Goal: Task Accomplishment & Management: Manage account settings

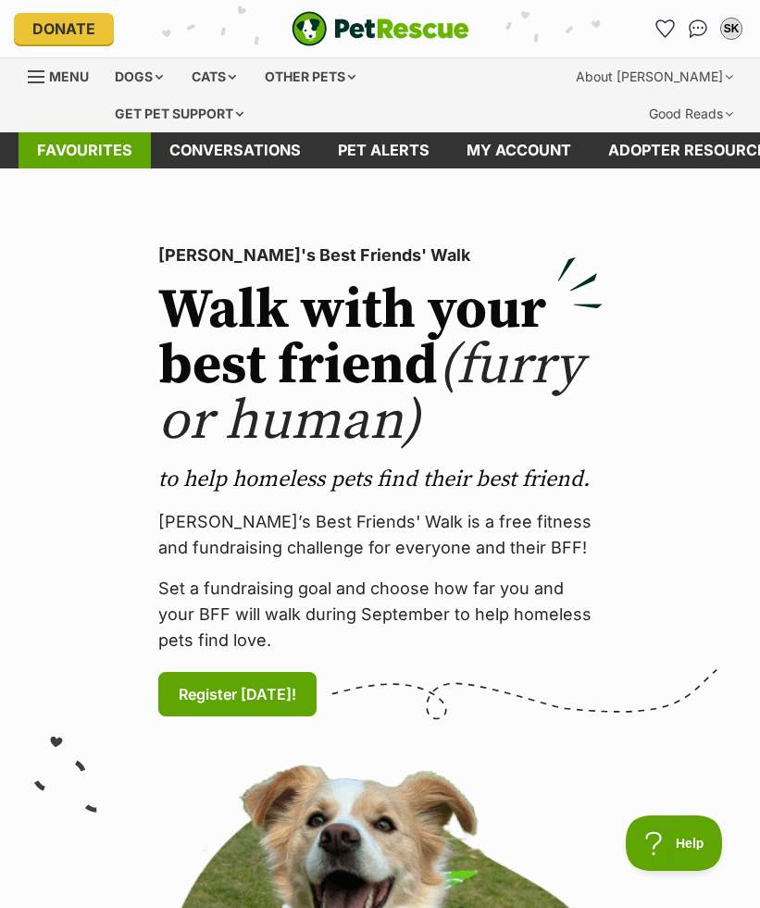
click at [111, 154] on link "Favourites" at bounding box center [85, 150] width 132 height 36
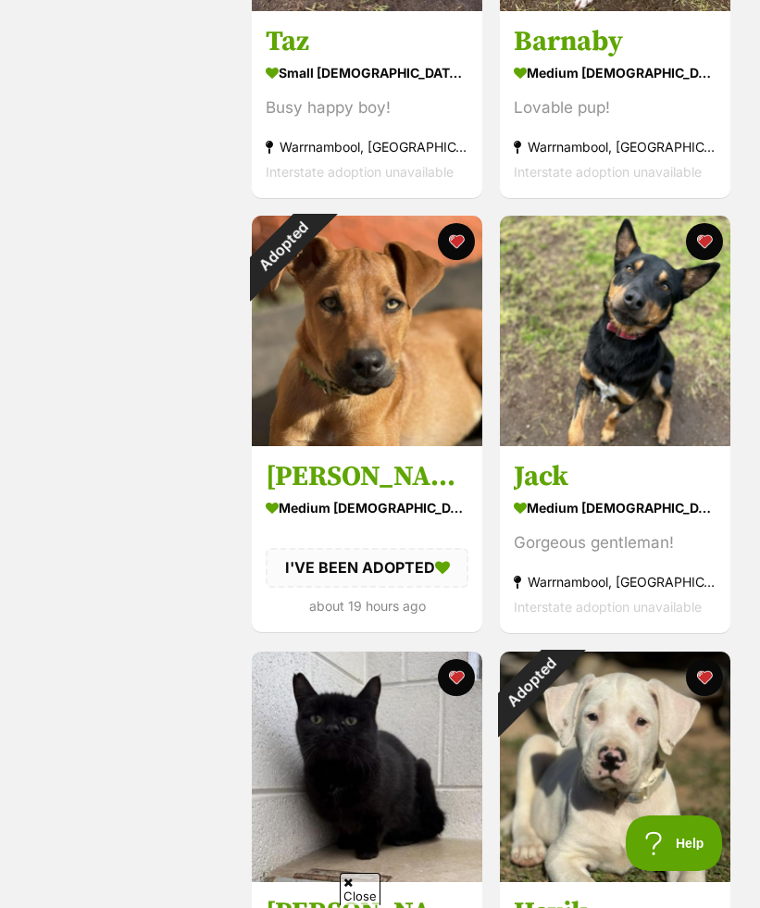
scroll to position [1078, 0]
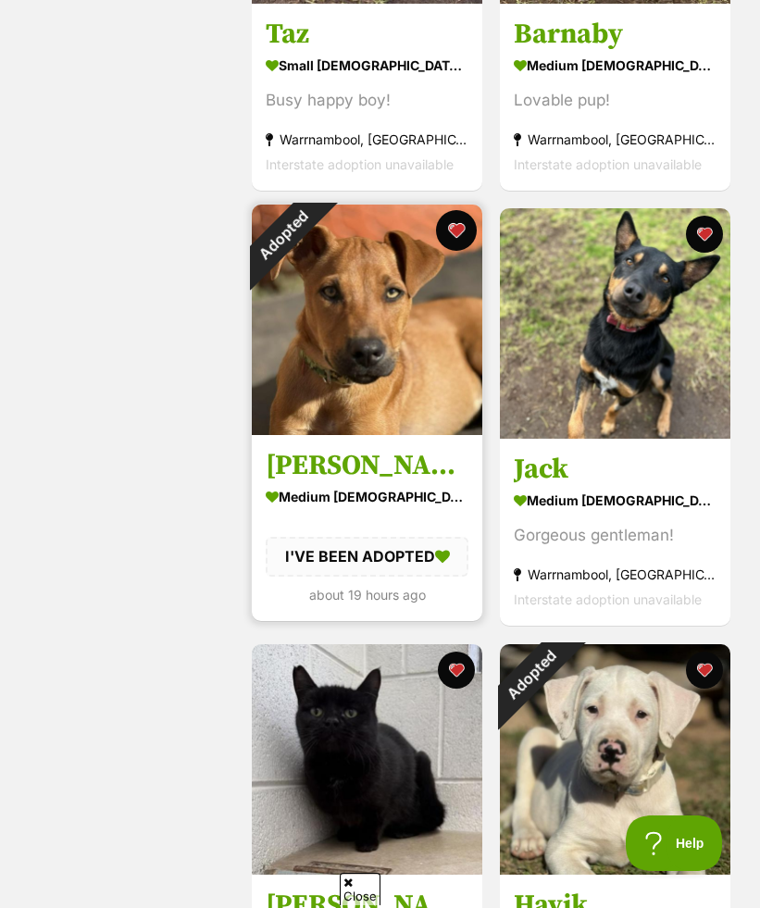
click at [454, 231] on button "favourite" at bounding box center [456, 230] width 41 height 41
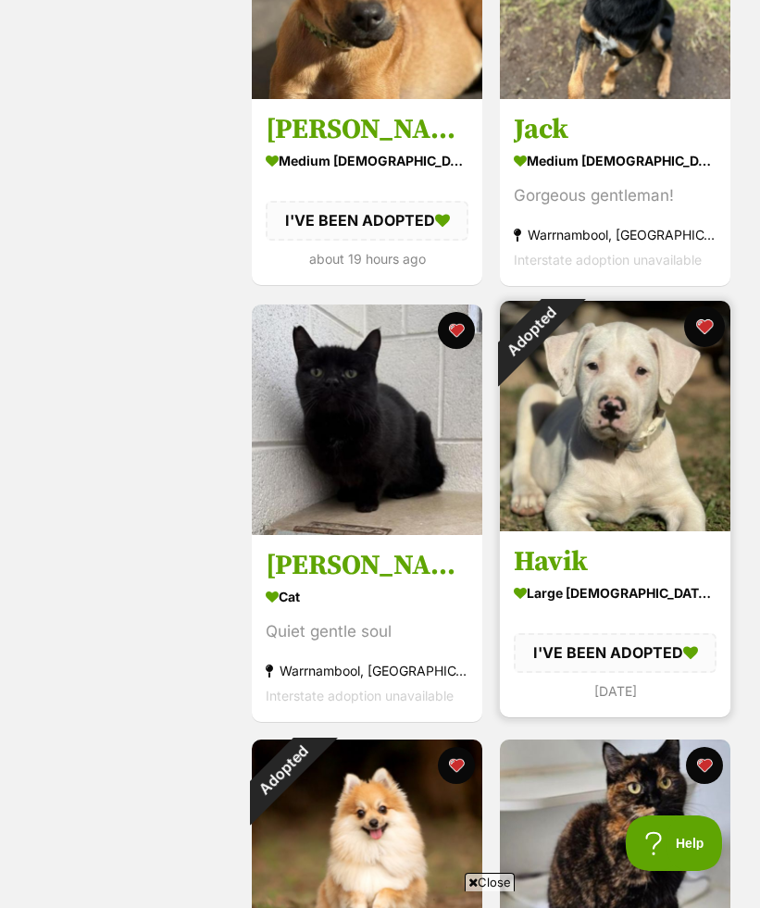
scroll to position [0, 0]
click at [702, 320] on button "favourite" at bounding box center [704, 326] width 41 height 41
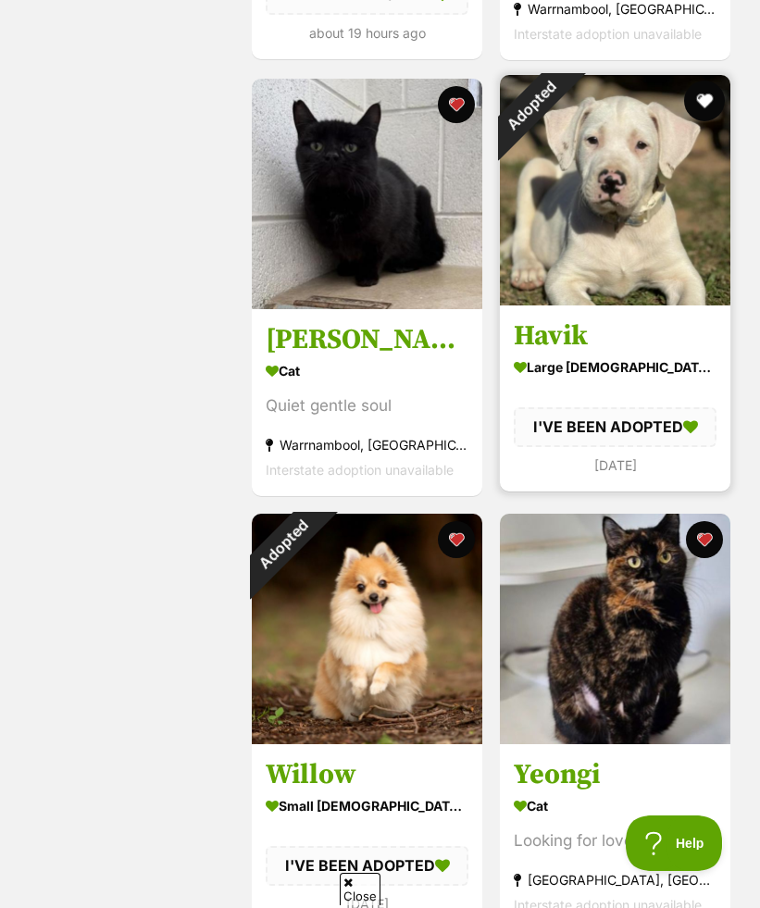
scroll to position [1708, 0]
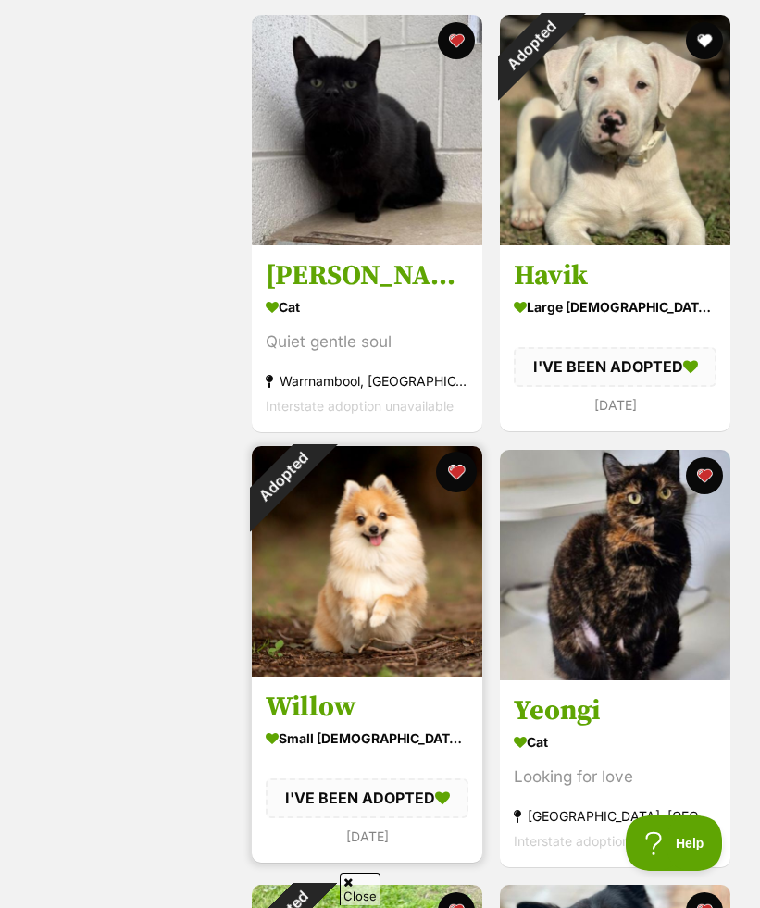
click at [462, 474] on button "favourite" at bounding box center [456, 472] width 41 height 41
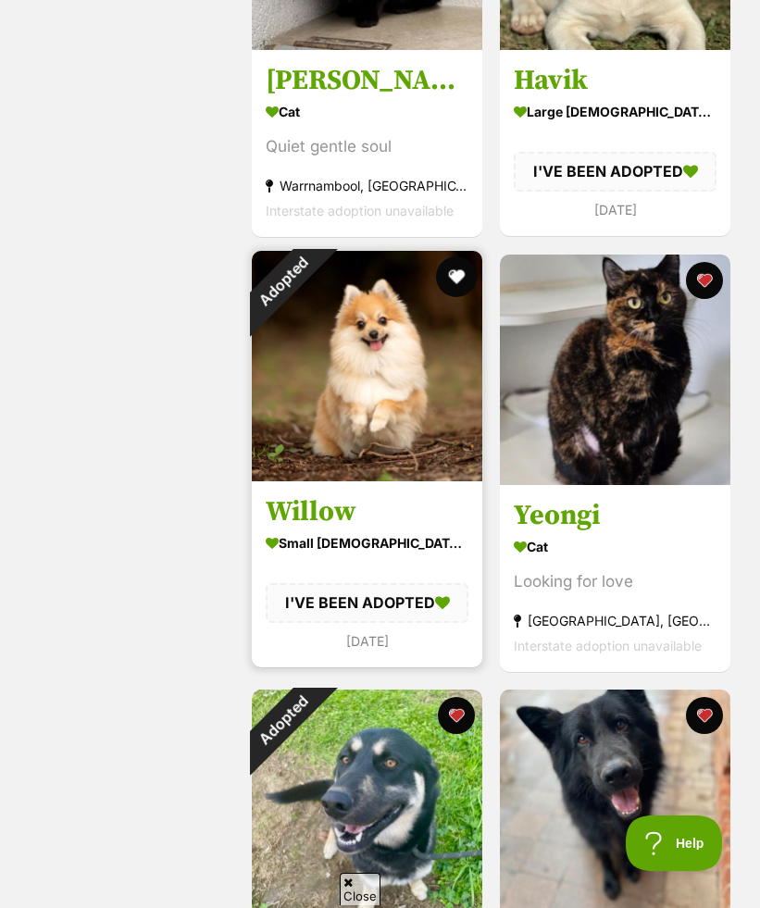
scroll to position [1959, 0]
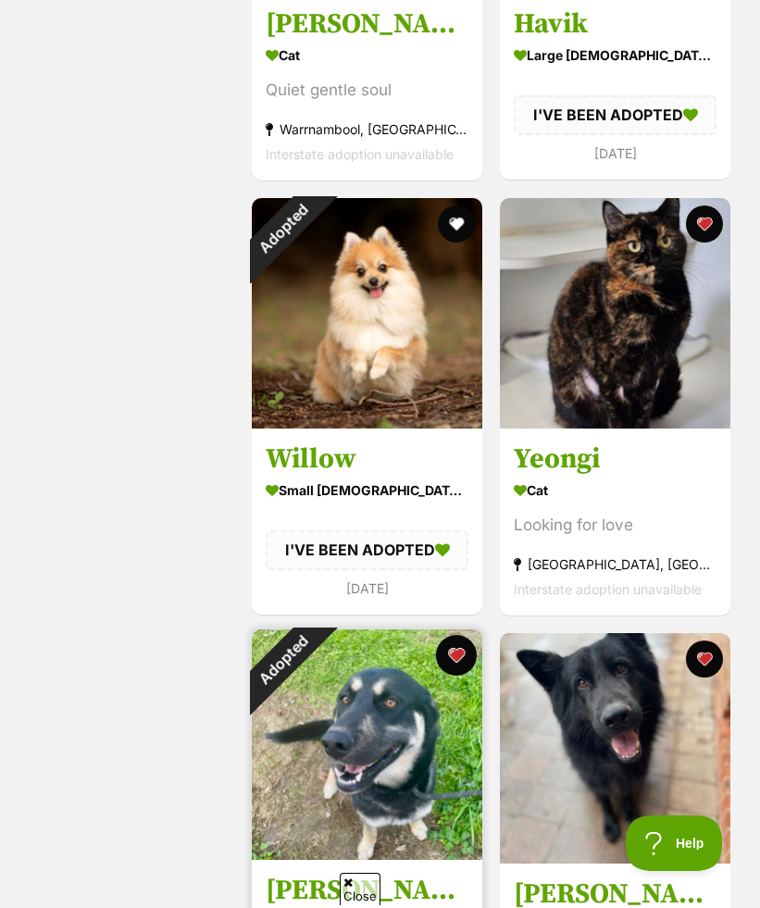
click at [453, 658] on button "favourite" at bounding box center [456, 655] width 41 height 41
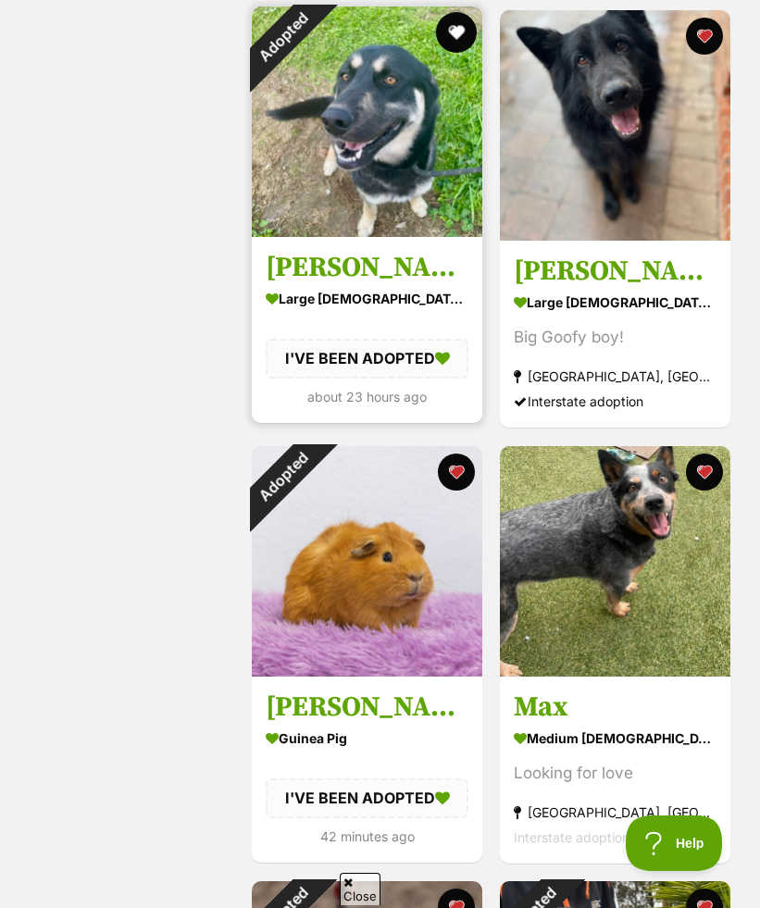
scroll to position [2622, 0]
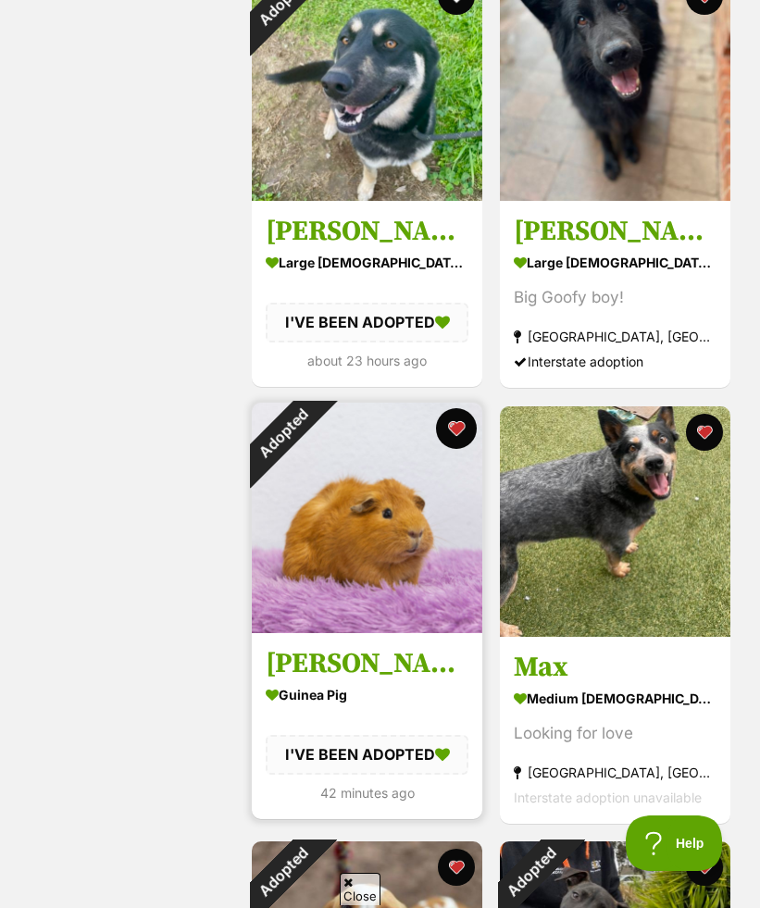
click at [459, 431] on button "favourite" at bounding box center [456, 428] width 41 height 41
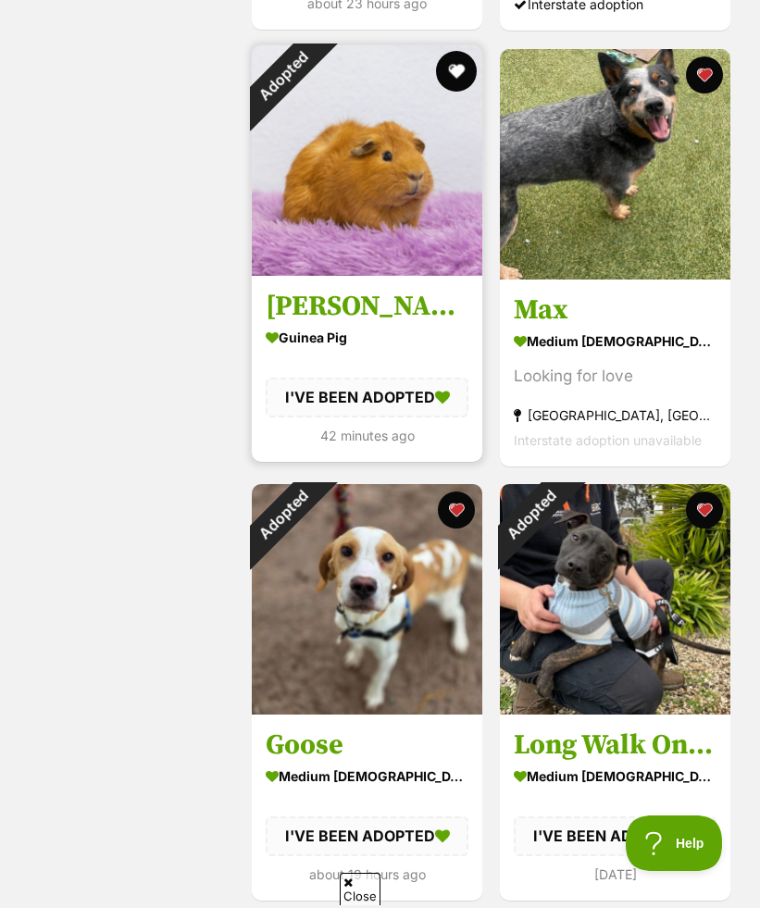
scroll to position [3100, 0]
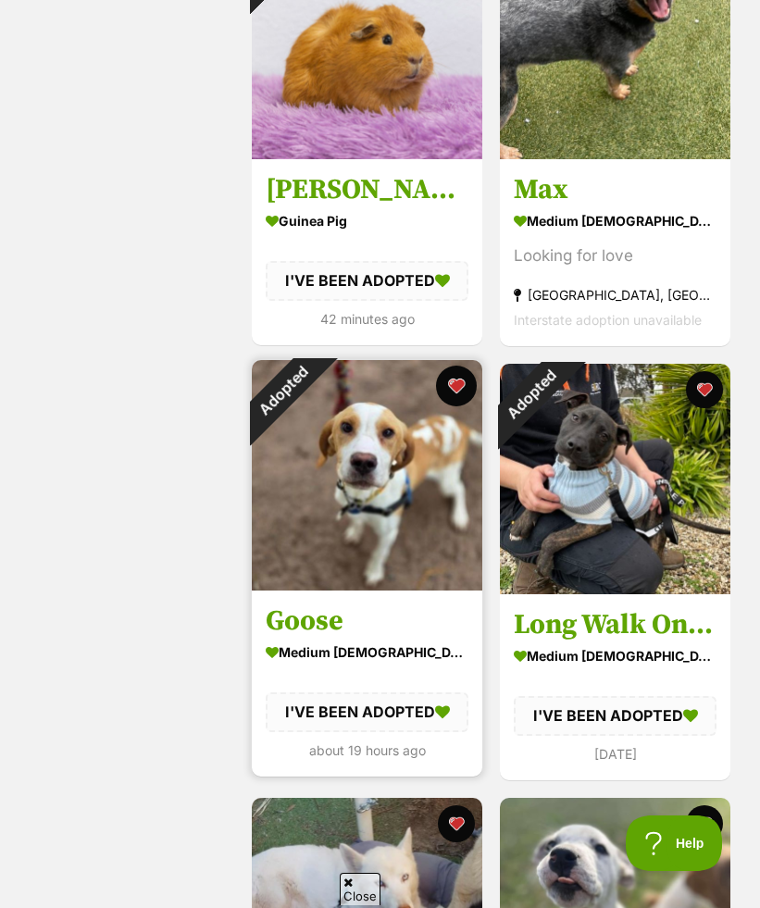
click at [457, 389] on button "favourite" at bounding box center [456, 386] width 41 height 41
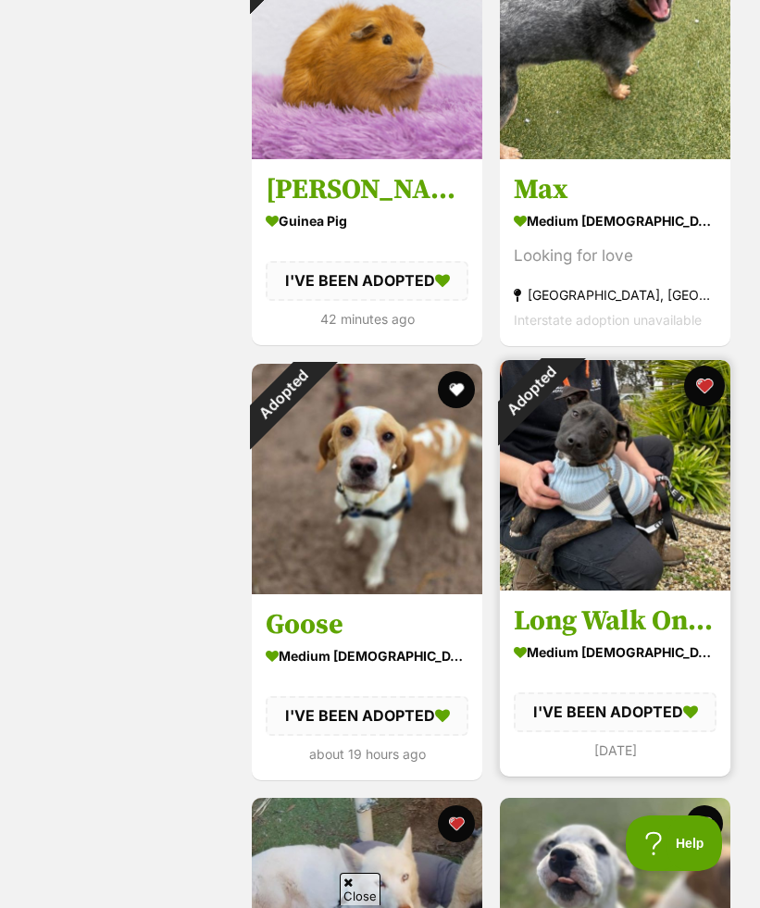
click at [710, 385] on button "favourite" at bounding box center [704, 386] width 41 height 41
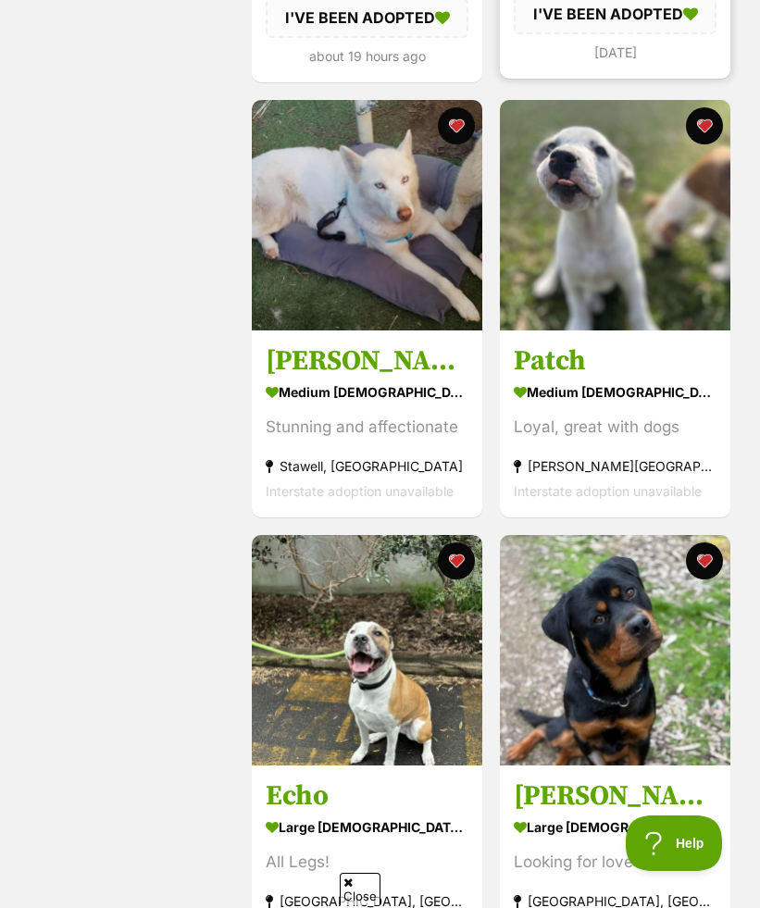
scroll to position [4204, 0]
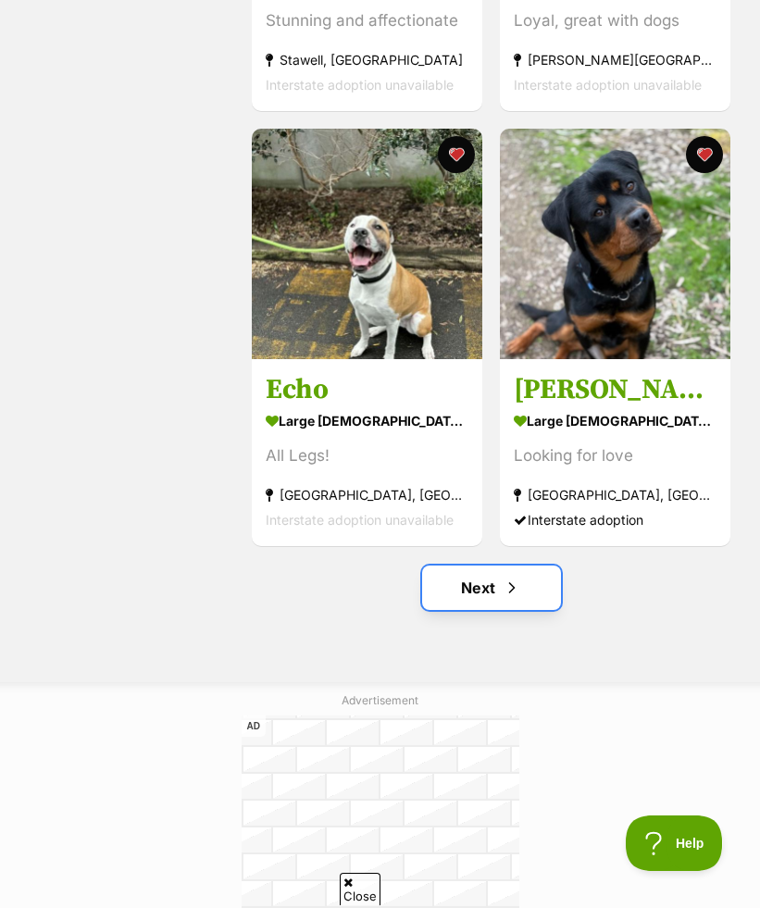
click at [490, 577] on link "Next" at bounding box center [491, 587] width 139 height 44
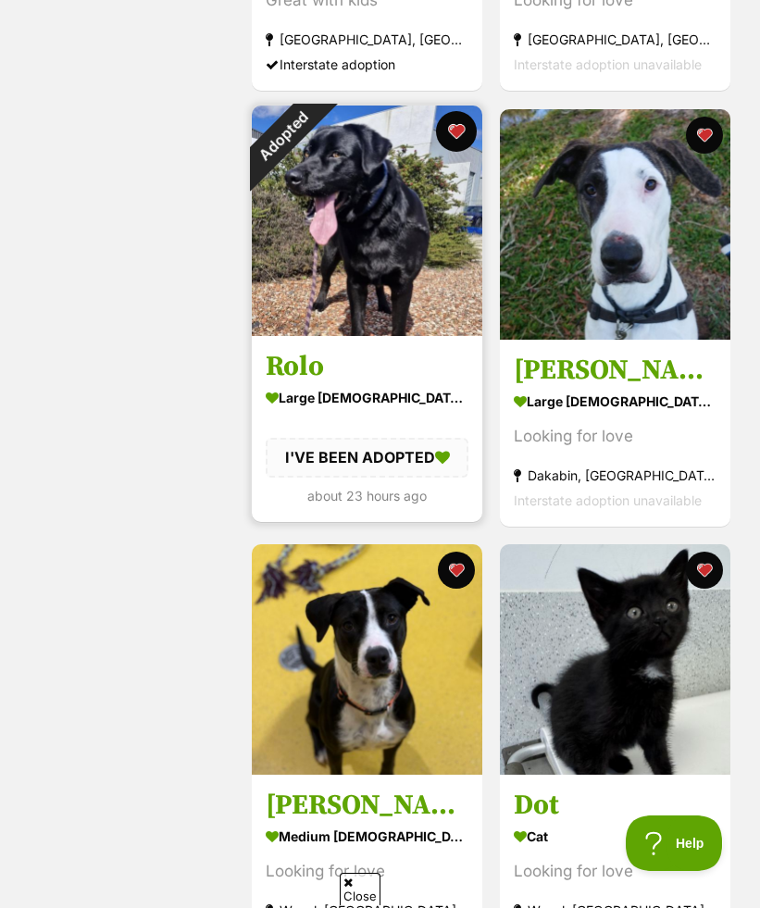
click at [458, 134] on button "favourite" at bounding box center [456, 131] width 41 height 41
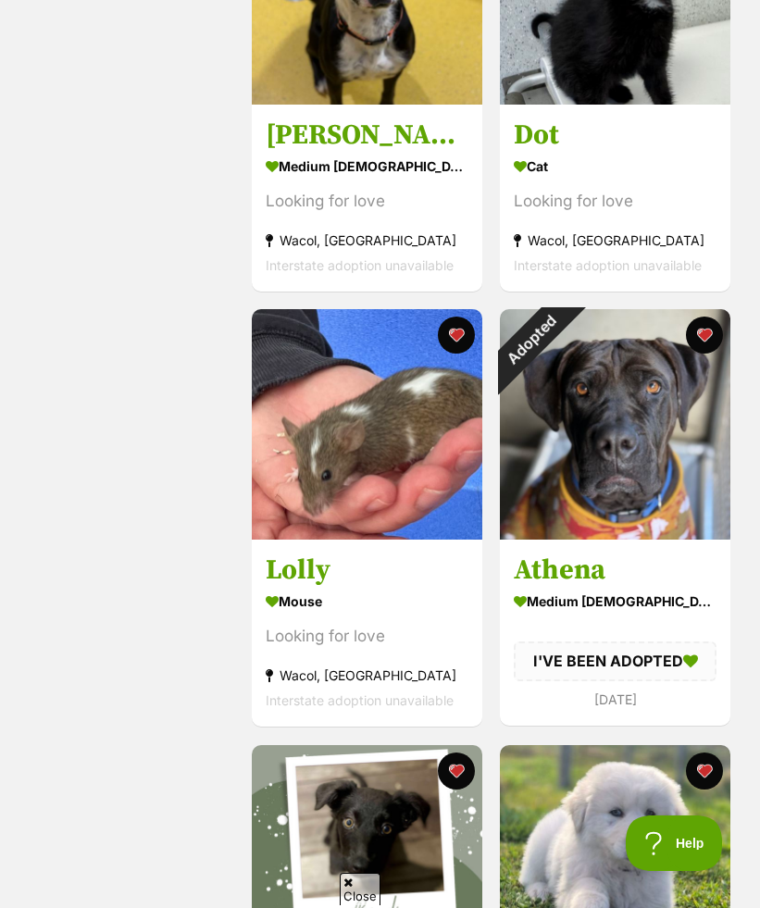
scroll to position [3609, 0]
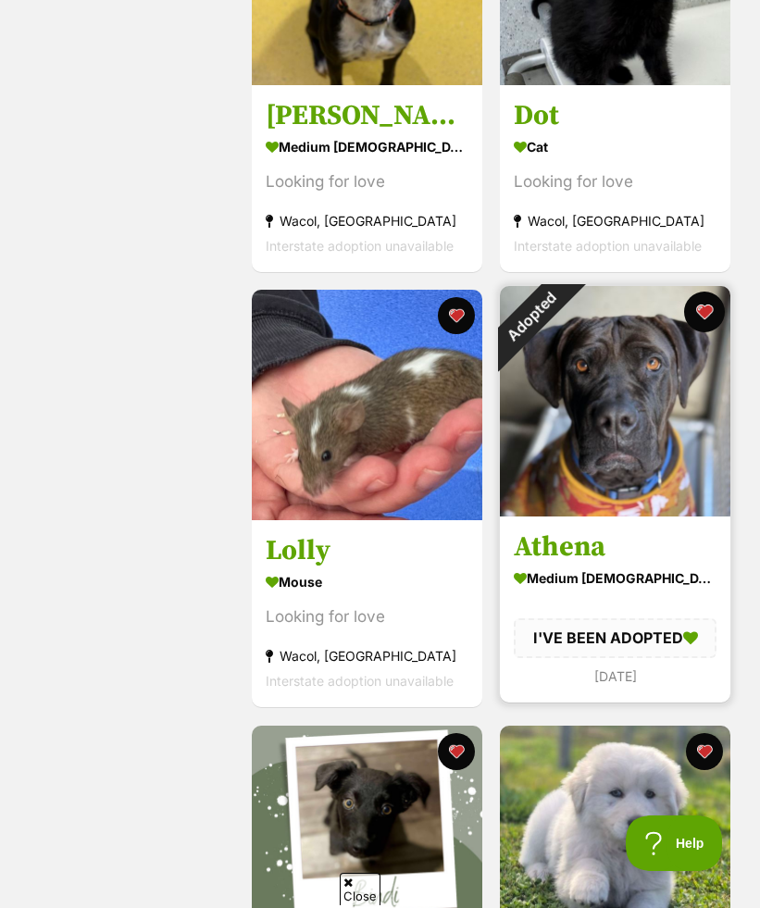
click at [706, 316] on button "favourite" at bounding box center [704, 312] width 41 height 41
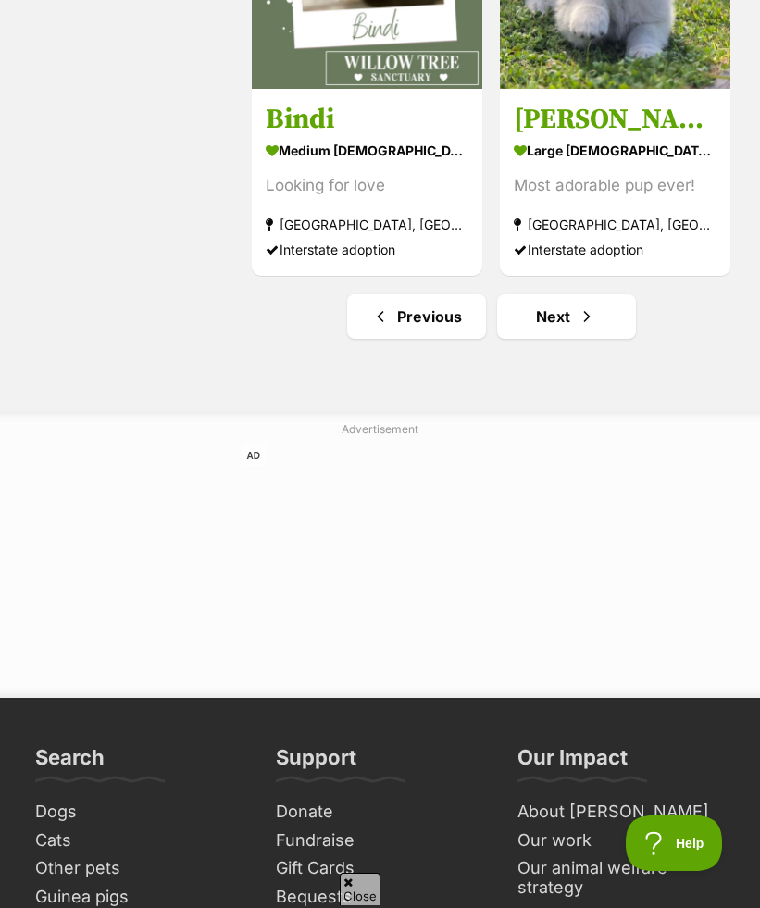
scroll to position [4494, 0]
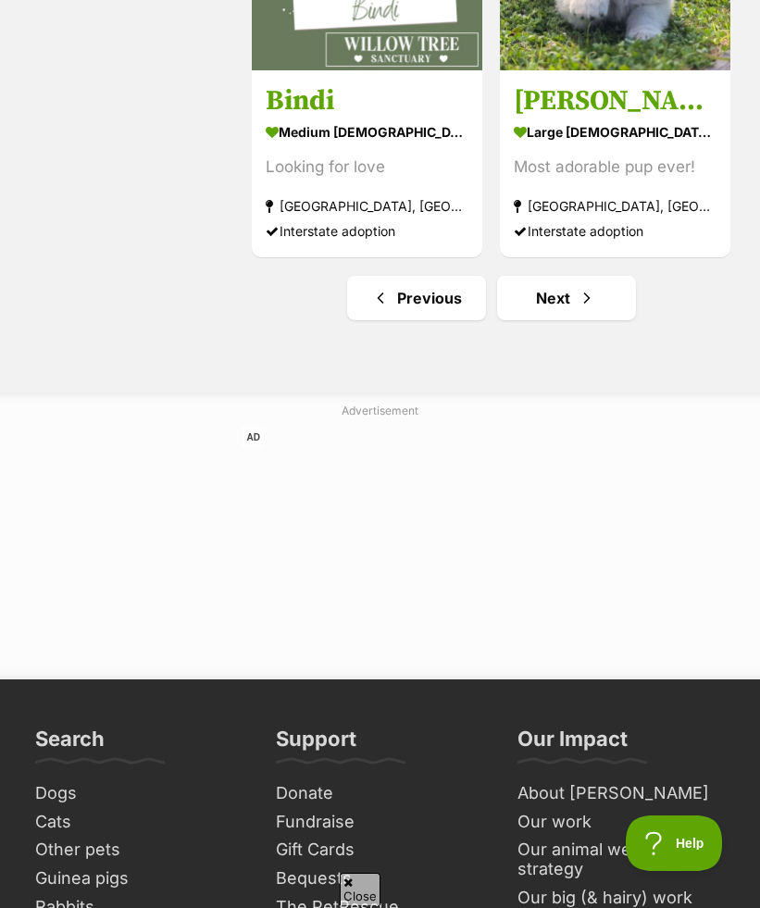
click at [613, 317] on link "Next" at bounding box center [566, 298] width 139 height 44
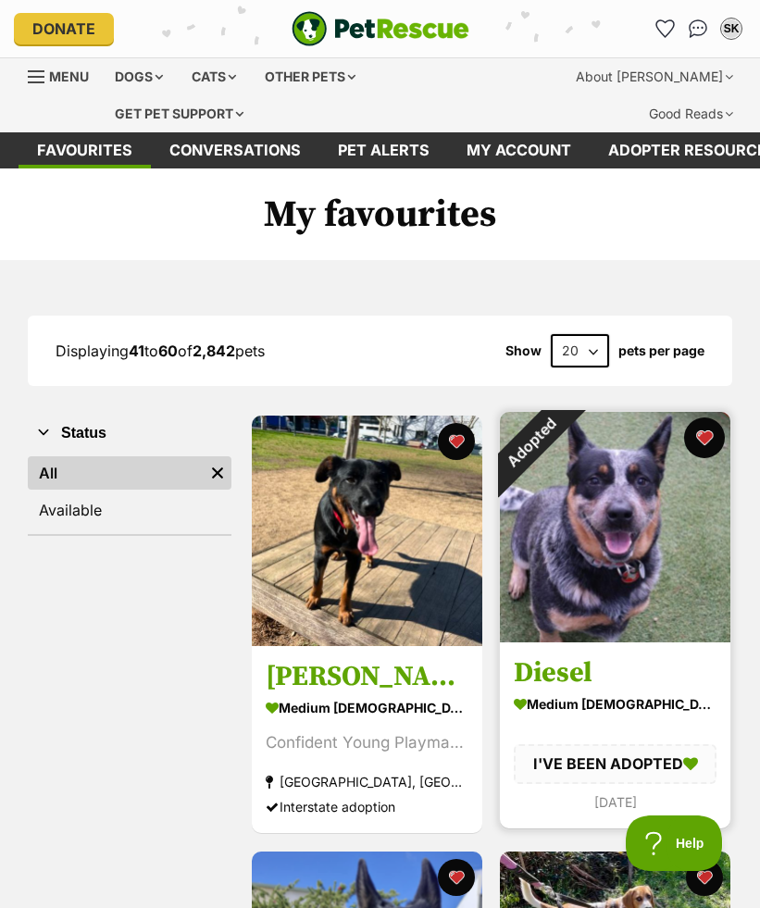
click at [708, 441] on button "favourite" at bounding box center [704, 437] width 41 height 41
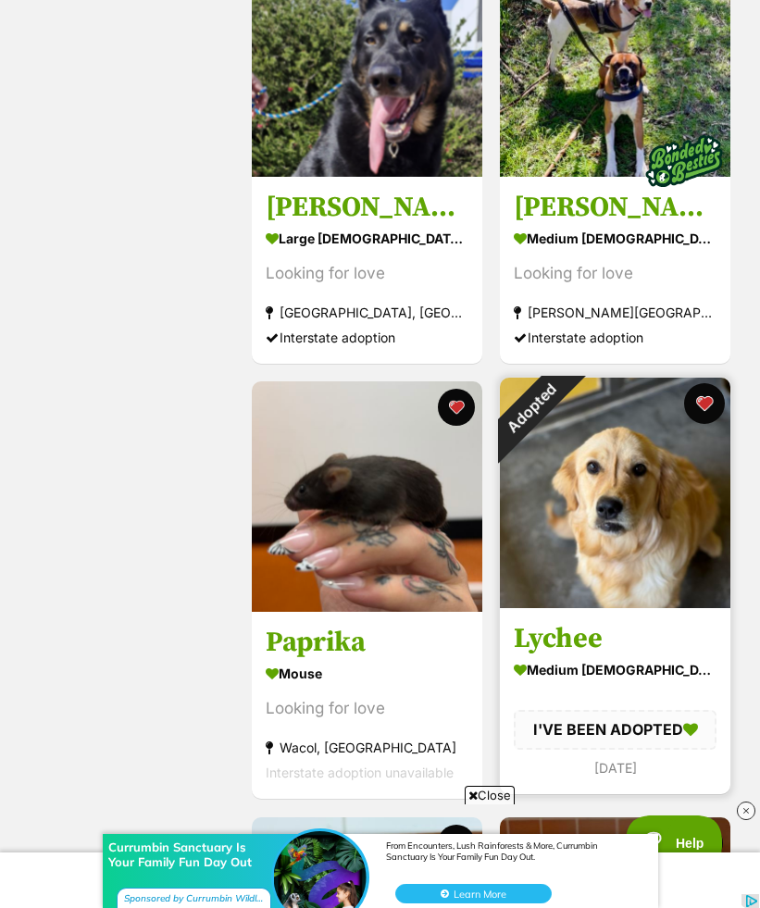
click at [697, 403] on button "favourite" at bounding box center [704, 403] width 41 height 41
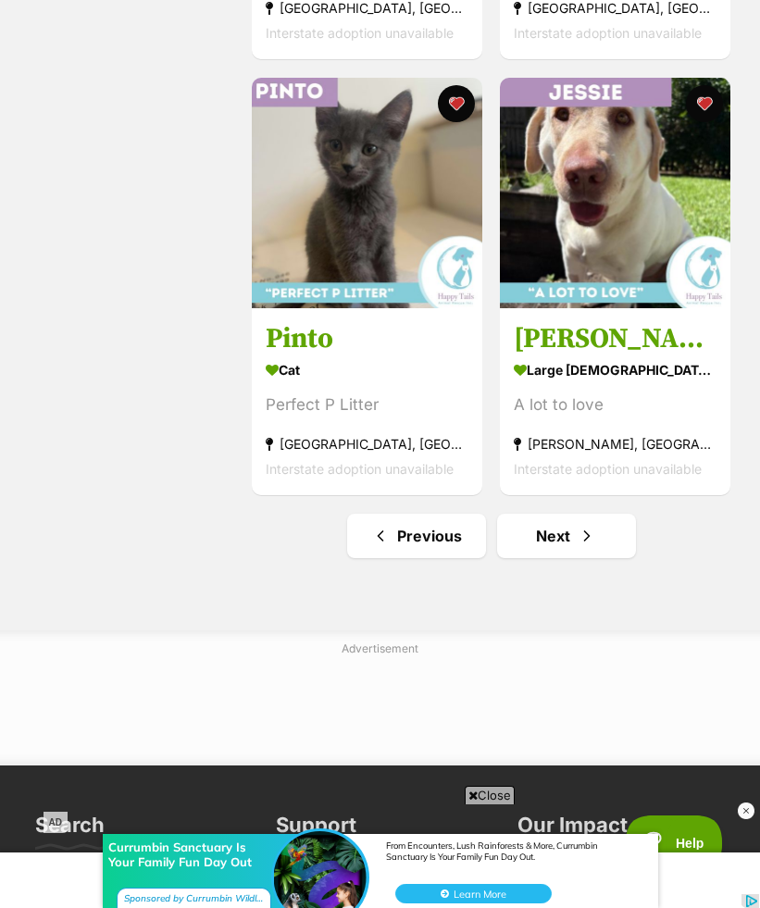
scroll to position [4364, 0]
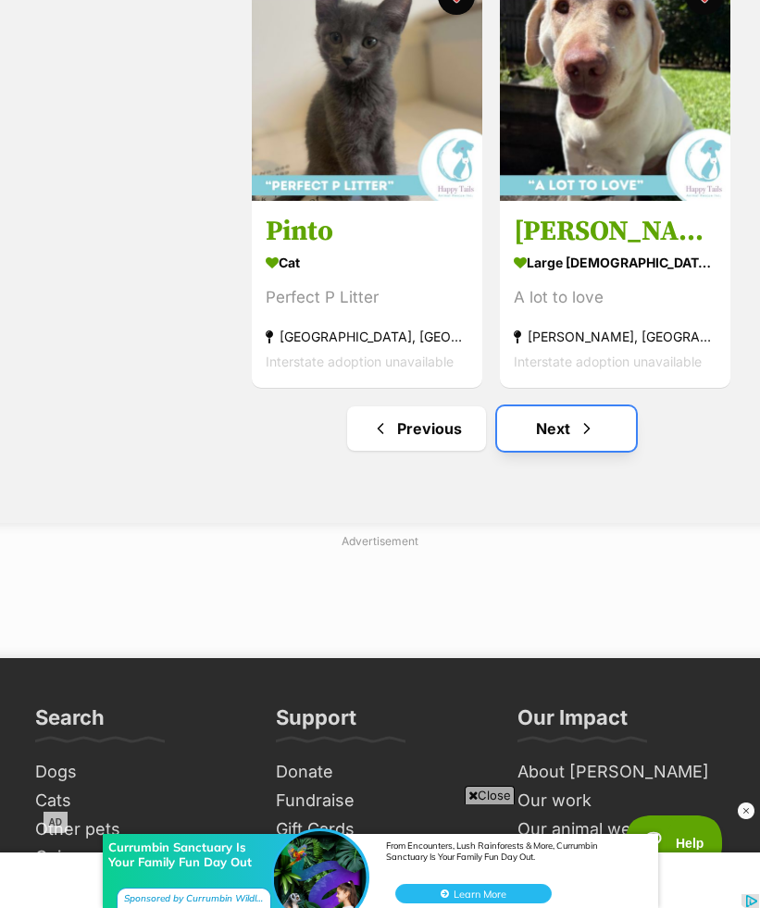
click at [603, 437] on link "Next" at bounding box center [566, 428] width 139 height 44
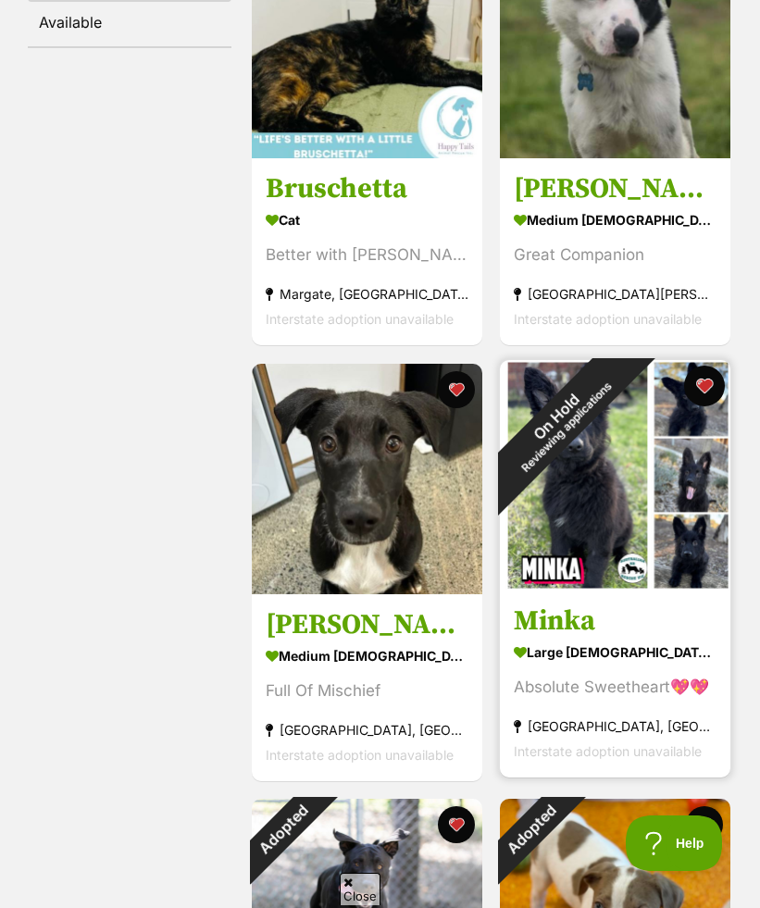
click at [699, 386] on button "favourite" at bounding box center [704, 386] width 41 height 41
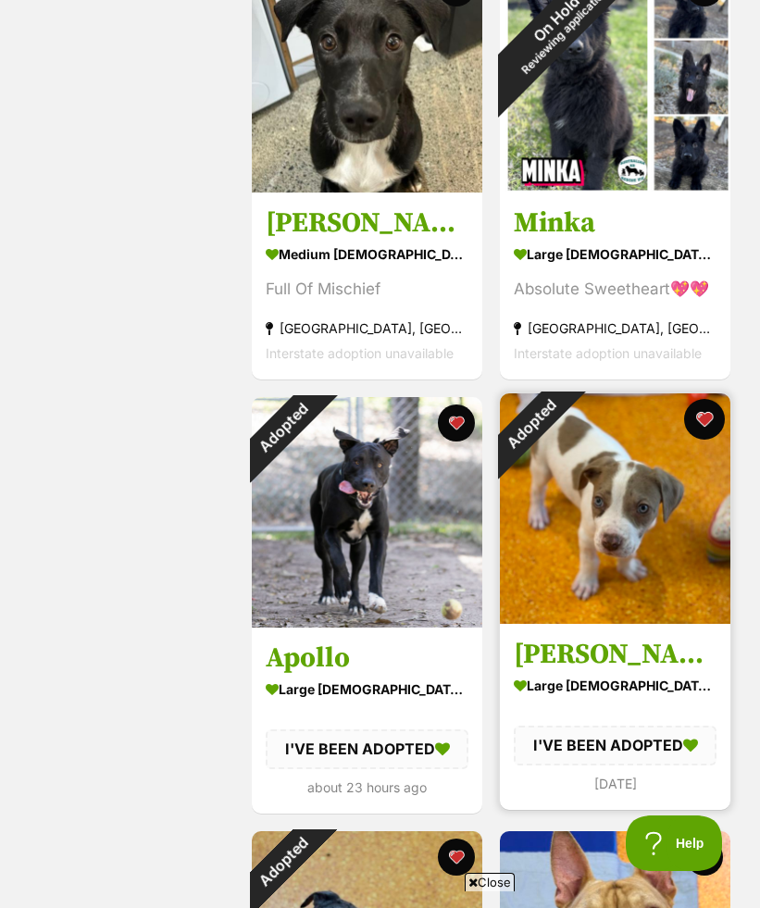
click at [707, 418] on button "favourite" at bounding box center [704, 419] width 41 height 41
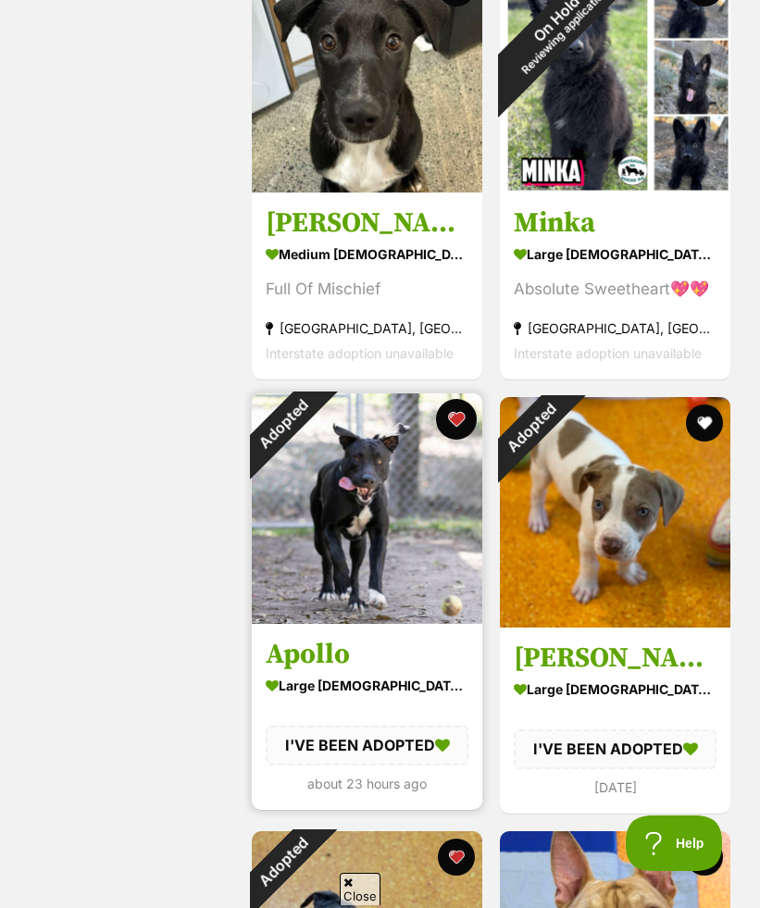
click at [461, 423] on button "favourite" at bounding box center [456, 419] width 41 height 41
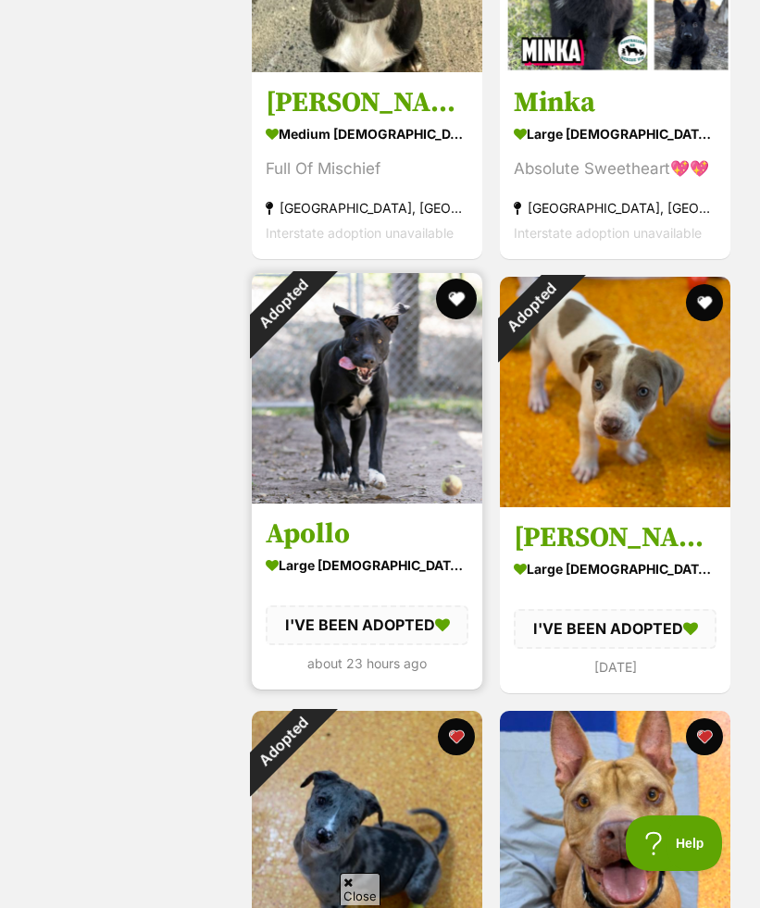
scroll to position [1248, 0]
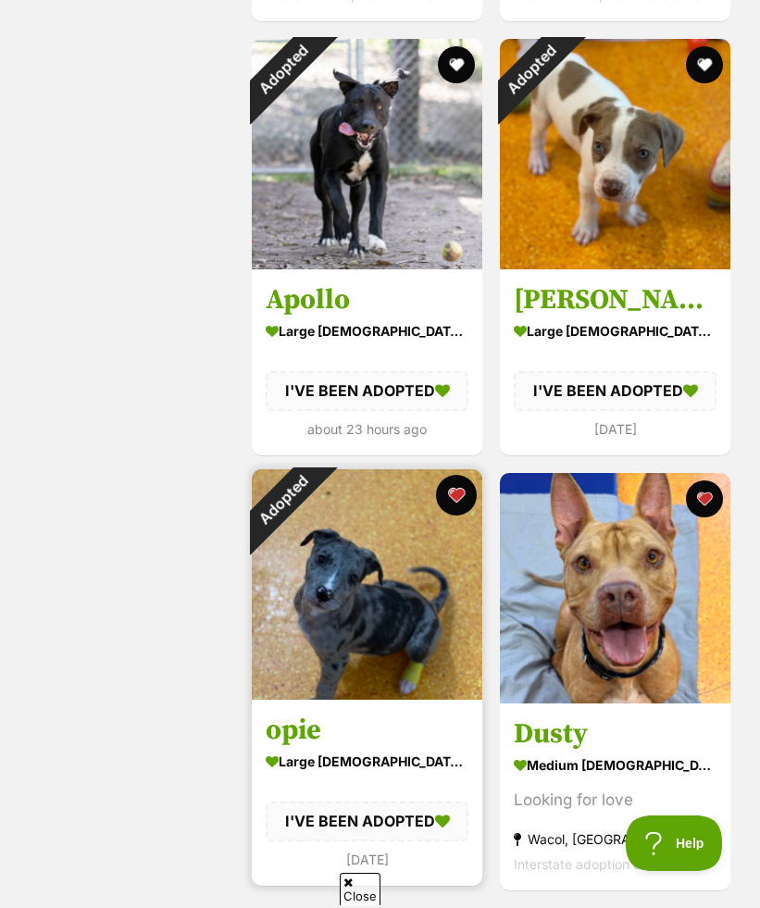
click at [450, 494] on button "favourite" at bounding box center [456, 495] width 41 height 41
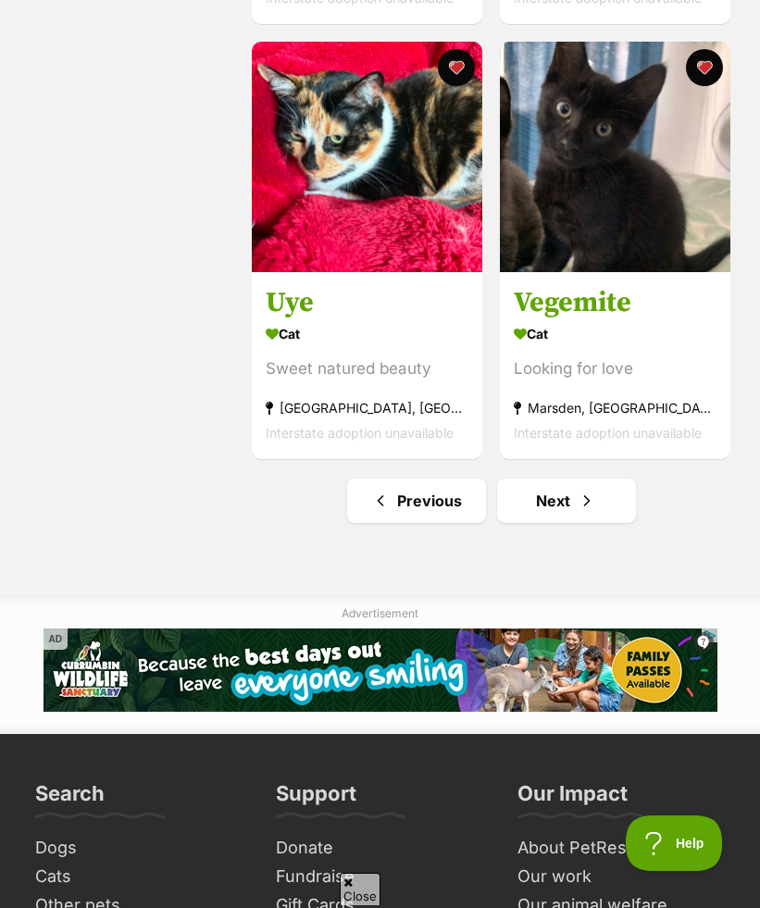
scroll to position [4338, 0]
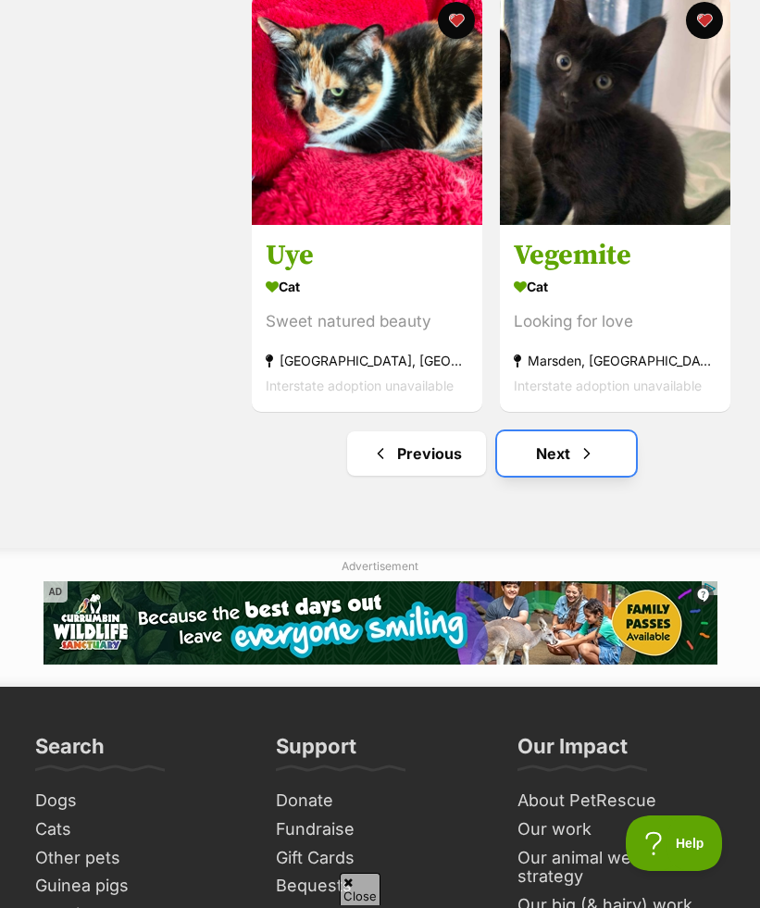
click at [590, 460] on span "Next page" at bounding box center [587, 453] width 19 height 22
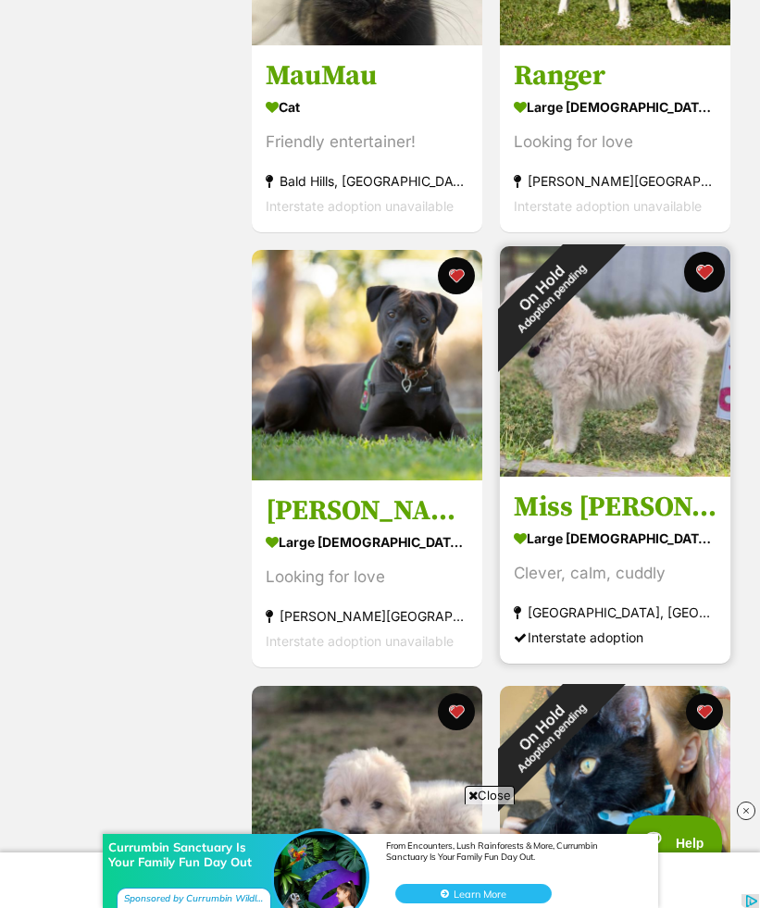
click at [699, 280] on button "favourite" at bounding box center [704, 272] width 41 height 41
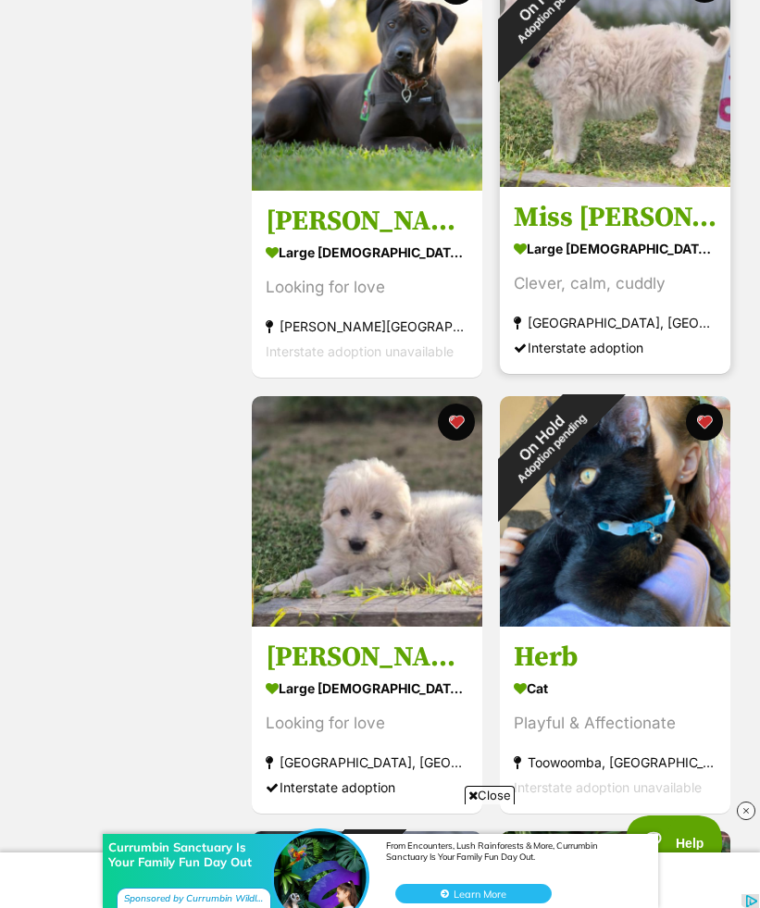
scroll to position [2791, 0]
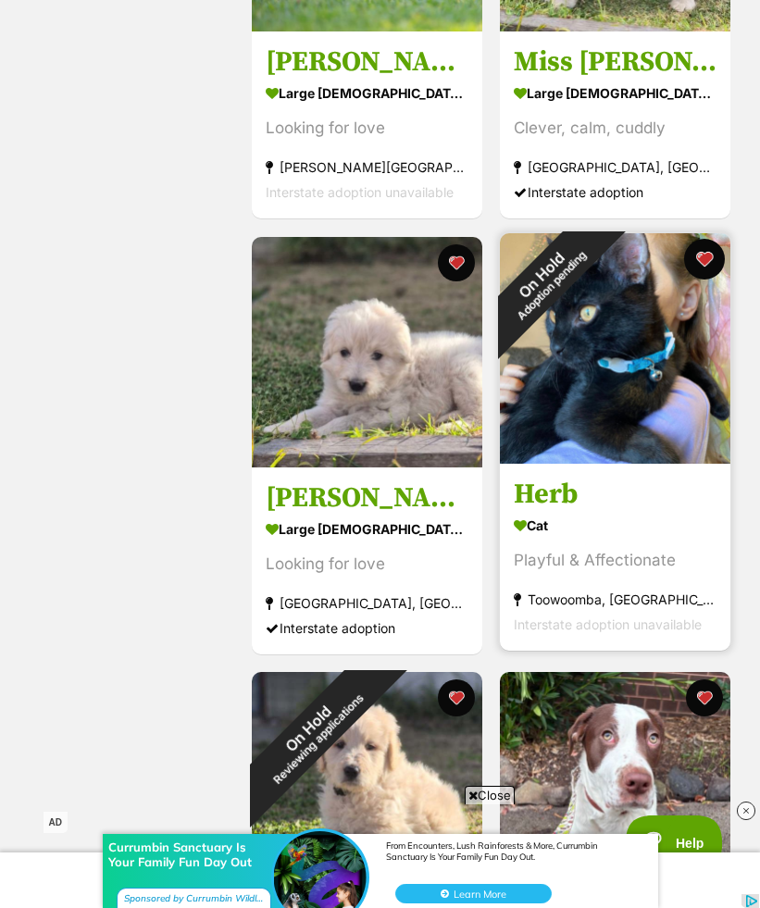
click at [702, 260] on button "favourite" at bounding box center [704, 259] width 41 height 41
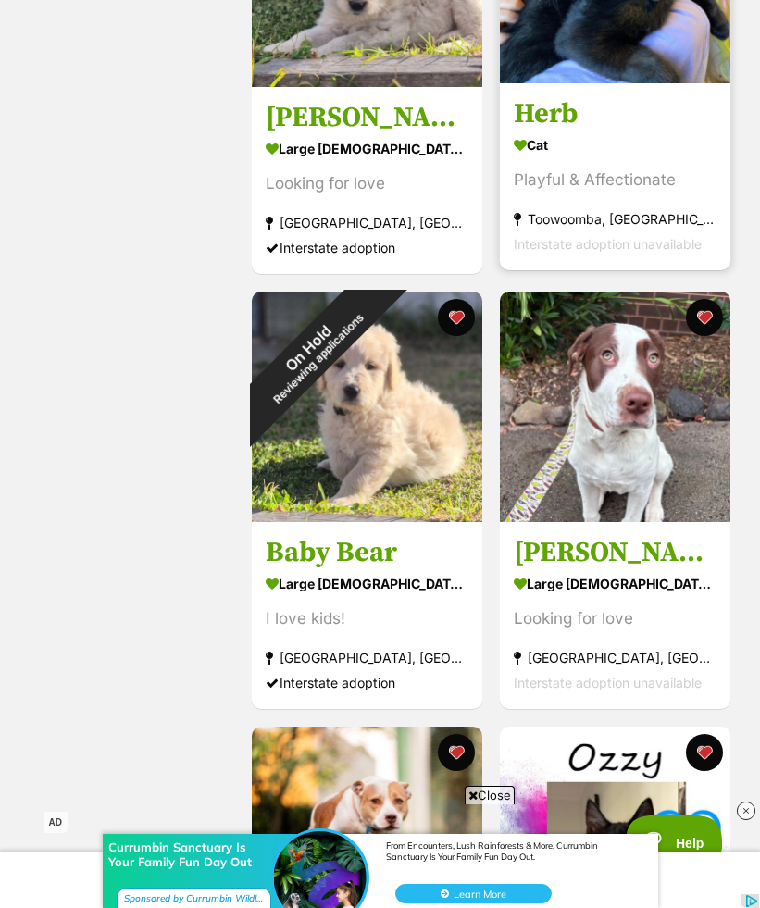
scroll to position [3208, 0]
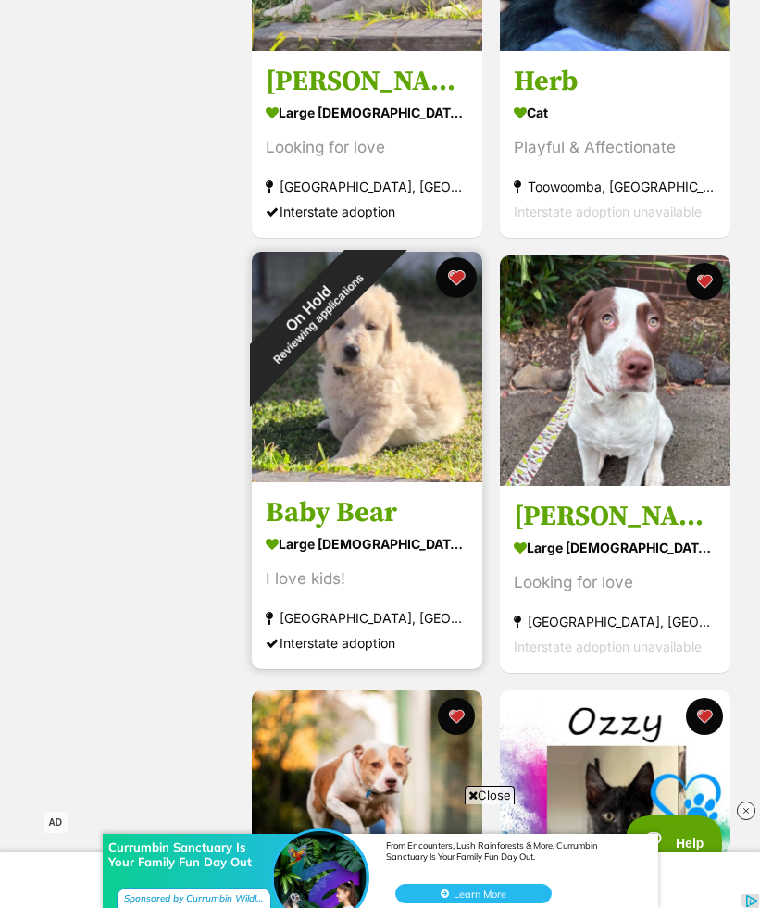
click at [456, 275] on button "favourite" at bounding box center [456, 277] width 41 height 41
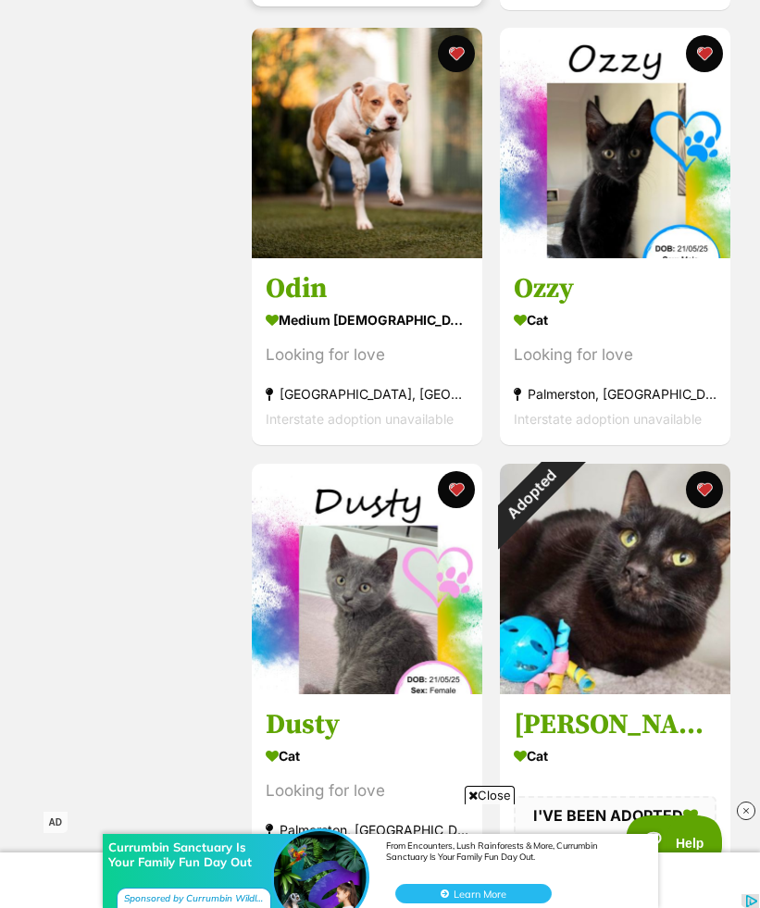
scroll to position [3871, 0]
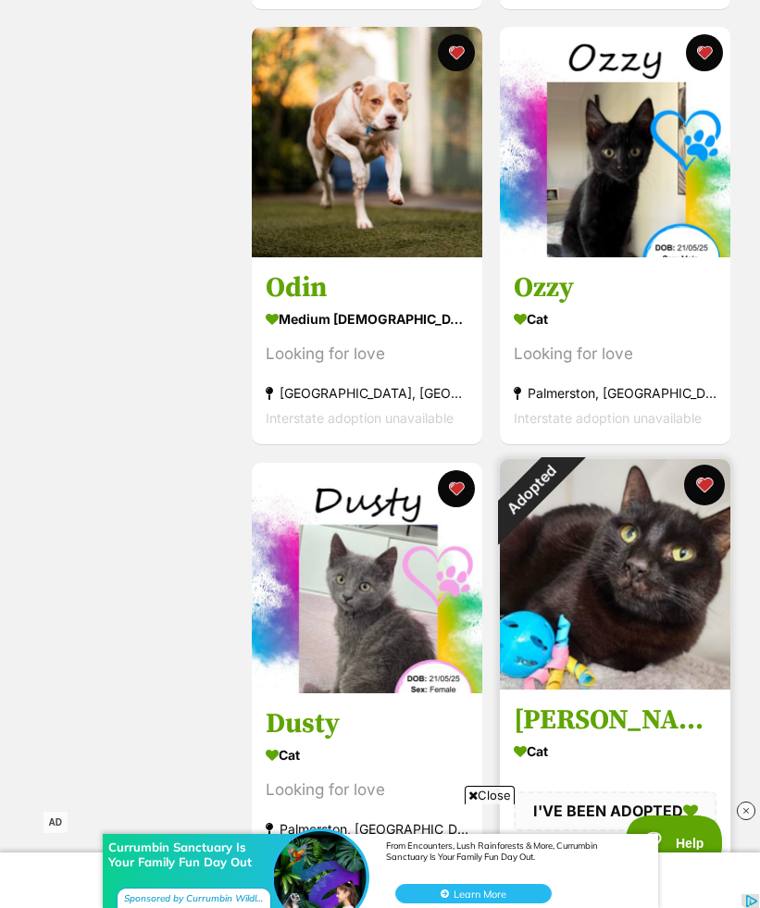
click at [704, 490] on button "favourite" at bounding box center [704, 485] width 41 height 41
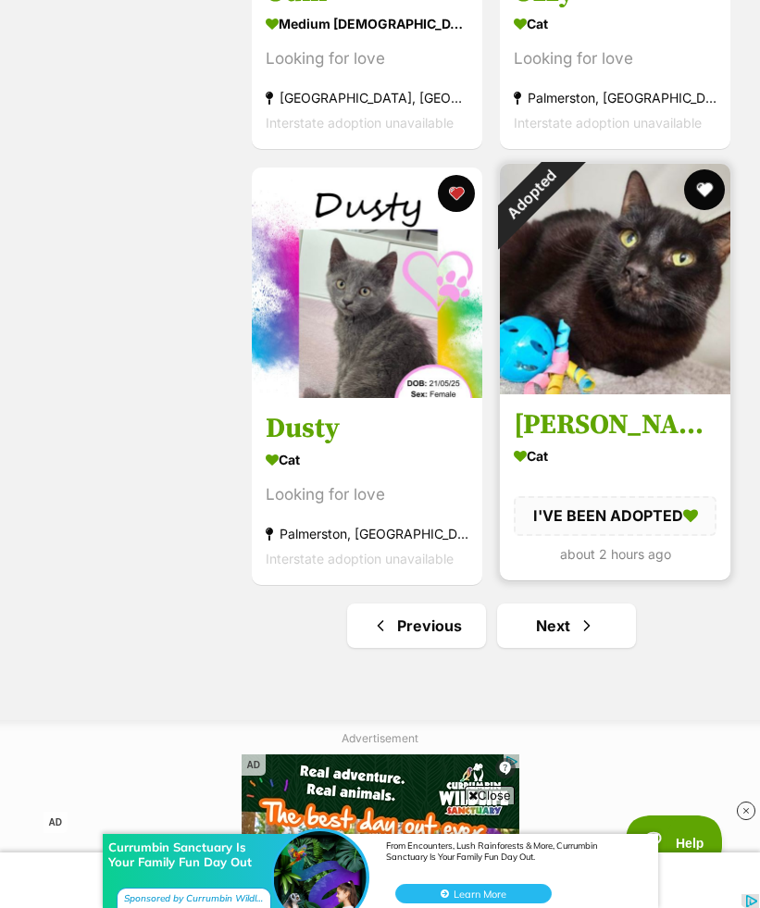
scroll to position [4501, 0]
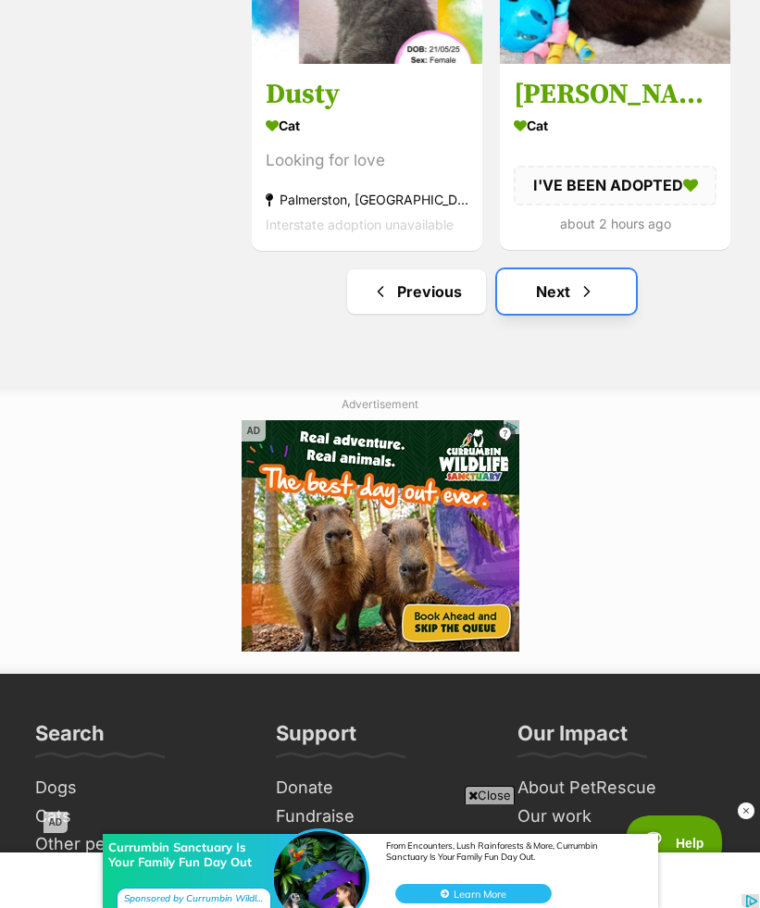
click at [587, 293] on span "Next page" at bounding box center [587, 291] width 19 height 22
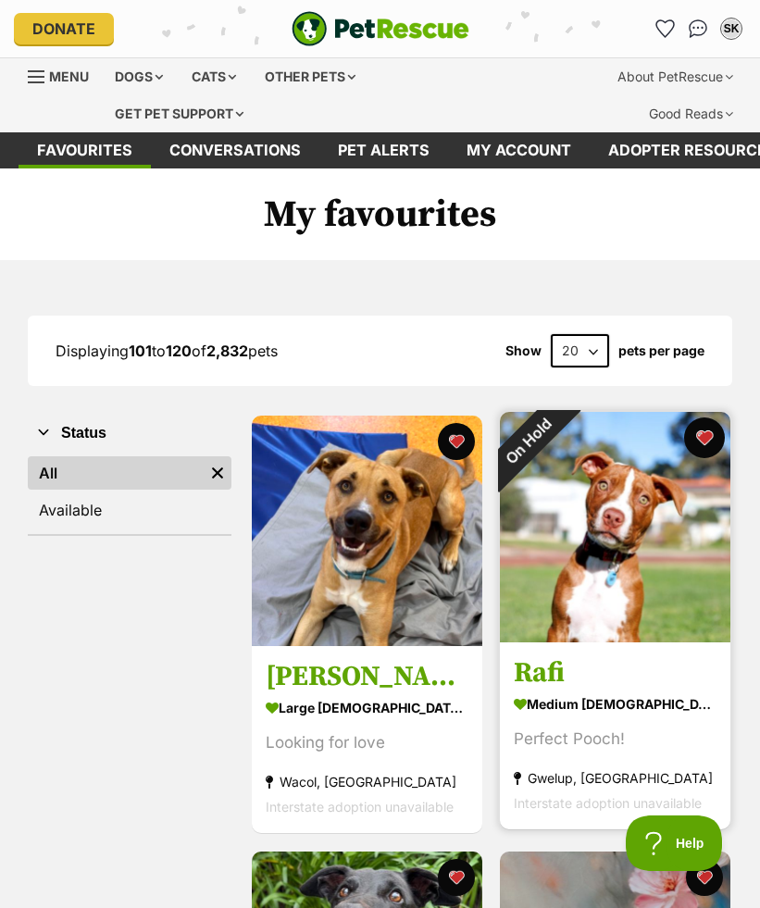
click at [703, 439] on button "favourite" at bounding box center [704, 437] width 41 height 41
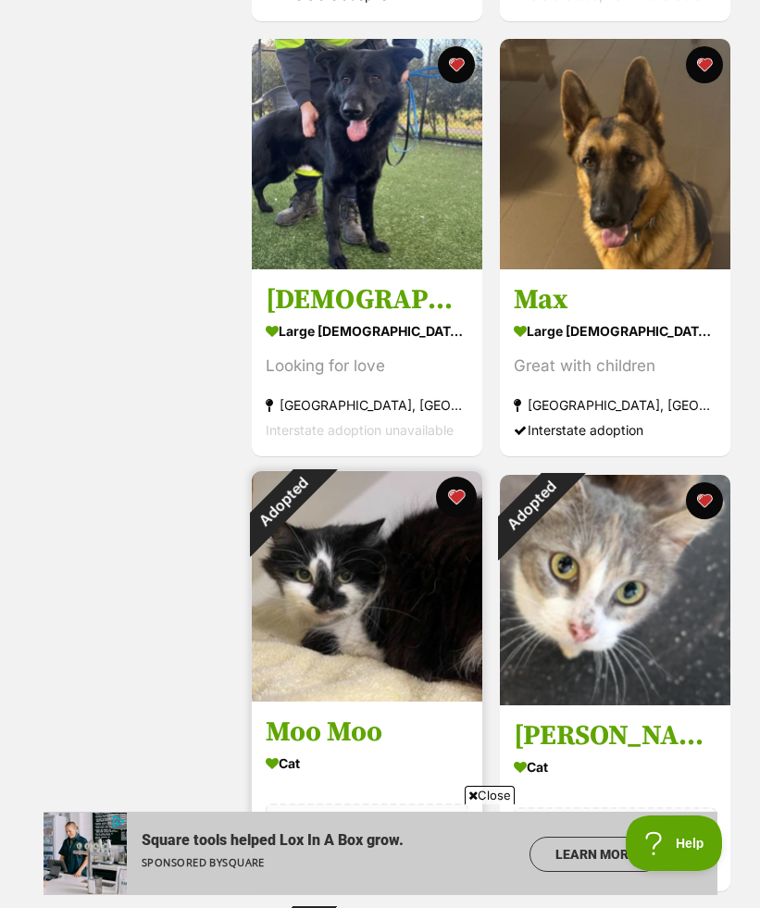
click at [456, 494] on button "favourite" at bounding box center [456, 497] width 41 height 41
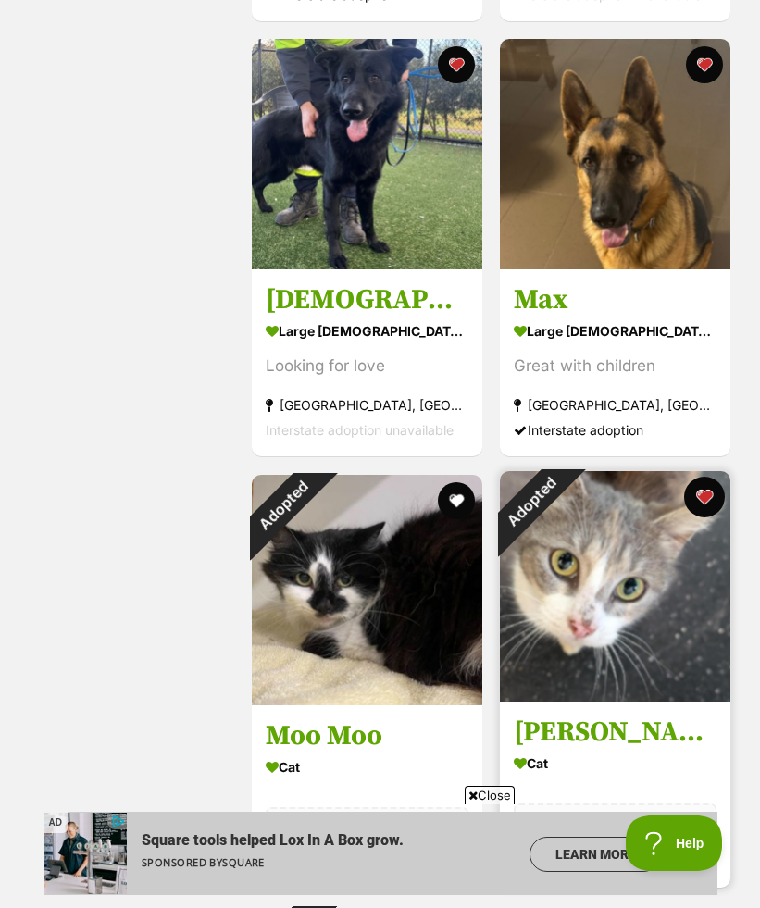
click at [707, 503] on button "favourite" at bounding box center [704, 497] width 41 height 41
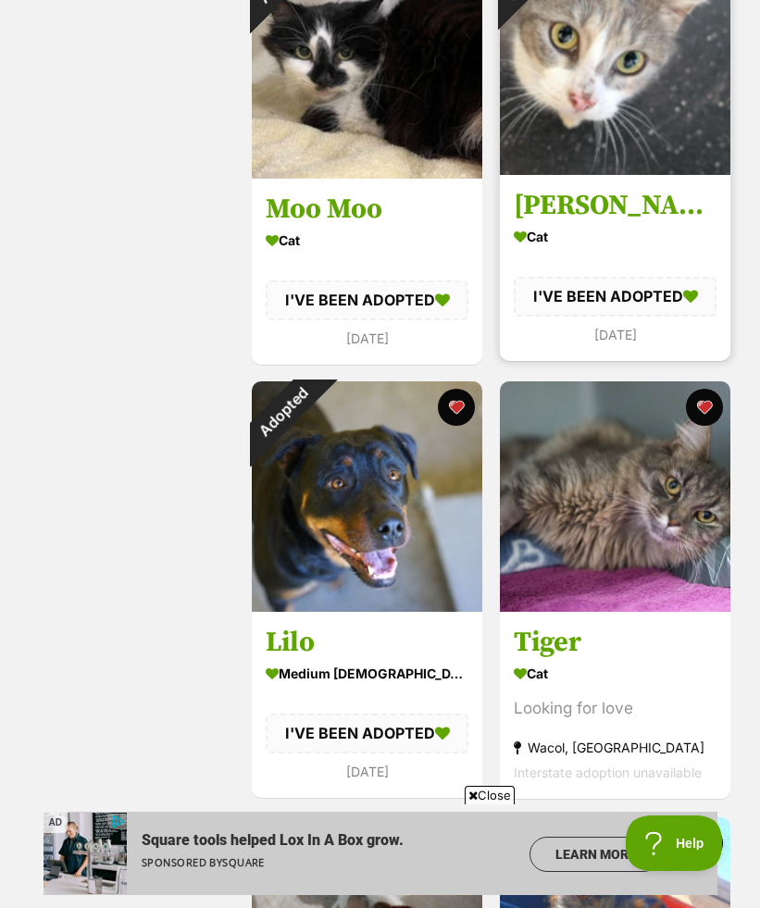
scroll to position [1817, 0]
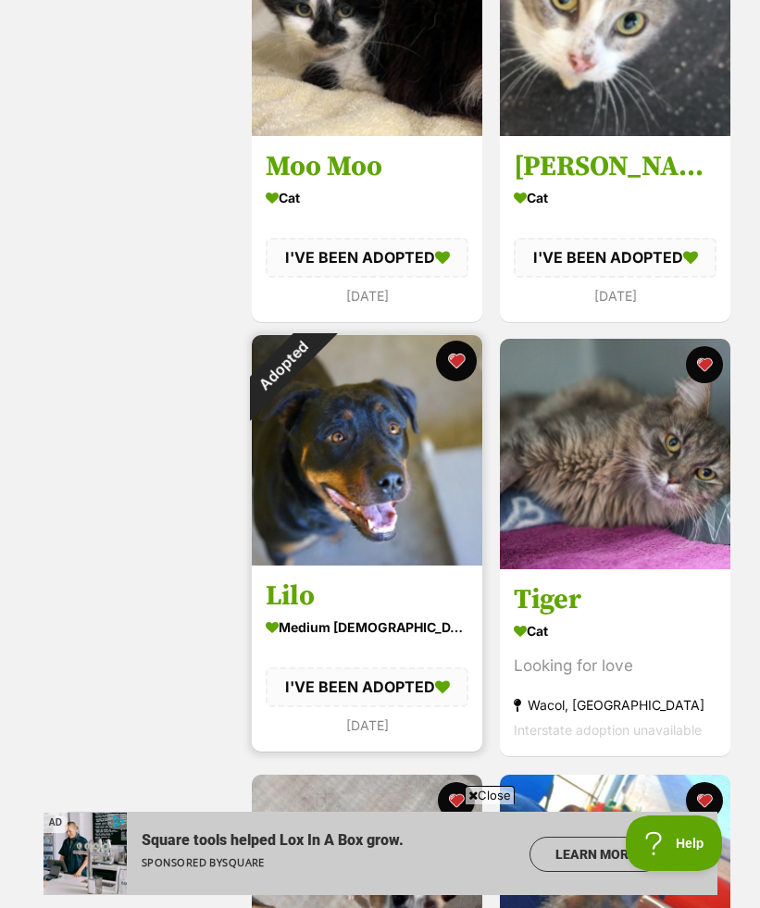
click at [453, 366] on button "favourite" at bounding box center [456, 361] width 41 height 41
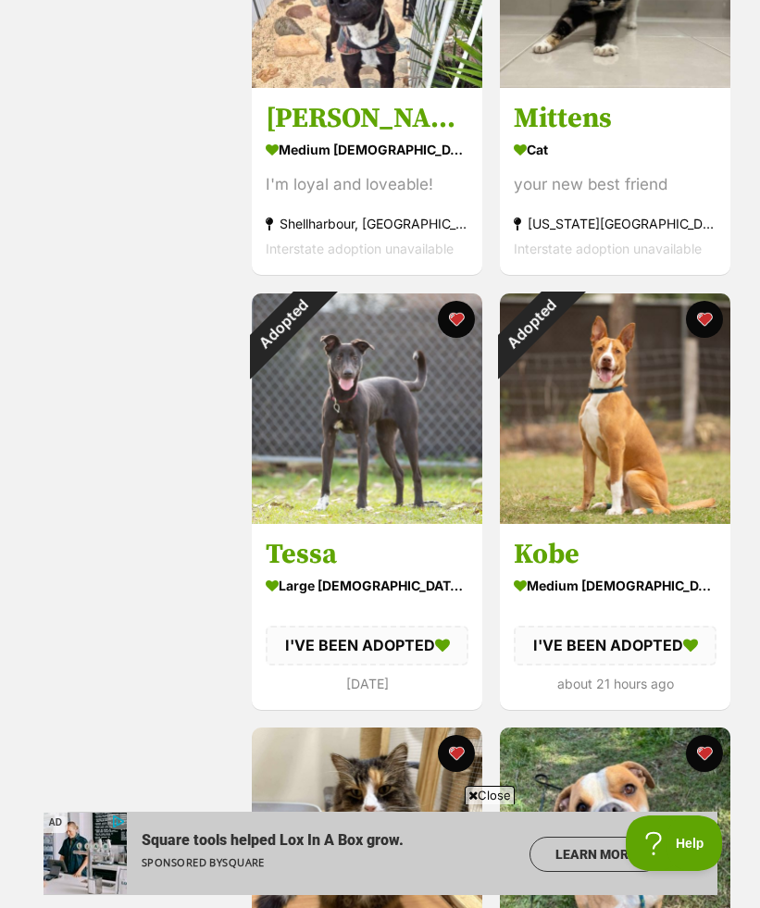
scroll to position [3611, 0]
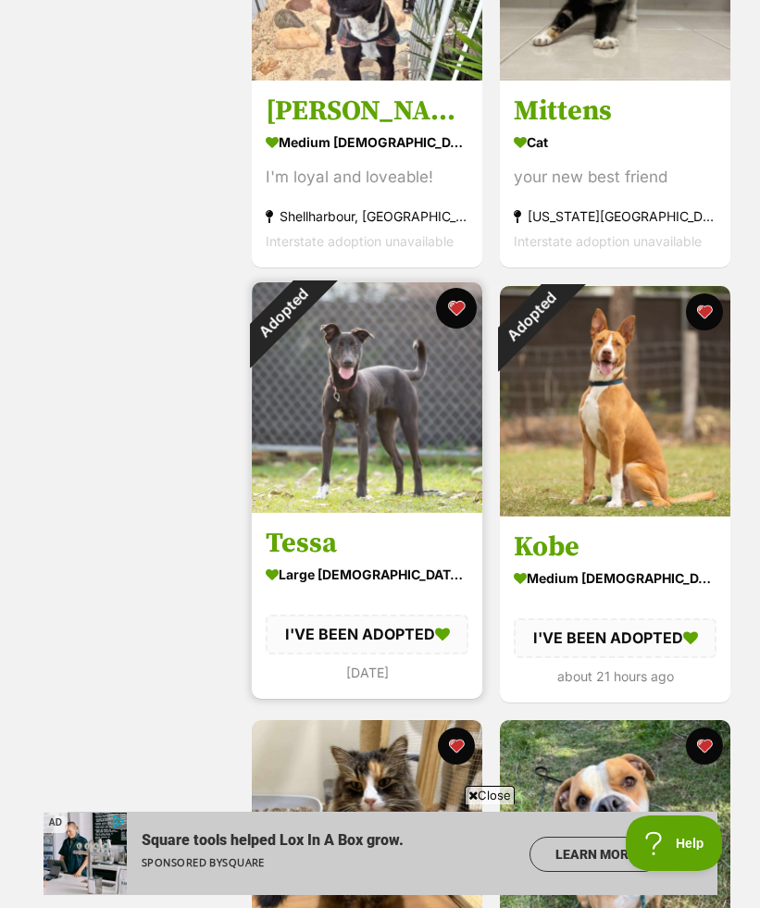
click at [453, 307] on button "favourite" at bounding box center [456, 308] width 41 height 41
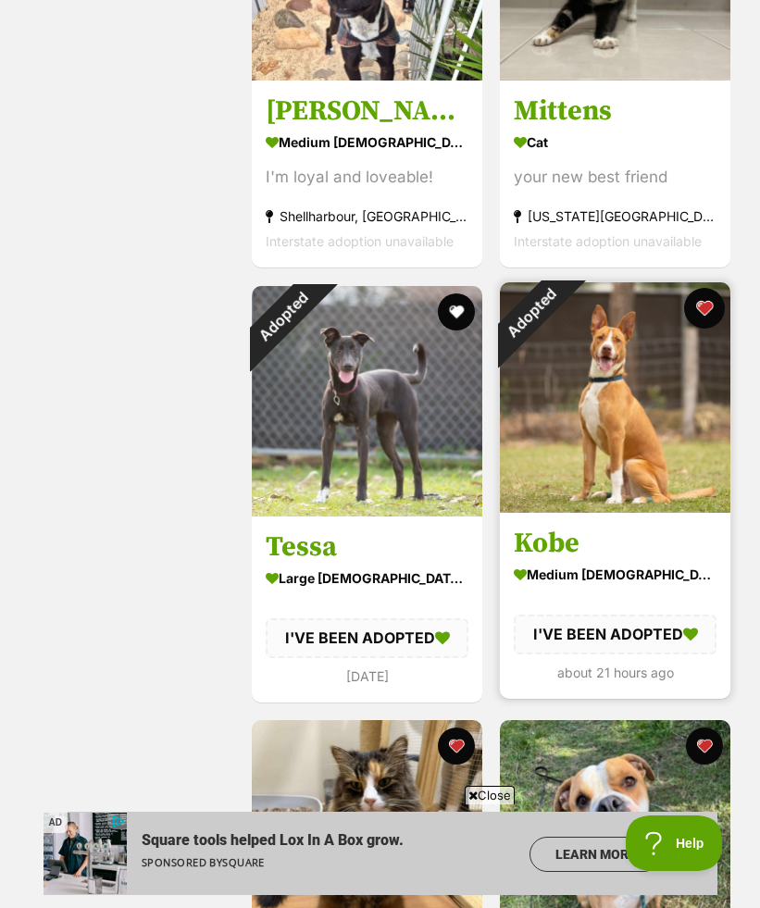
click at [698, 303] on button "favourite" at bounding box center [704, 308] width 41 height 41
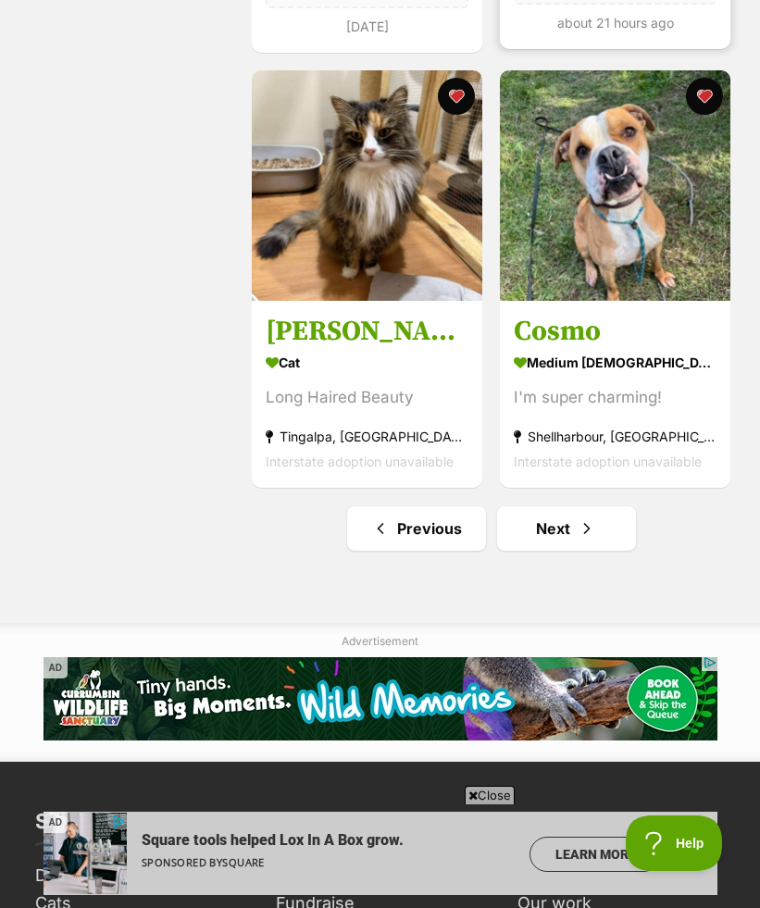
scroll to position [4279, 0]
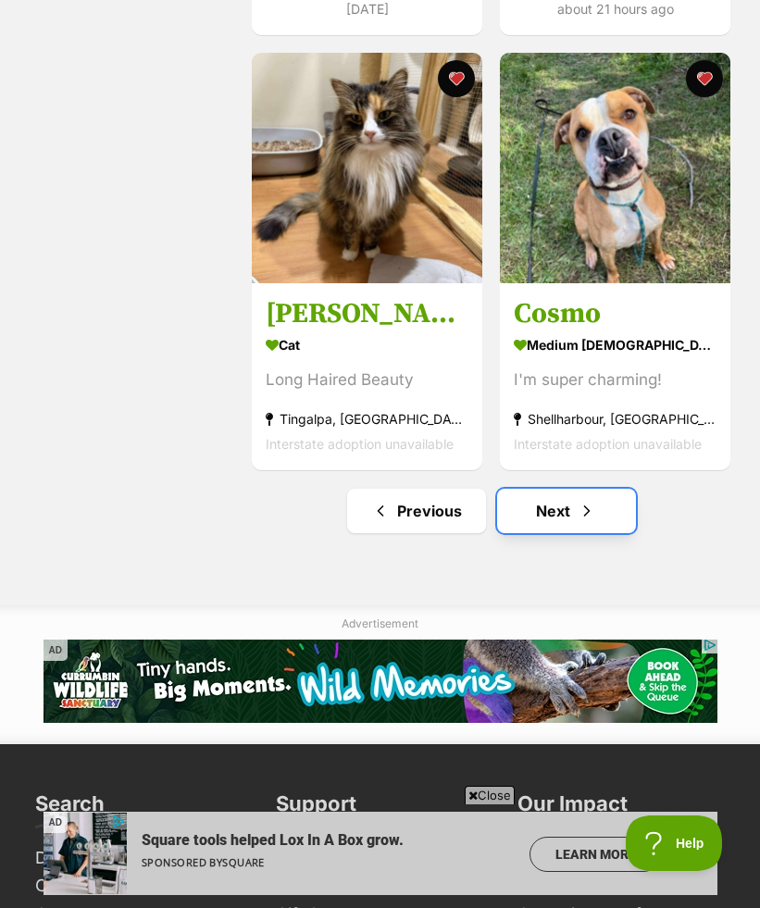
click at [544, 493] on link "Next" at bounding box center [566, 511] width 139 height 44
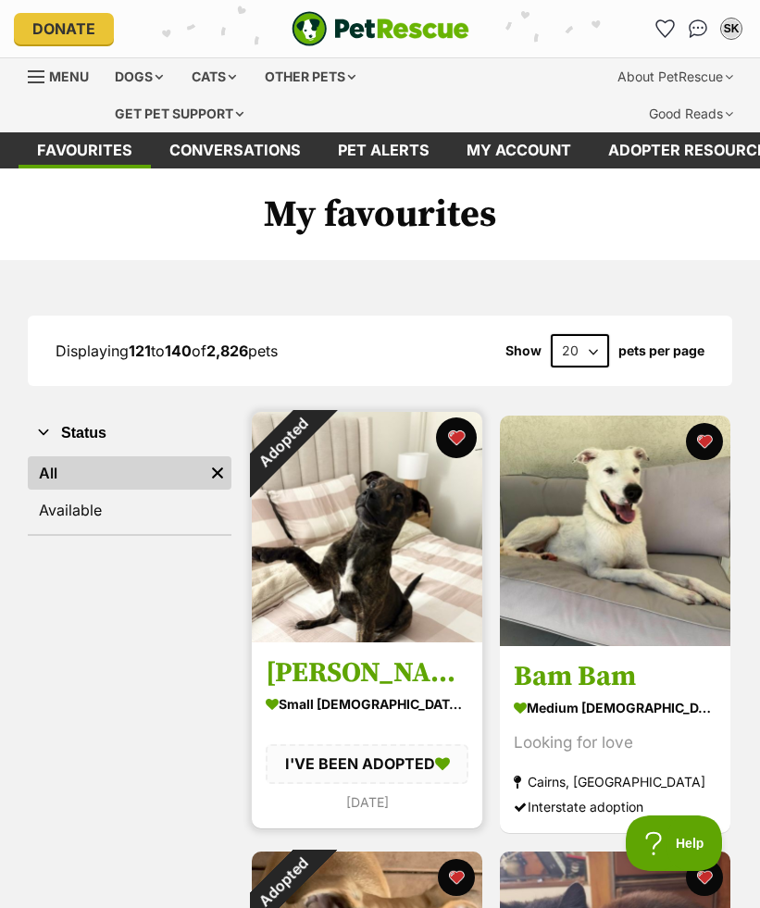
click at [453, 443] on button "favourite" at bounding box center [456, 437] width 41 height 41
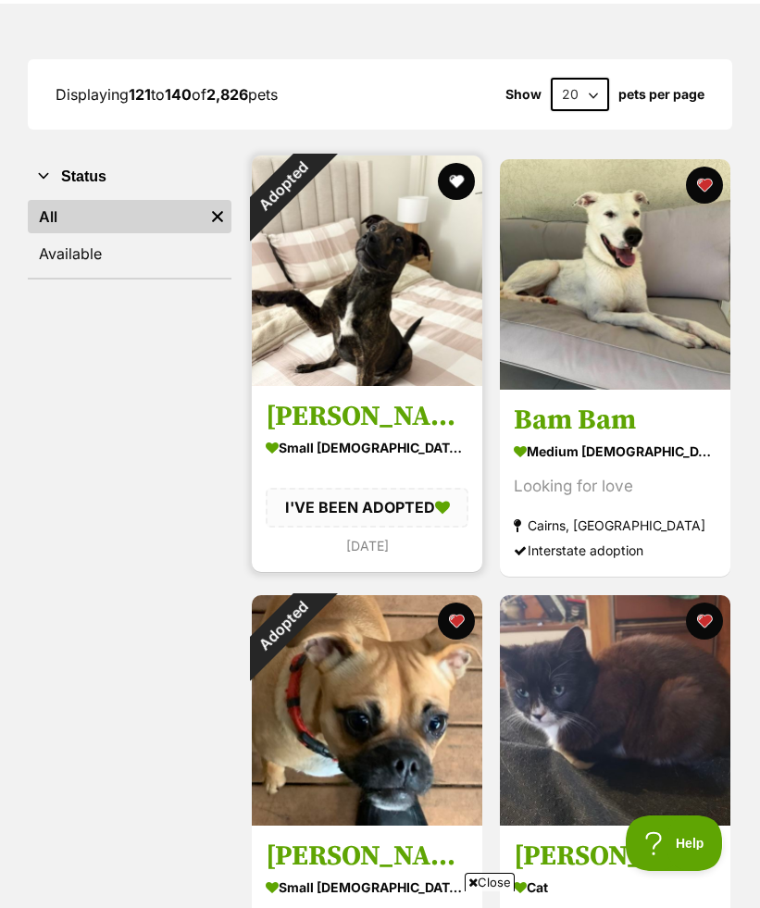
scroll to position [317, 0]
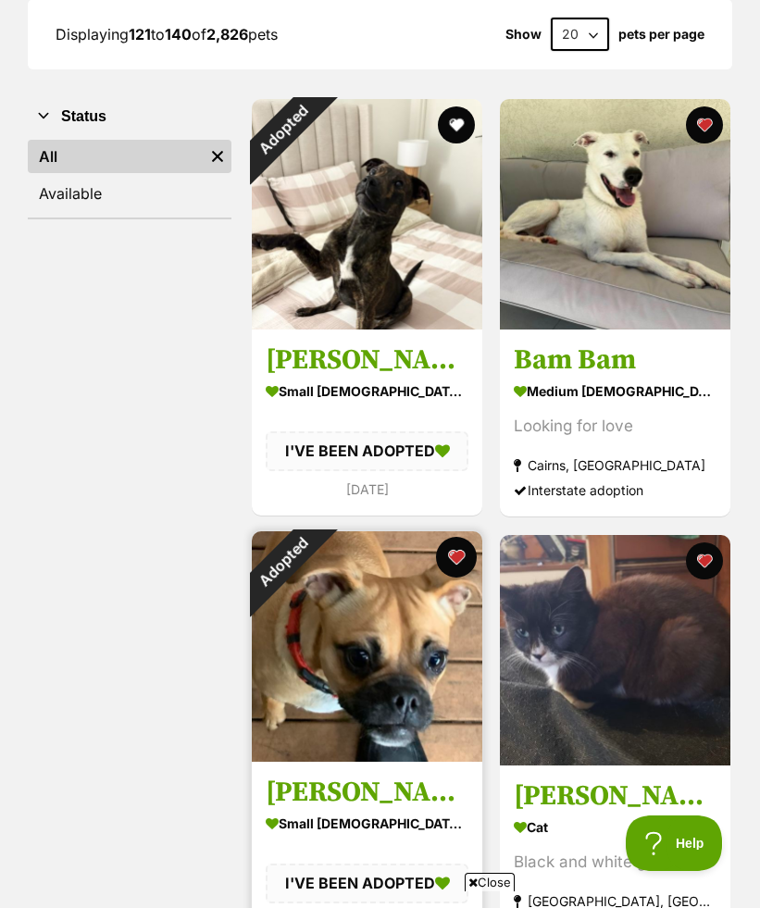
click at [453, 567] on button "favourite" at bounding box center [456, 557] width 41 height 41
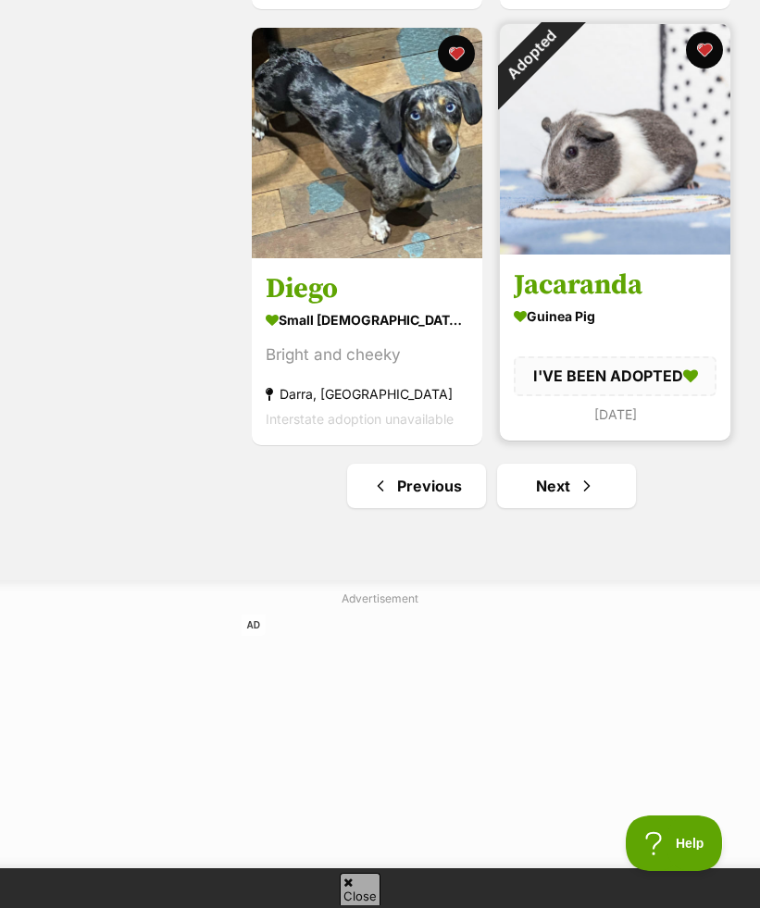
scroll to position [0, 0]
click at [702, 56] on button "favourite" at bounding box center [704, 50] width 41 height 41
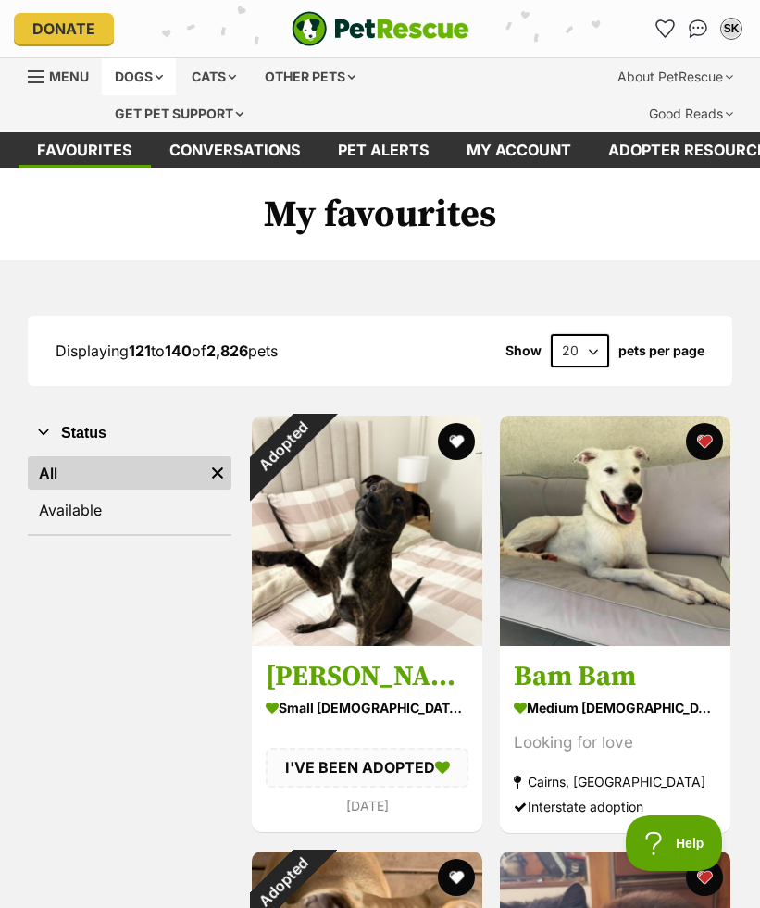
click at [164, 83] on div "Dogs" at bounding box center [139, 76] width 74 height 37
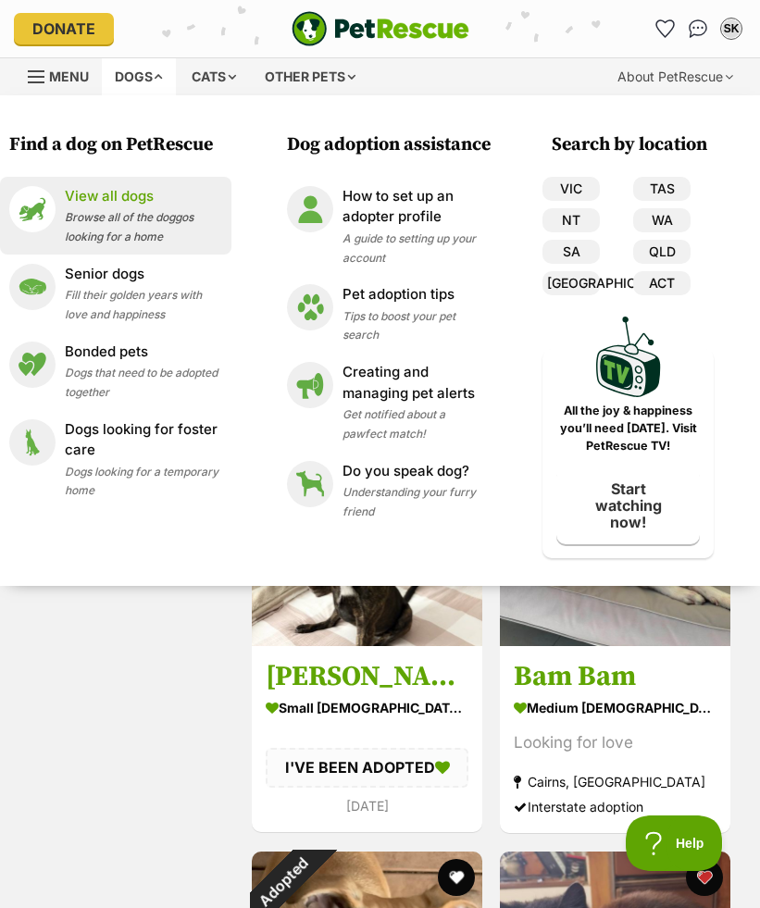
click at [168, 243] on div "View all dogs Browse all of the doggos looking for a home" at bounding box center [143, 215] width 157 height 59
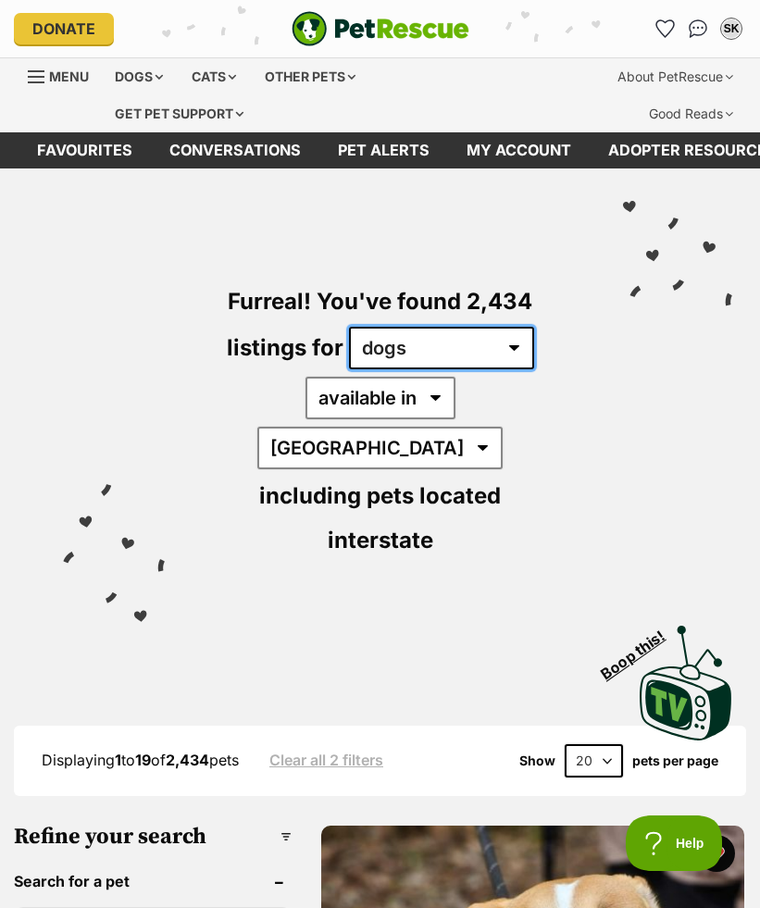
click at [441, 338] on select "any type of pet cats dogs other pets" at bounding box center [441, 348] width 185 height 43
select select "any"
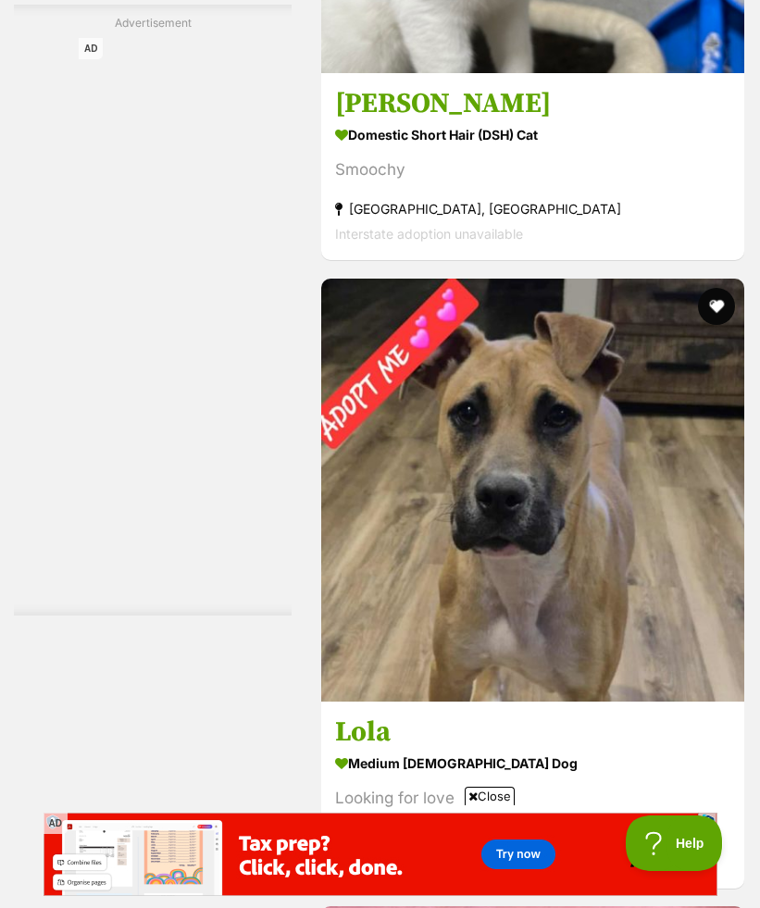
scroll to position [10560, 0]
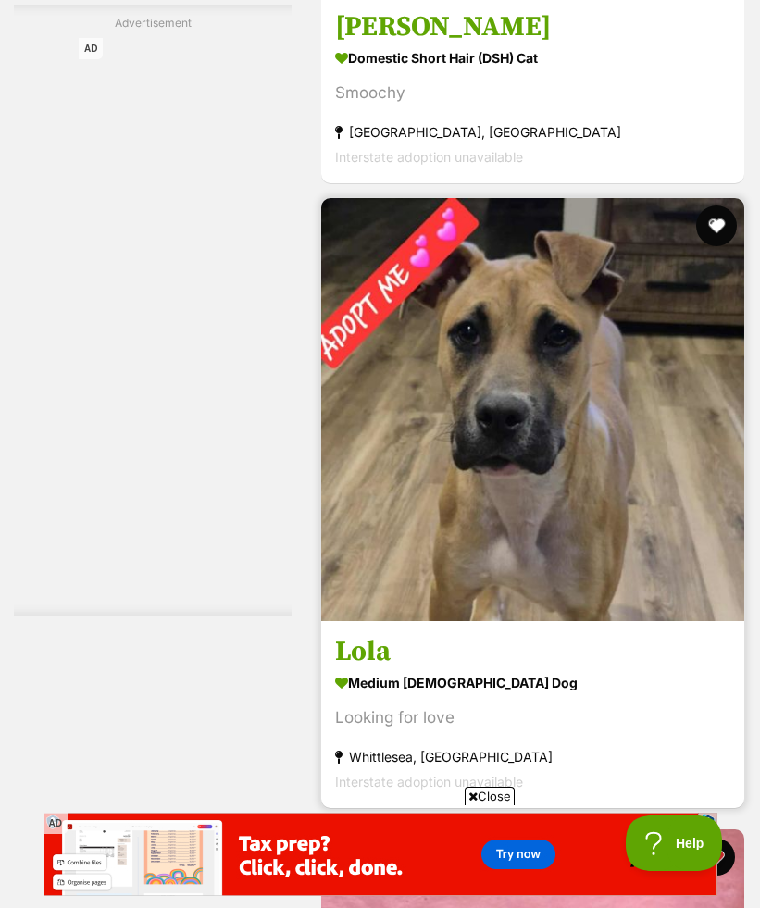
click at [717, 205] on button "favourite" at bounding box center [716, 225] width 41 height 41
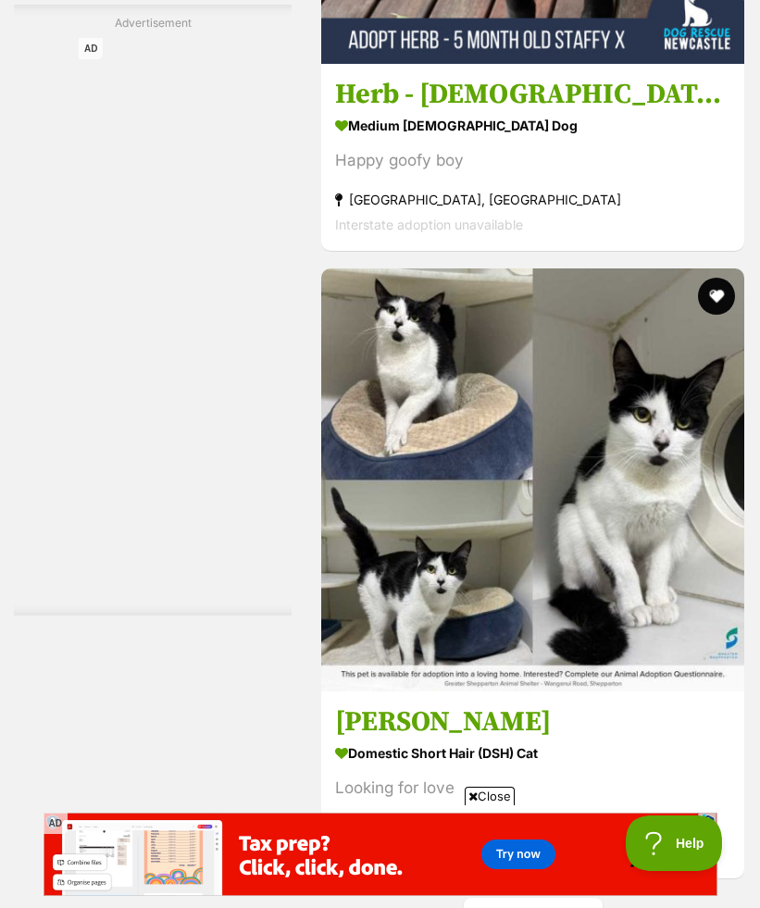
scroll to position [13189, 0]
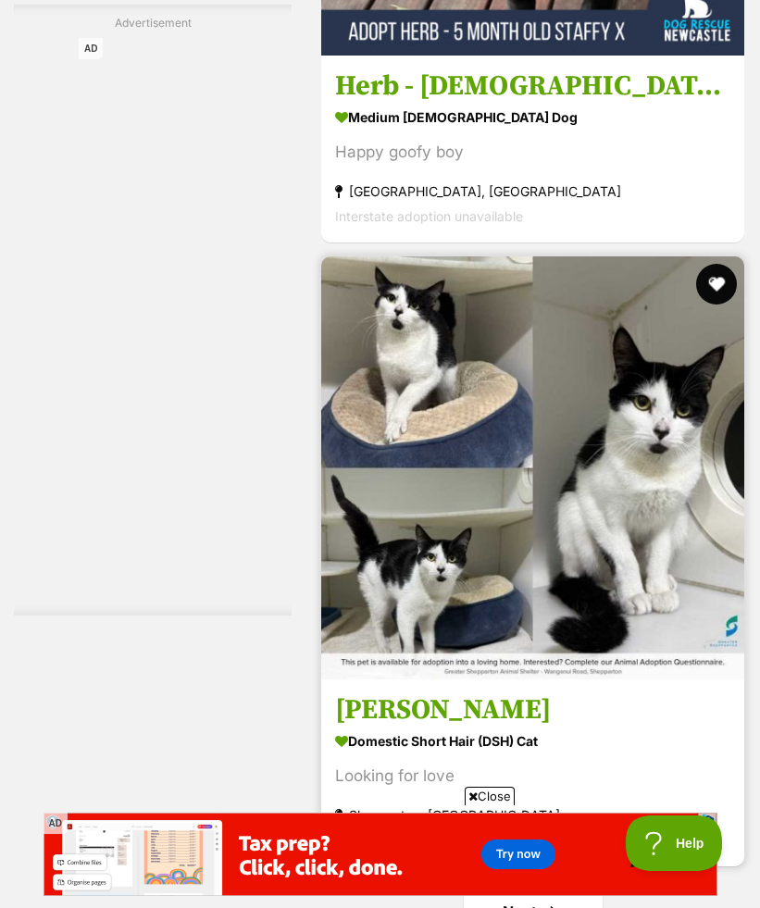
click at [716, 264] on button "favourite" at bounding box center [716, 284] width 41 height 41
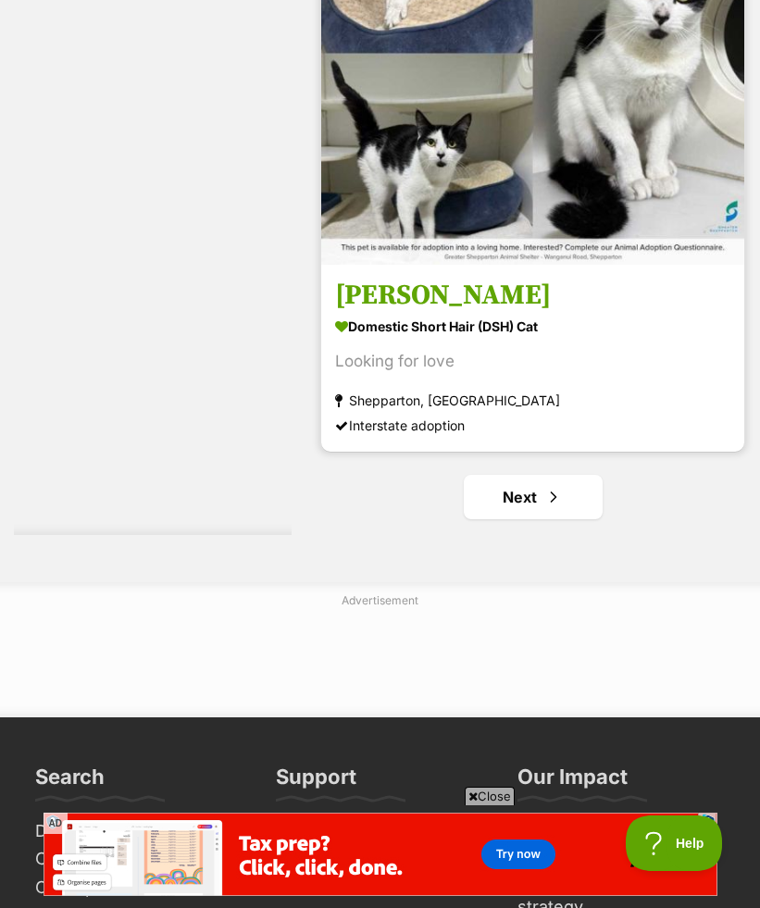
scroll to position [13837, 0]
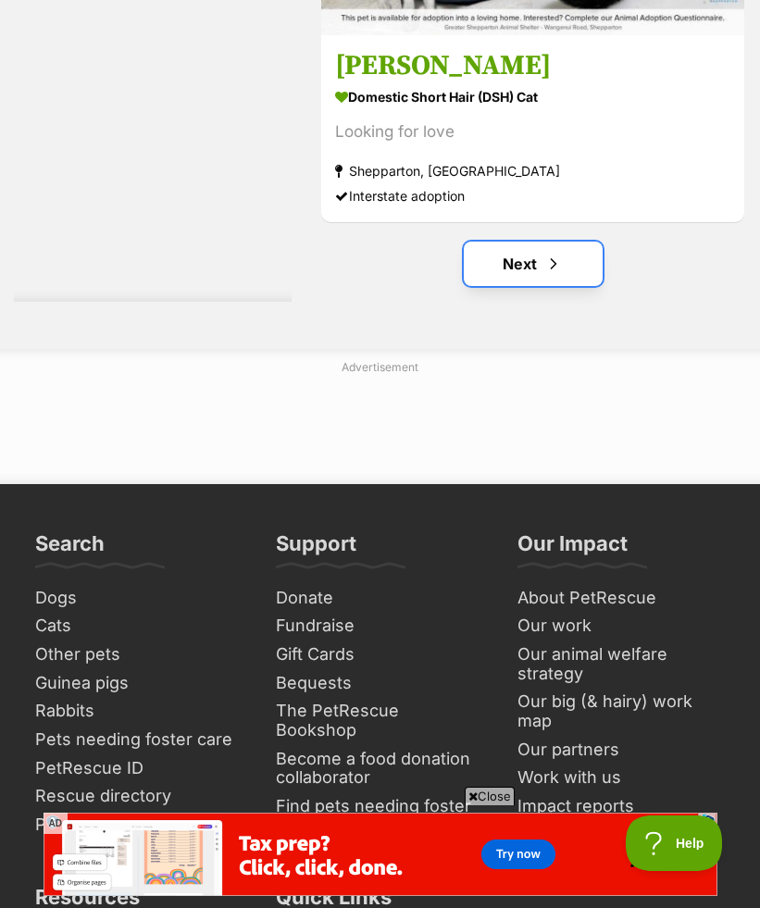
click at [578, 242] on link "Next" at bounding box center [533, 264] width 139 height 44
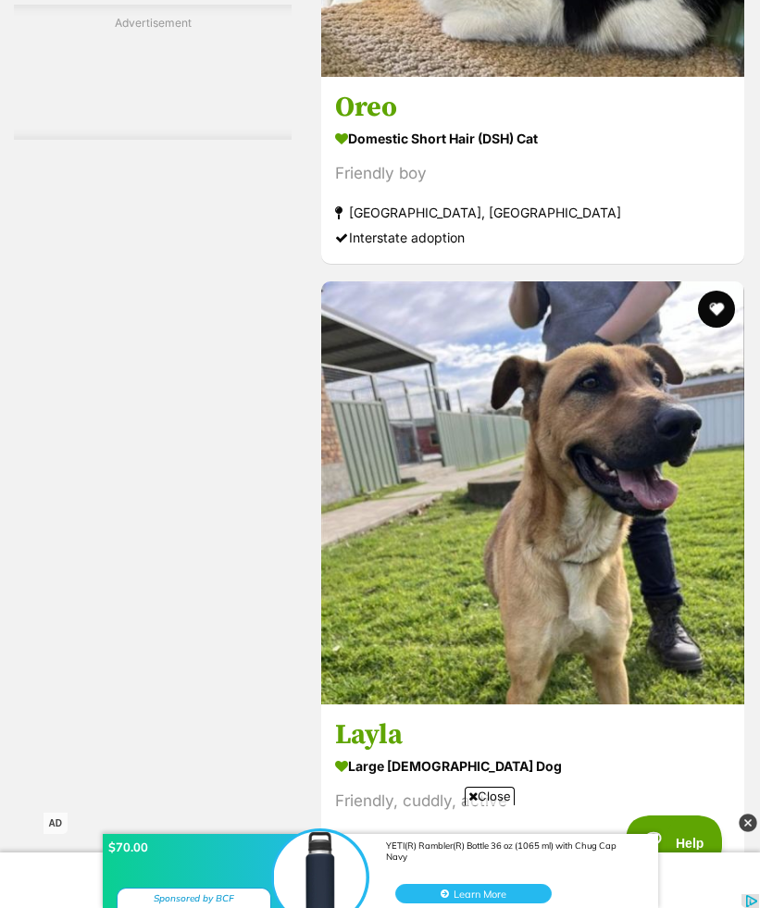
scroll to position [10025, 0]
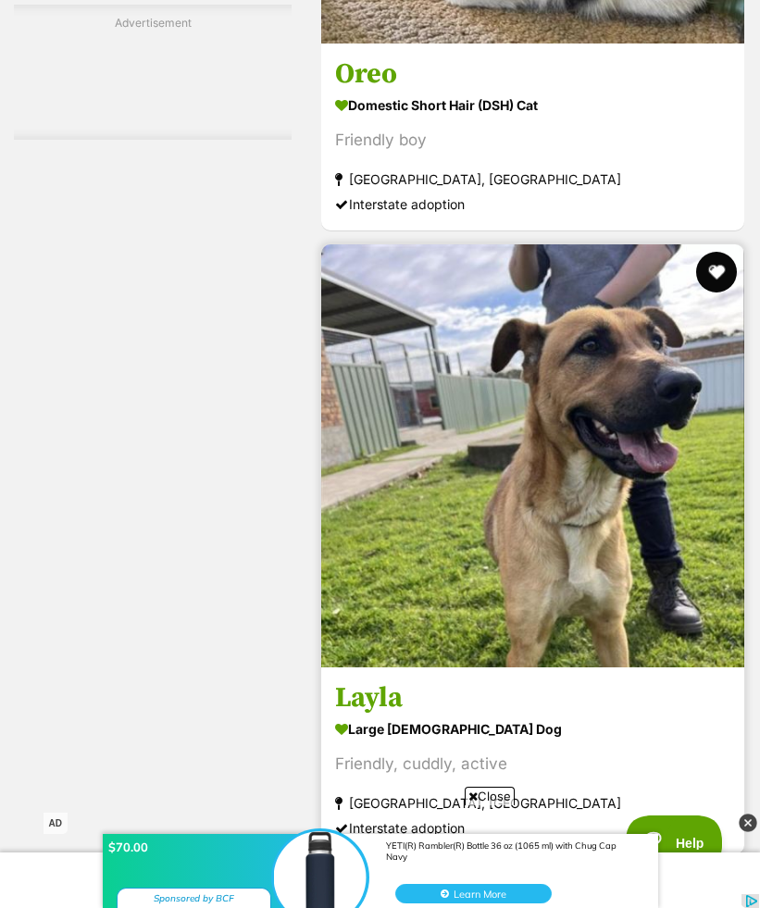
click at [712, 252] on button "favourite" at bounding box center [716, 272] width 41 height 41
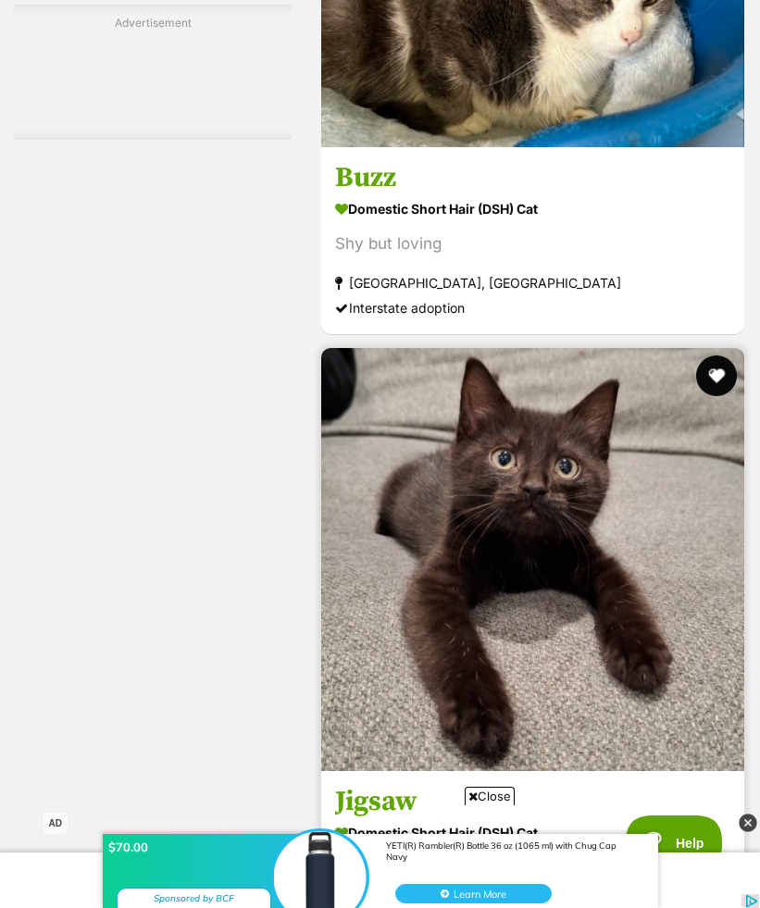
scroll to position [0, 0]
click at [714, 355] on button "favourite" at bounding box center [716, 375] width 41 height 41
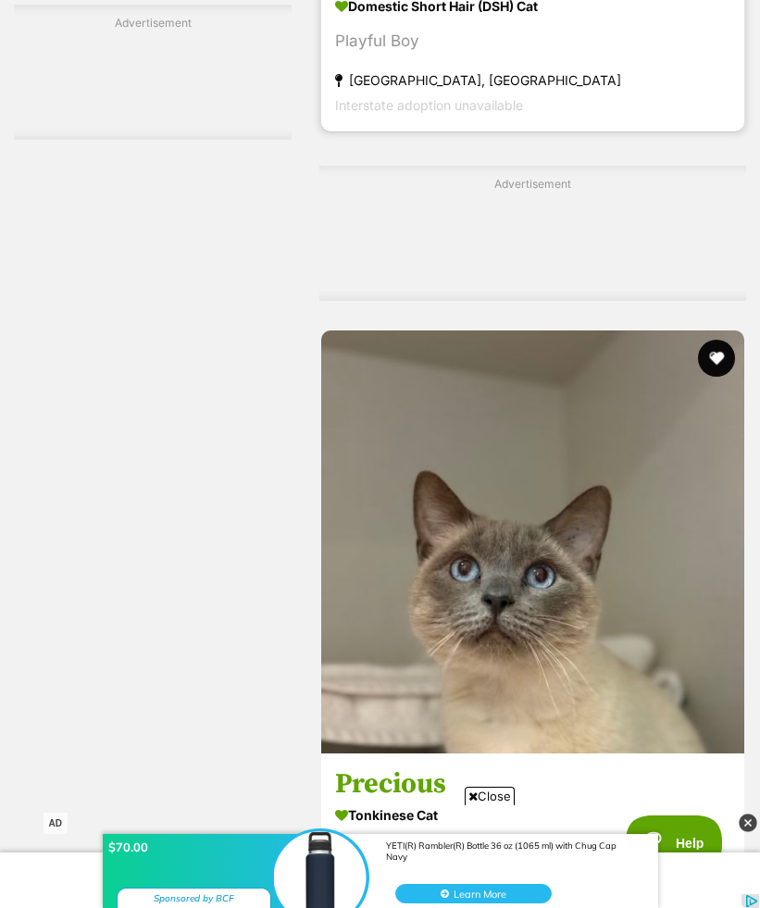
scroll to position [12628, 0]
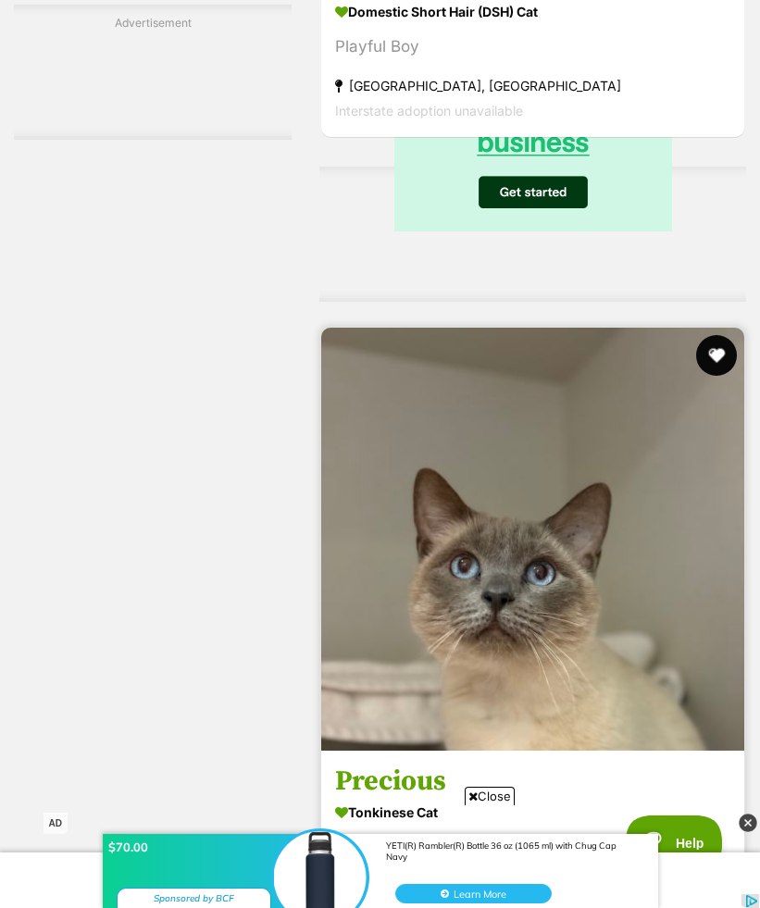
click at [711, 335] on button "favourite" at bounding box center [716, 355] width 41 height 41
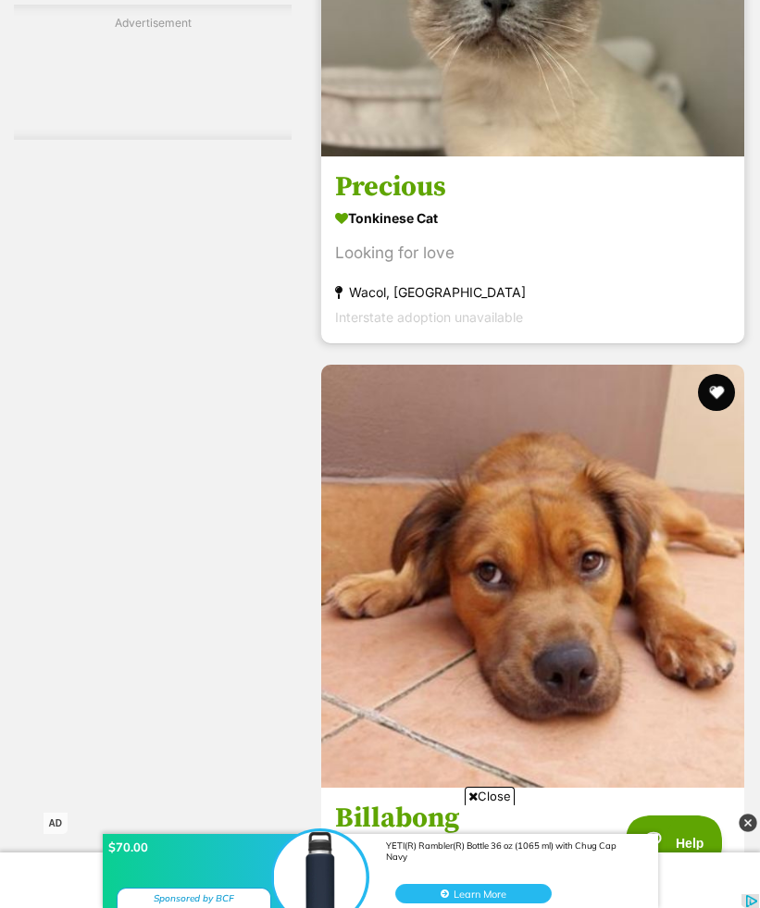
scroll to position [13390, 0]
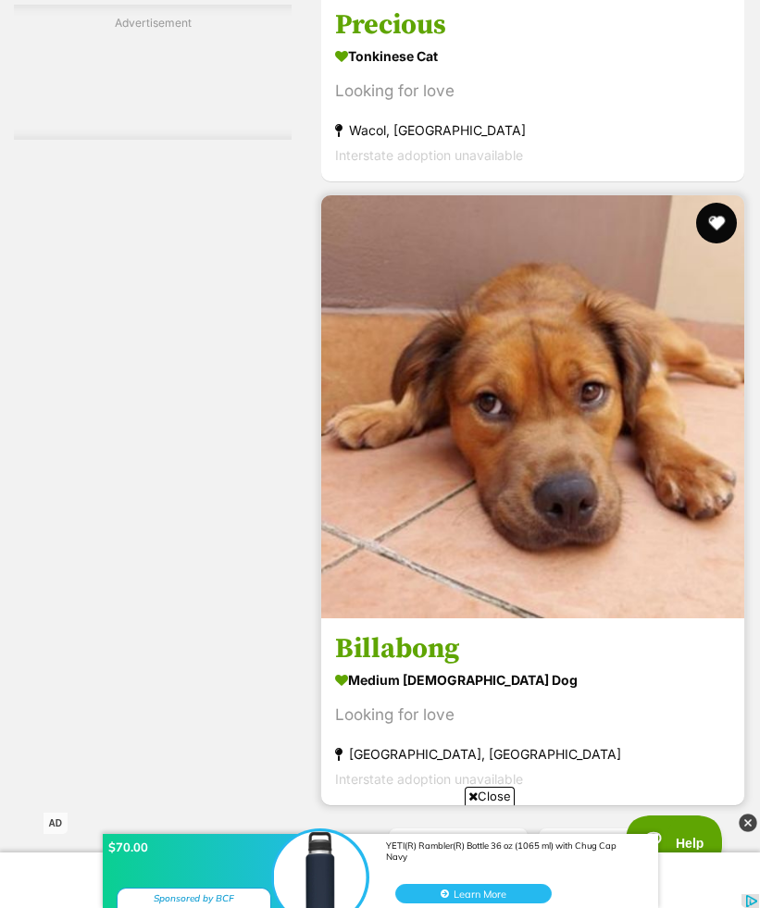
click at [713, 203] on button "favourite" at bounding box center [716, 223] width 41 height 41
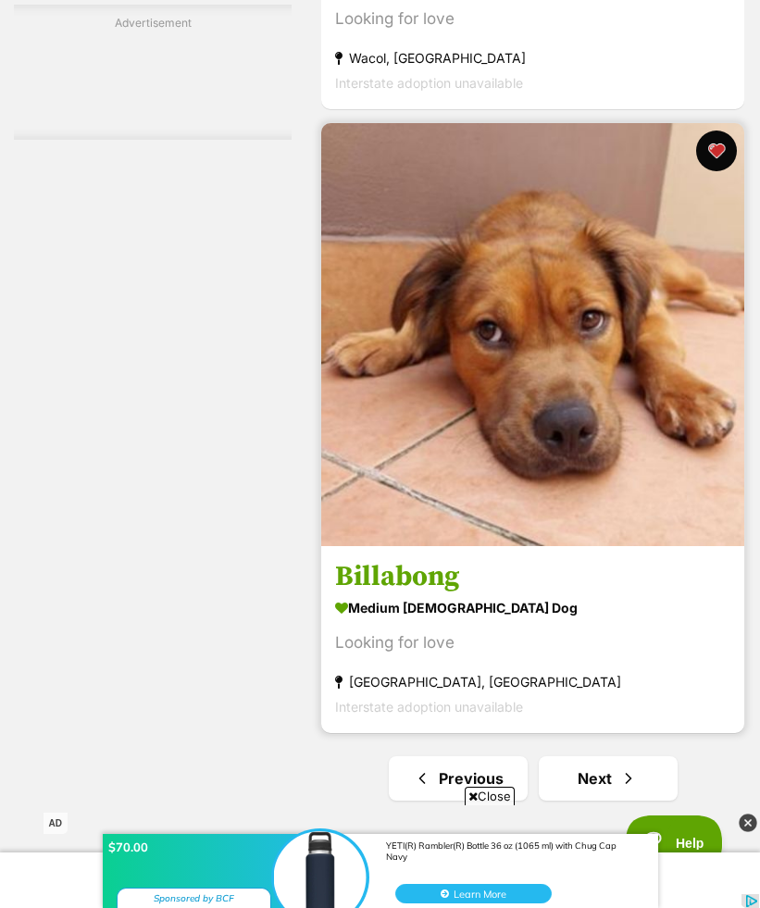
scroll to position [13634, 0]
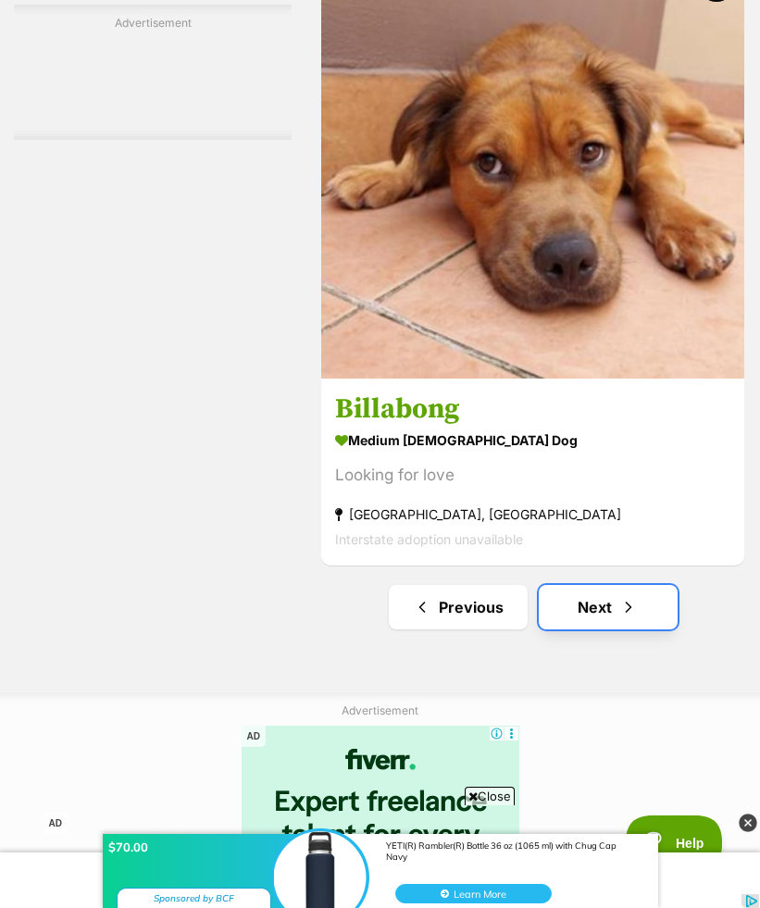
click at [639, 585] on link "Next" at bounding box center [608, 607] width 139 height 44
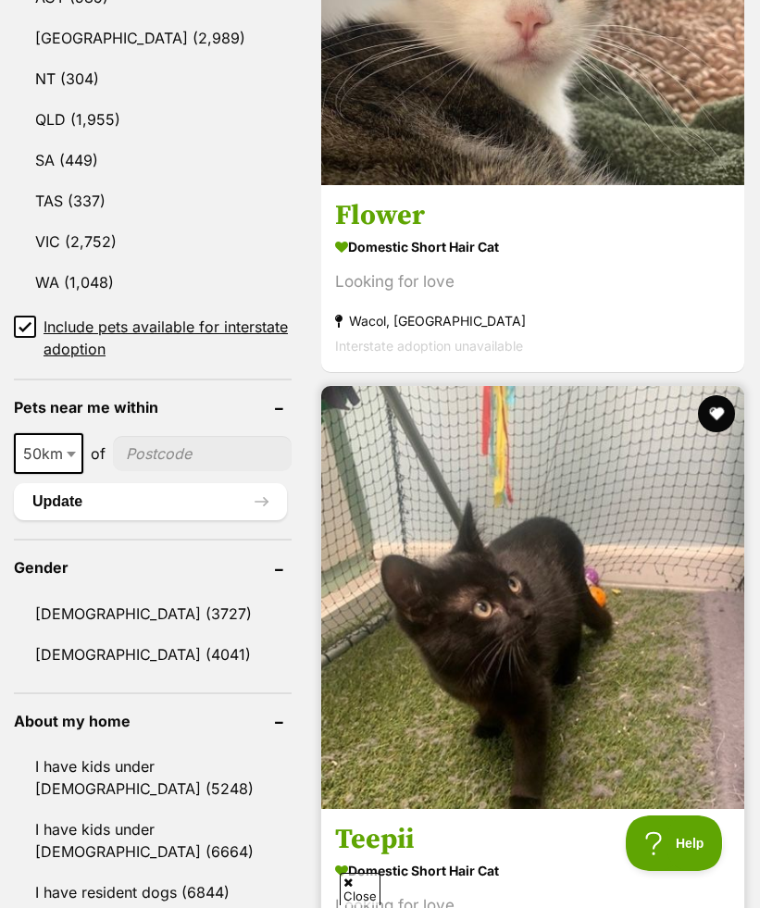
scroll to position [1304, 0]
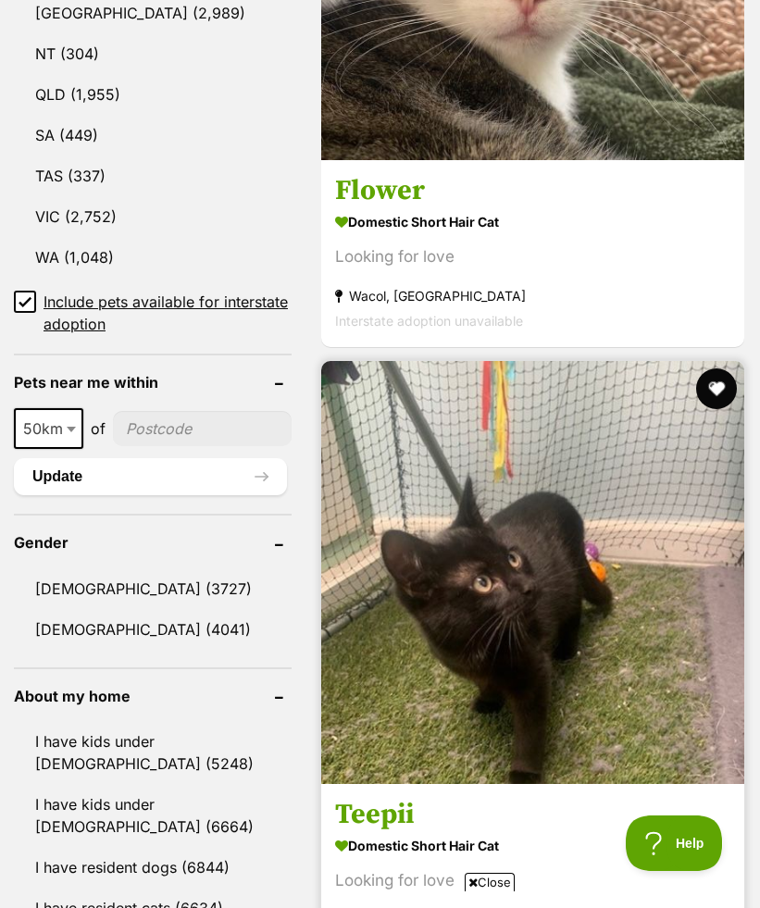
click at [714, 368] on button "favourite" at bounding box center [716, 388] width 41 height 41
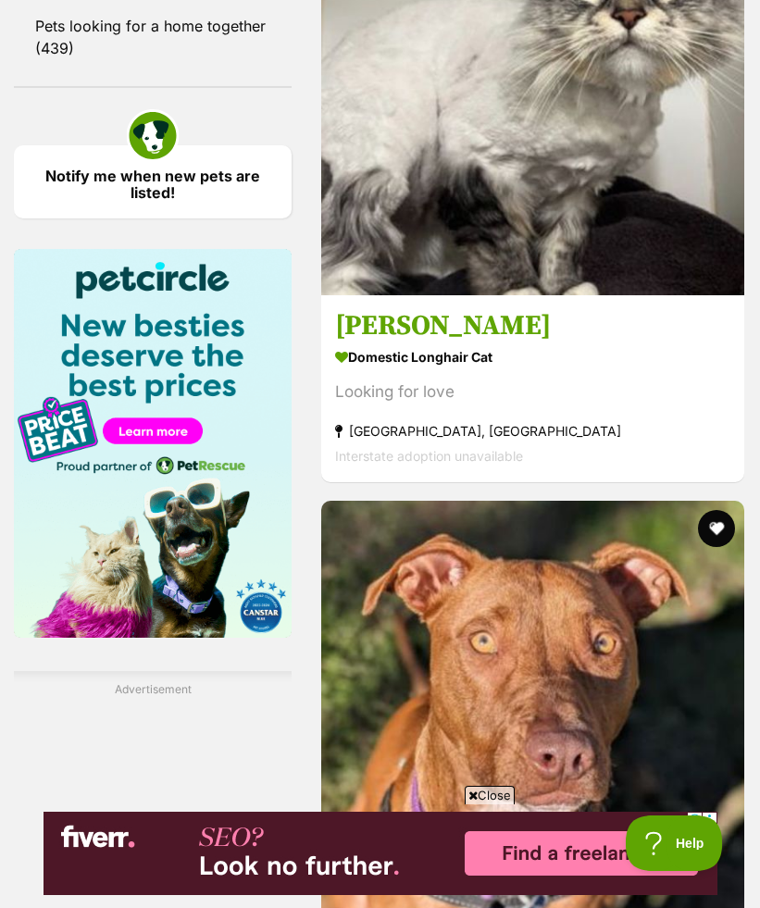
scroll to position [2525, 0]
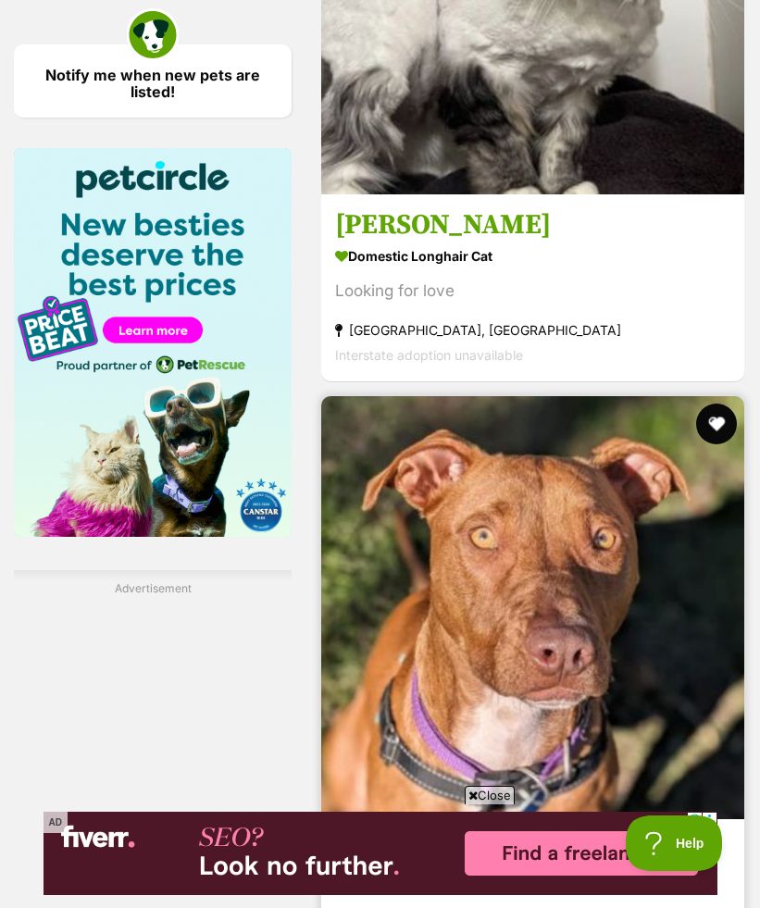
click at [711, 404] on button "favourite" at bounding box center [716, 424] width 41 height 41
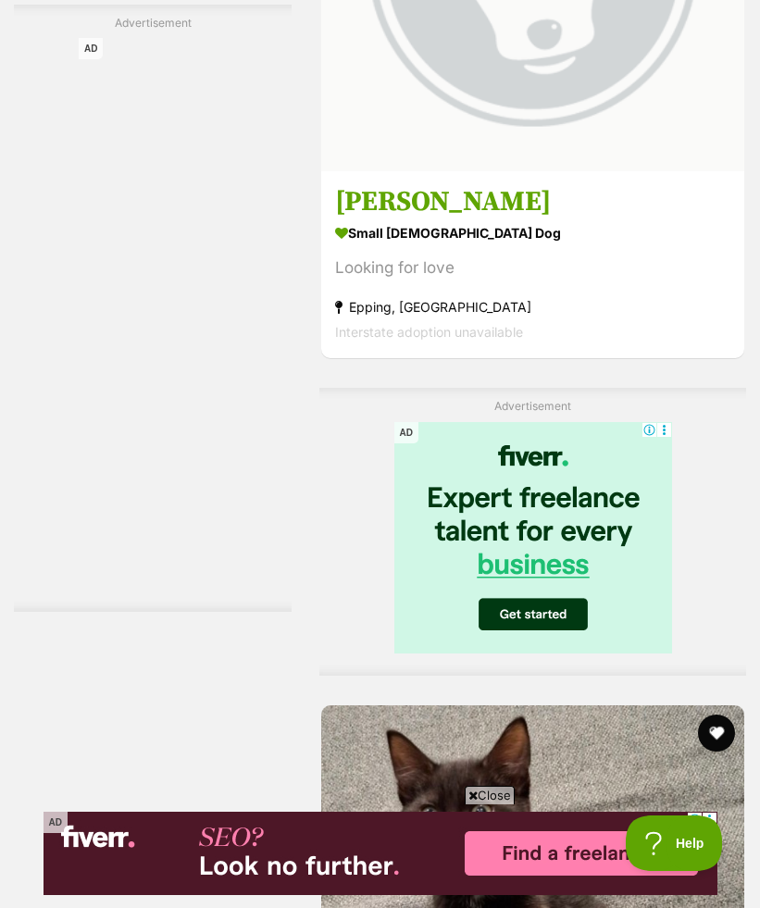
scroll to position [4734, 0]
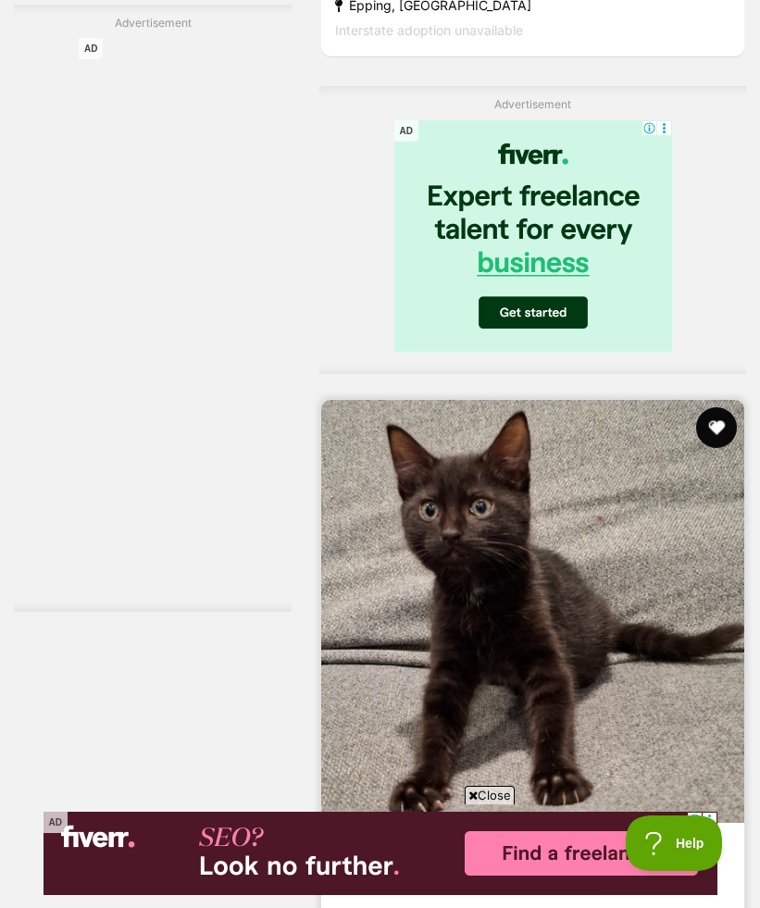
click at [707, 407] on button "favourite" at bounding box center [716, 427] width 41 height 41
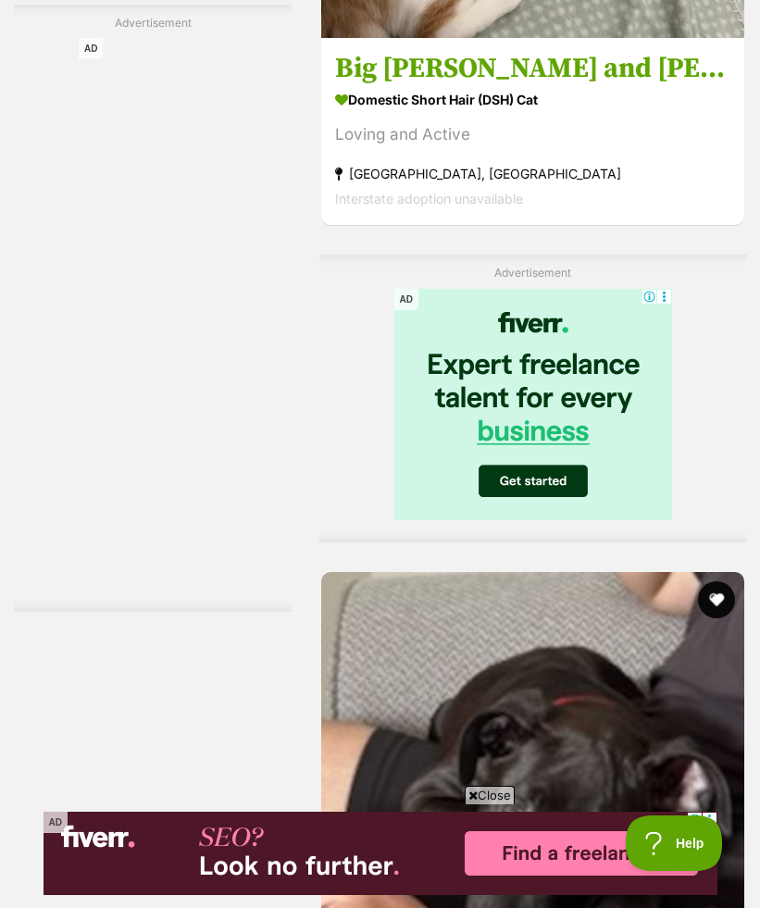
scroll to position [8752, 0]
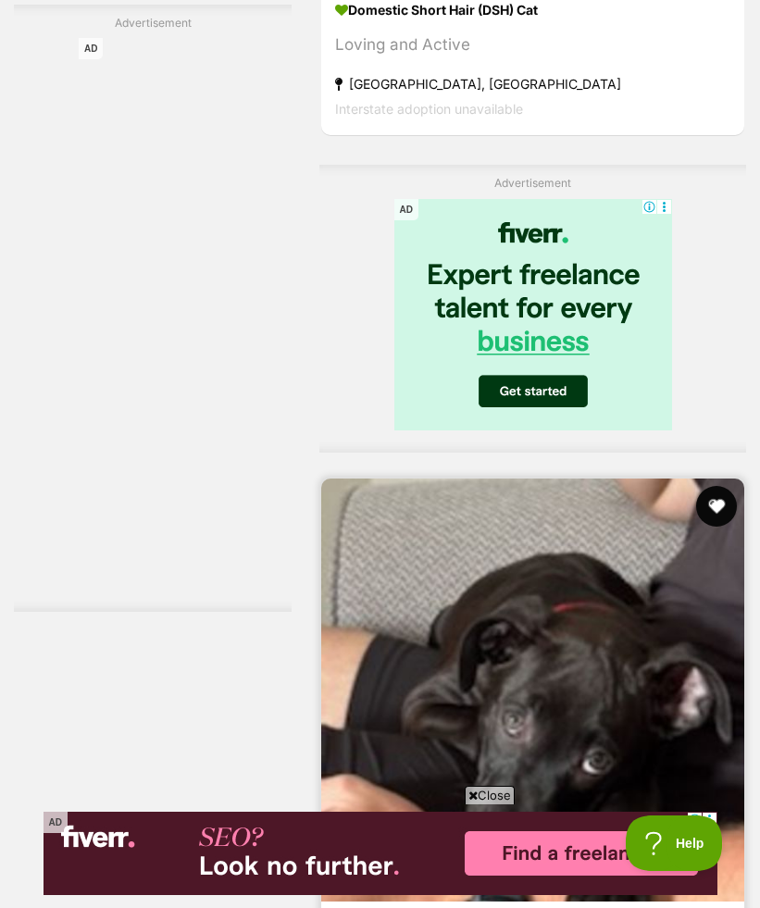
click at [714, 486] on button "favourite" at bounding box center [716, 506] width 41 height 41
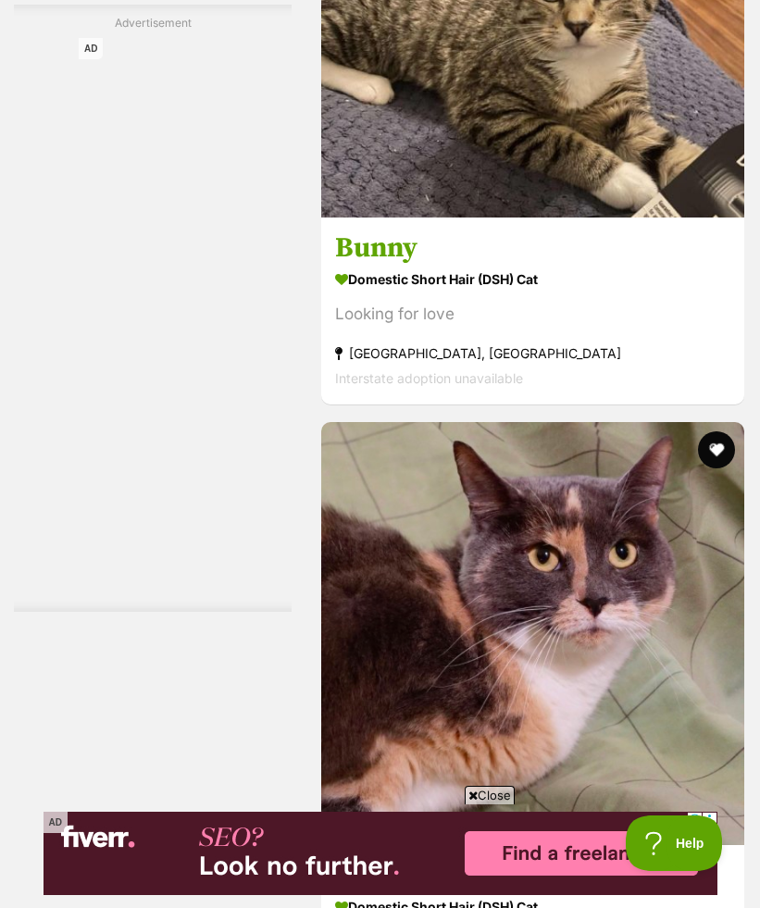
scroll to position [10184, 0]
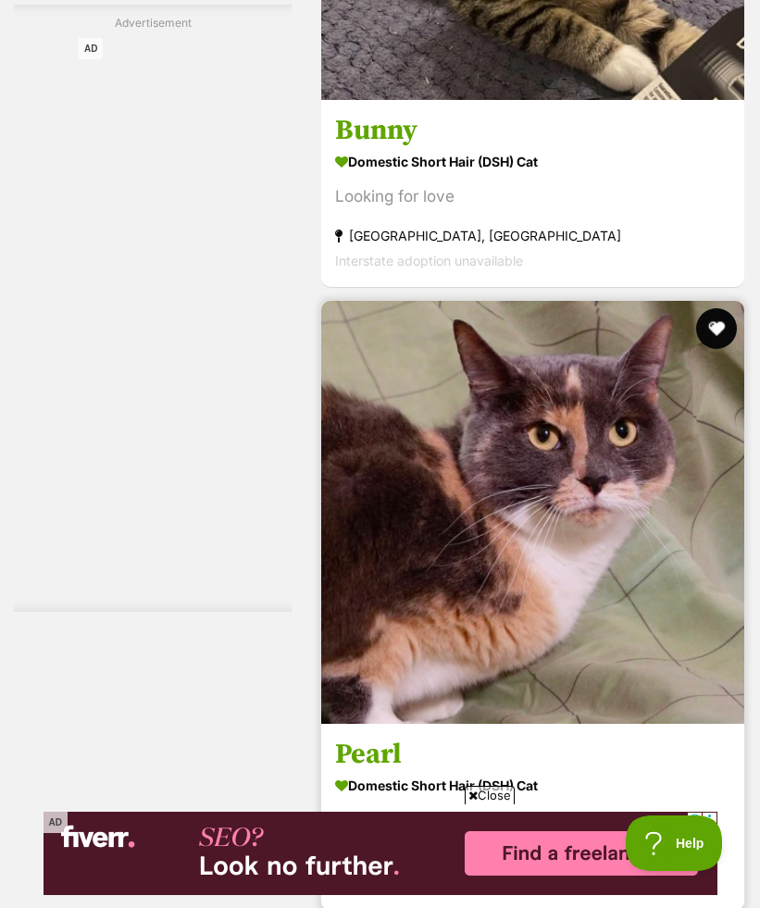
click at [714, 308] on button "favourite" at bounding box center [716, 328] width 41 height 41
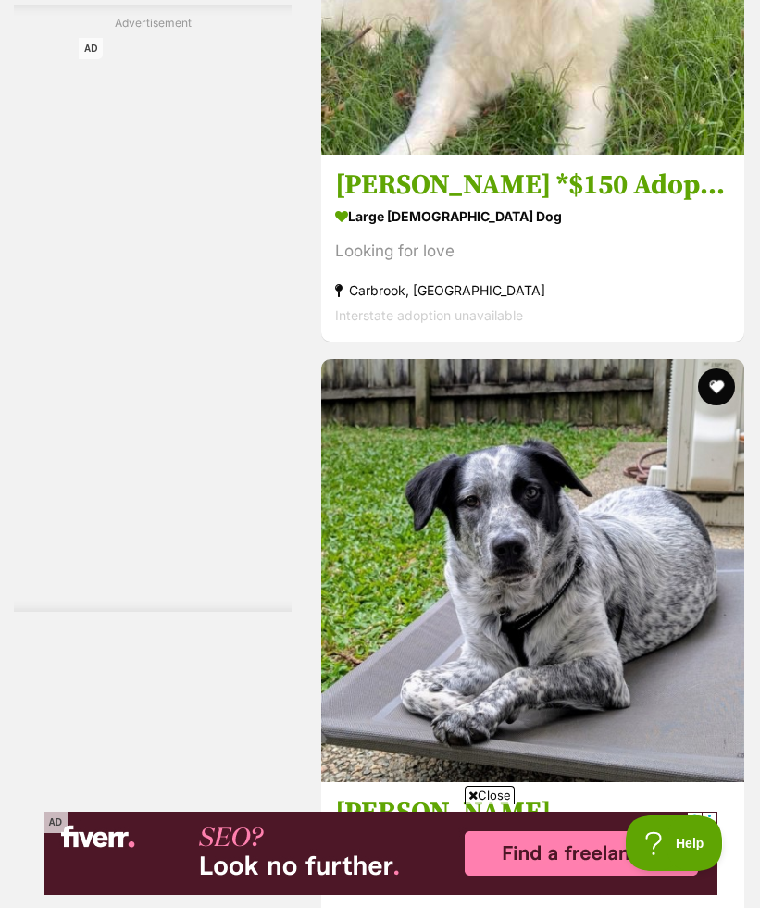
scroll to position [11511, 0]
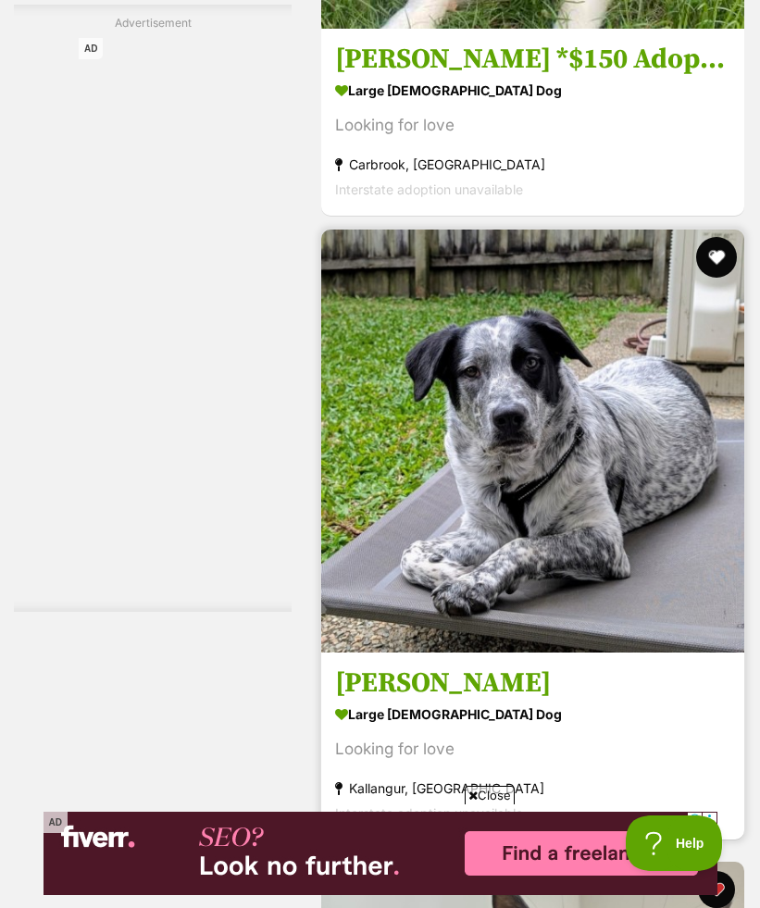
click at [713, 237] on button "favourite" at bounding box center [716, 257] width 41 height 41
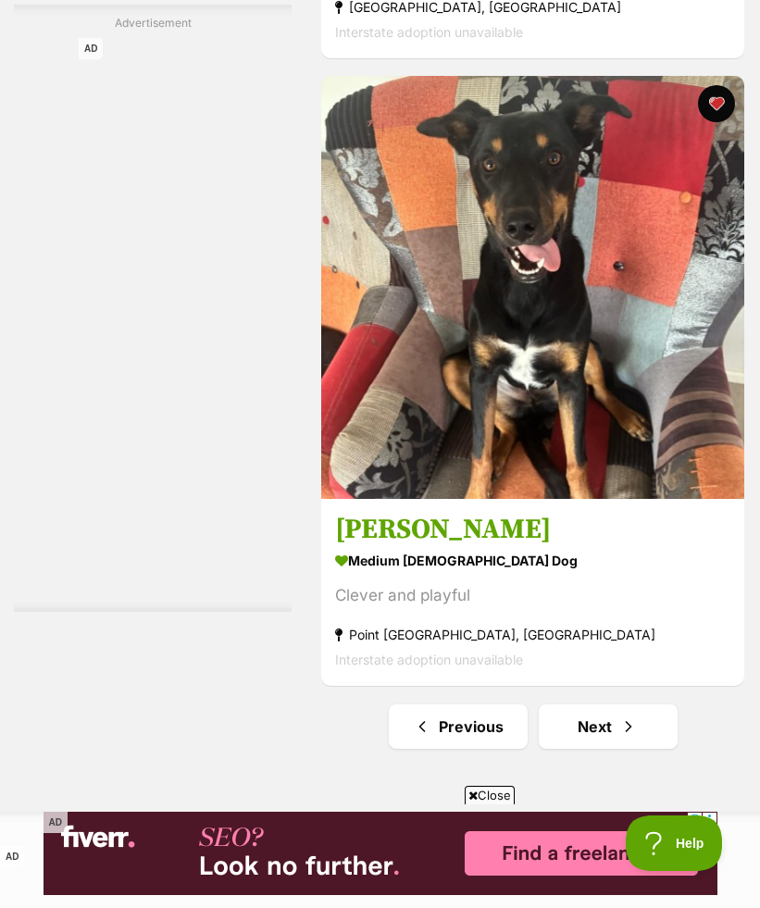
scroll to position [13868, 0]
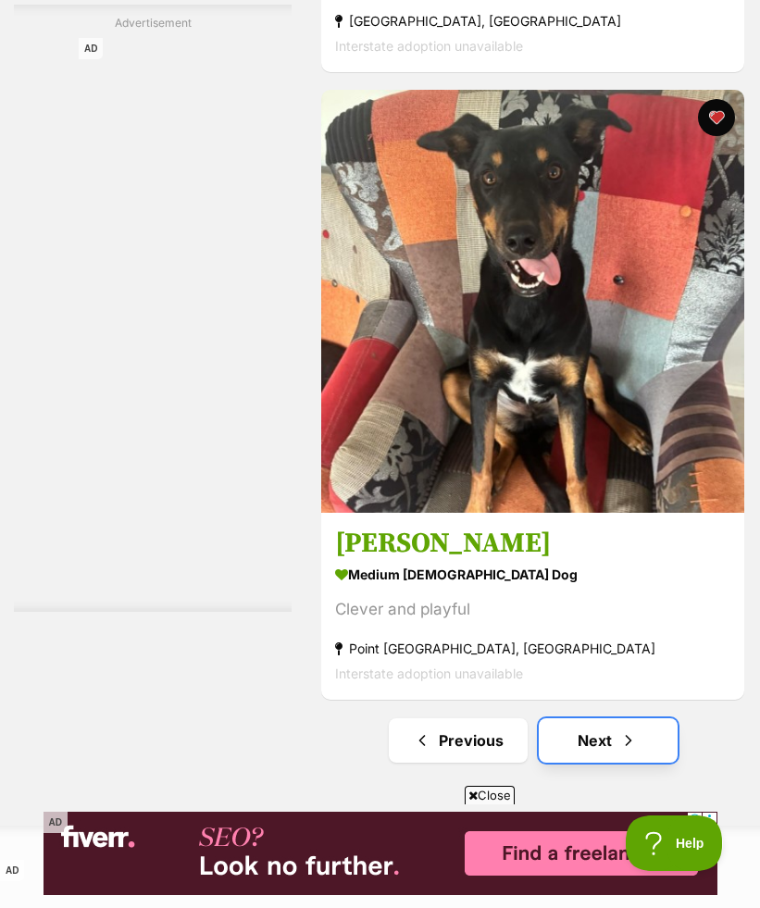
click at [666, 718] on link "Next" at bounding box center [608, 740] width 139 height 44
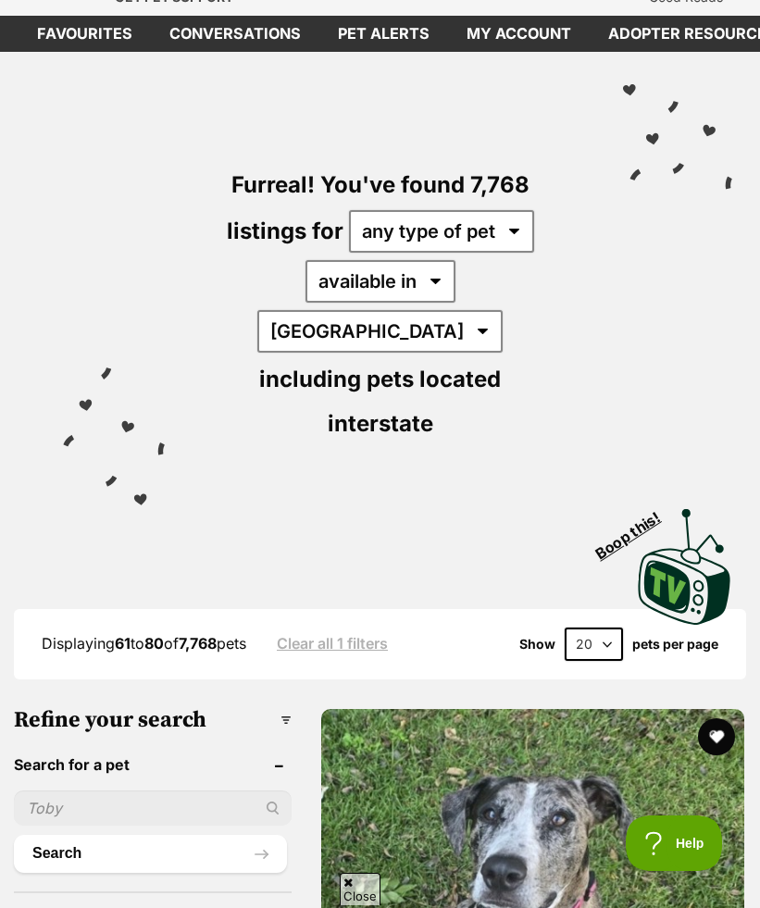
scroll to position [142, 0]
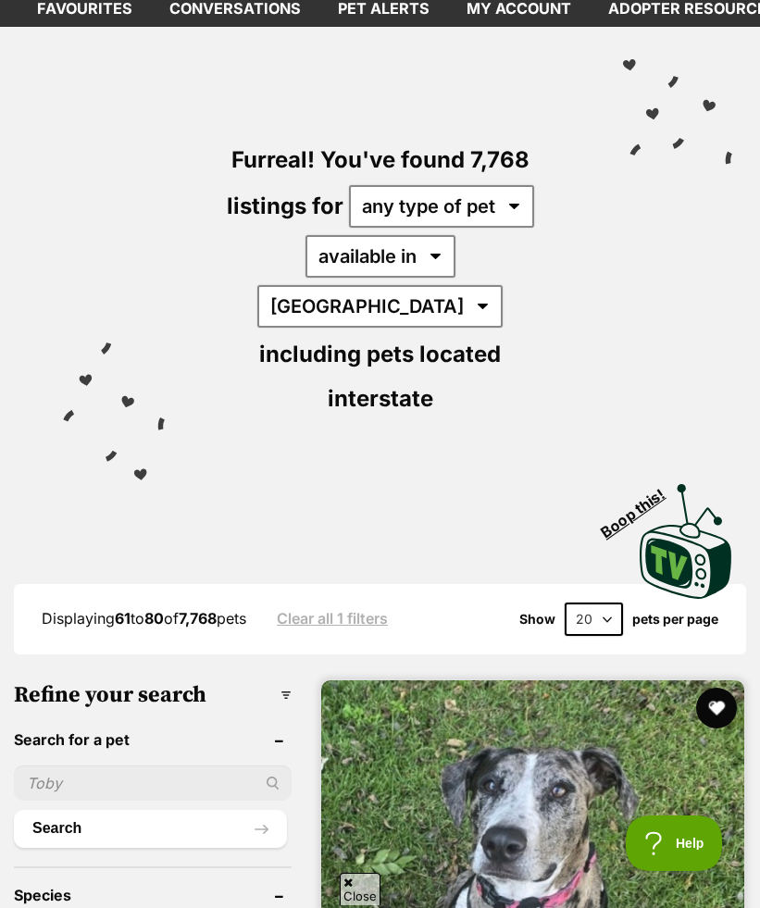
click at [712, 688] on button "favourite" at bounding box center [716, 708] width 41 height 41
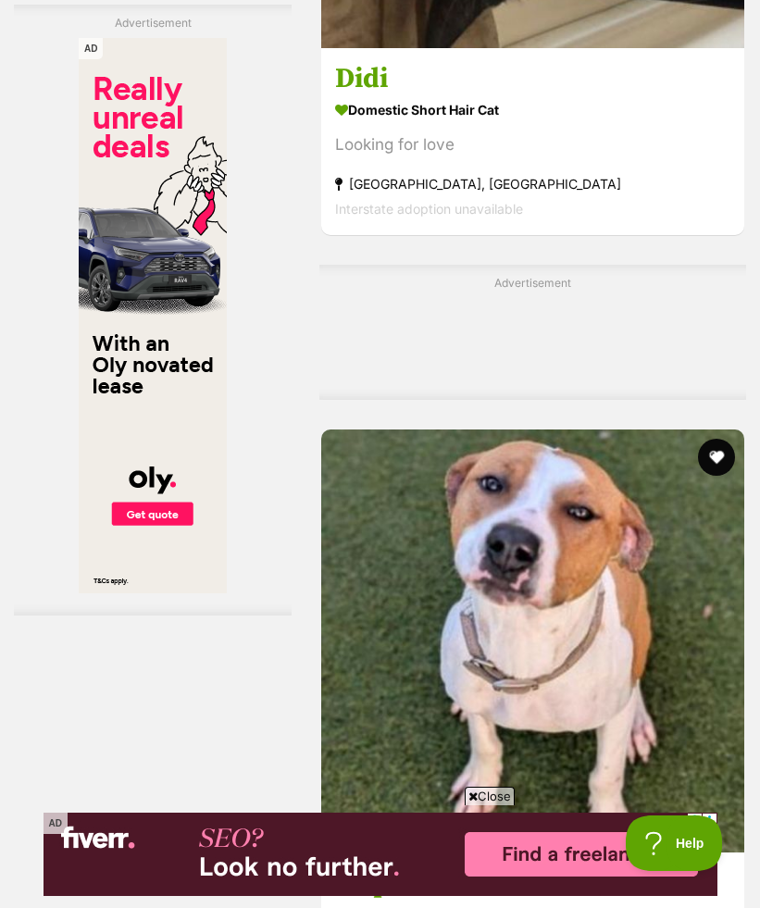
scroll to position [4342, 0]
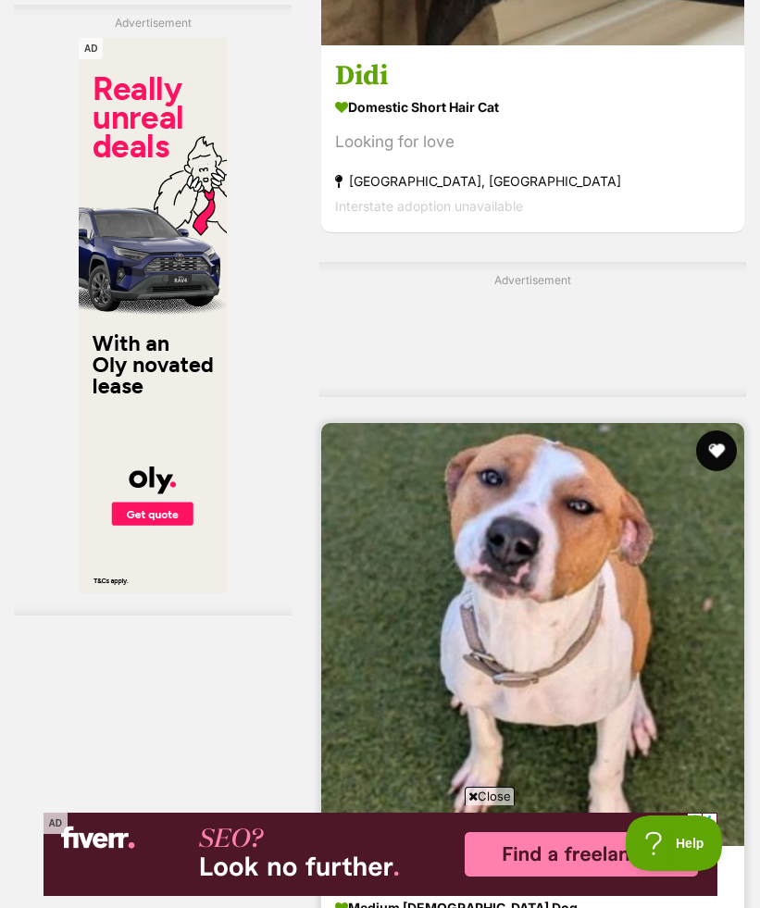
click at [712, 430] on button "favourite" at bounding box center [716, 450] width 41 height 41
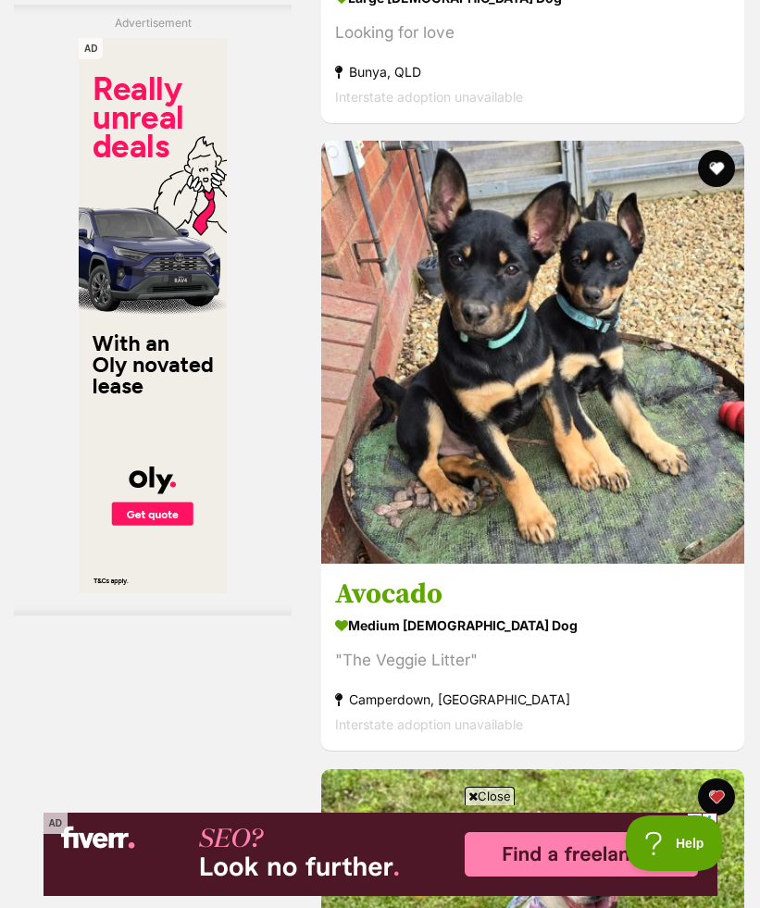
scroll to position [7214, 0]
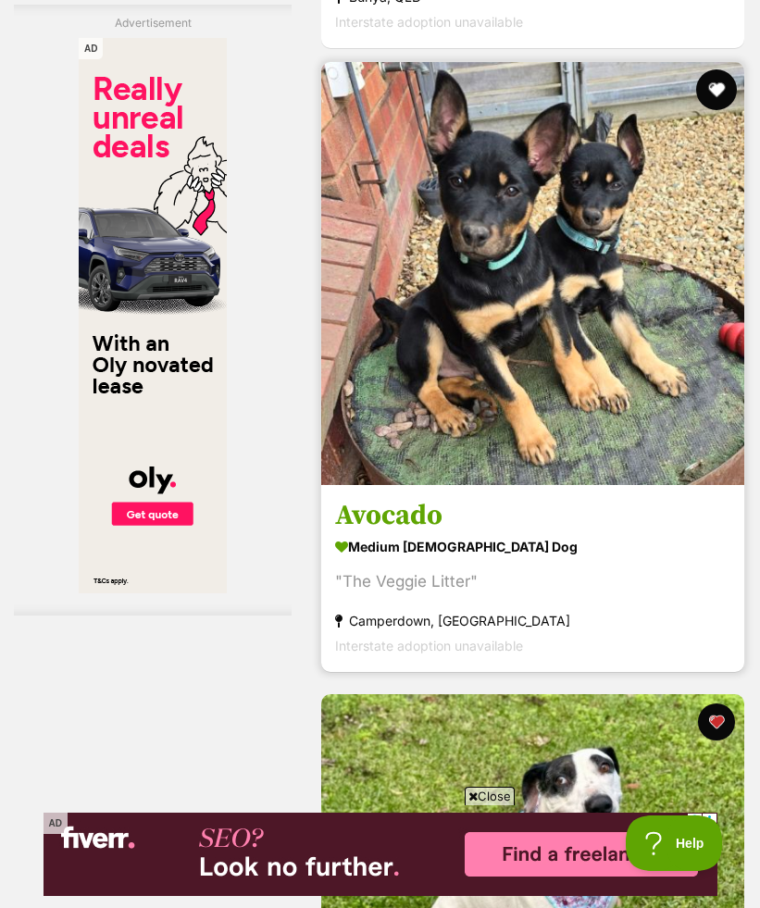
click at [714, 69] on button "favourite" at bounding box center [716, 89] width 41 height 41
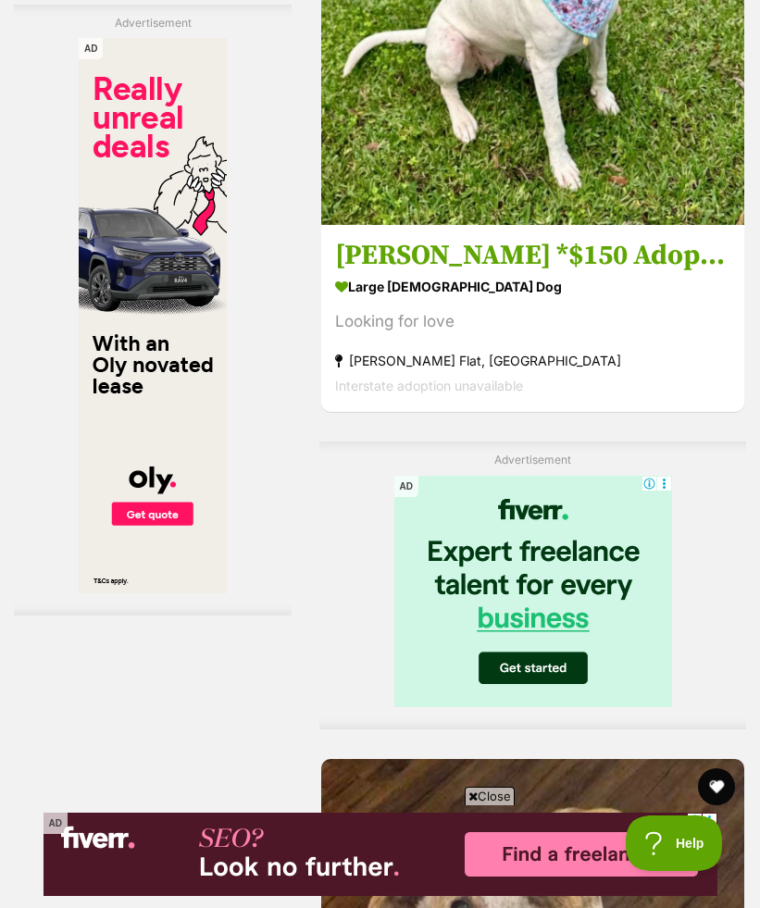
scroll to position [8570, 0]
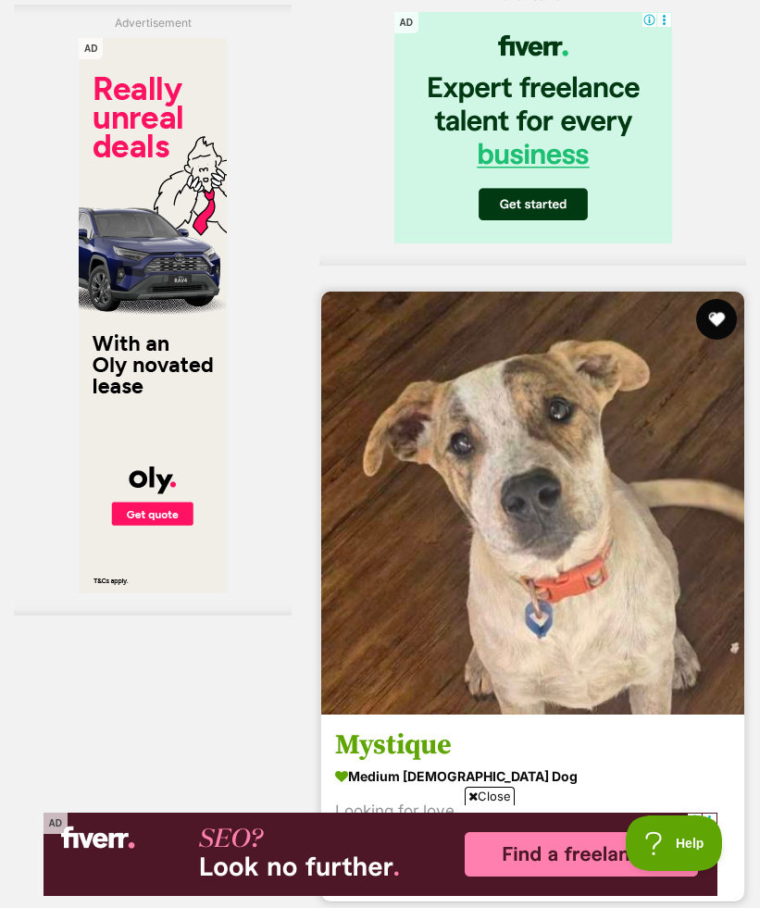
click at [711, 299] on button "favourite" at bounding box center [716, 319] width 41 height 41
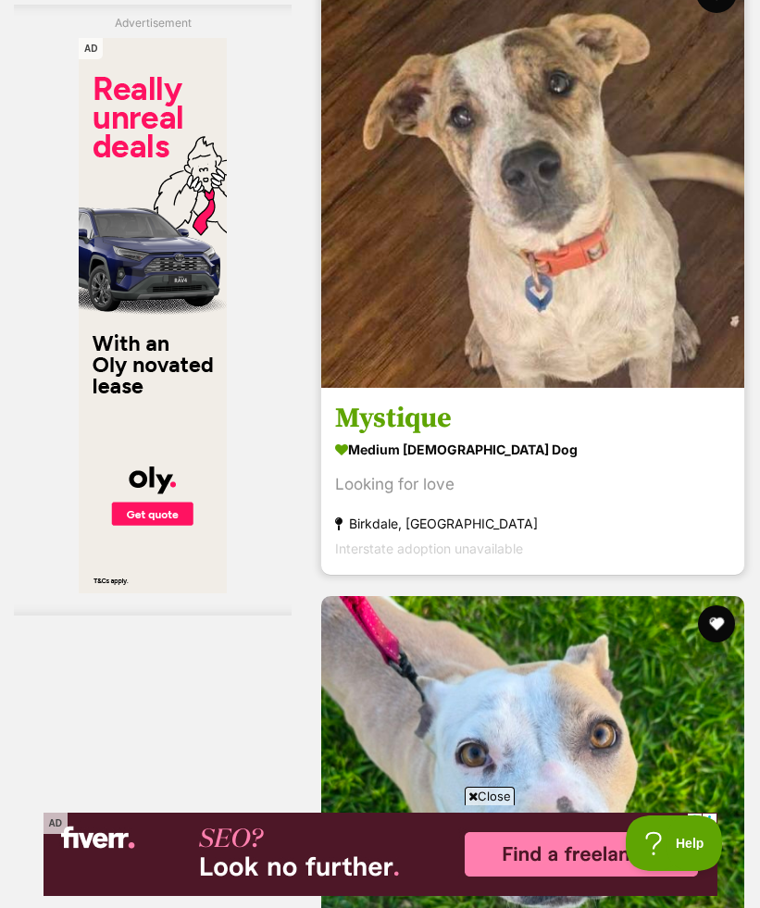
scroll to position [9100, 0]
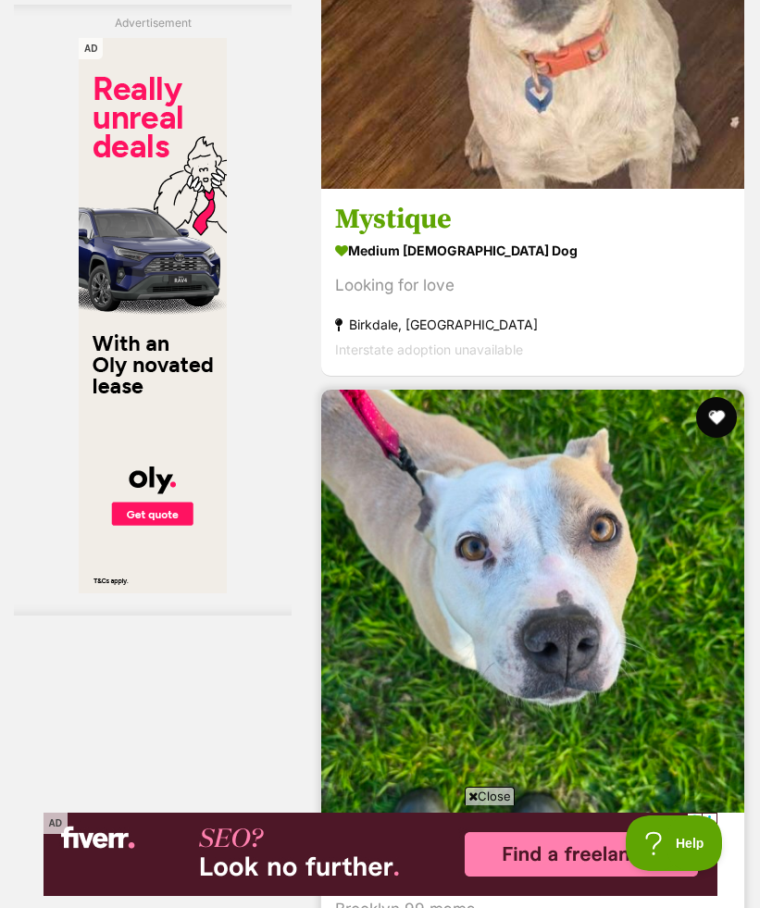
click at [708, 397] on button "favourite" at bounding box center [716, 417] width 41 height 41
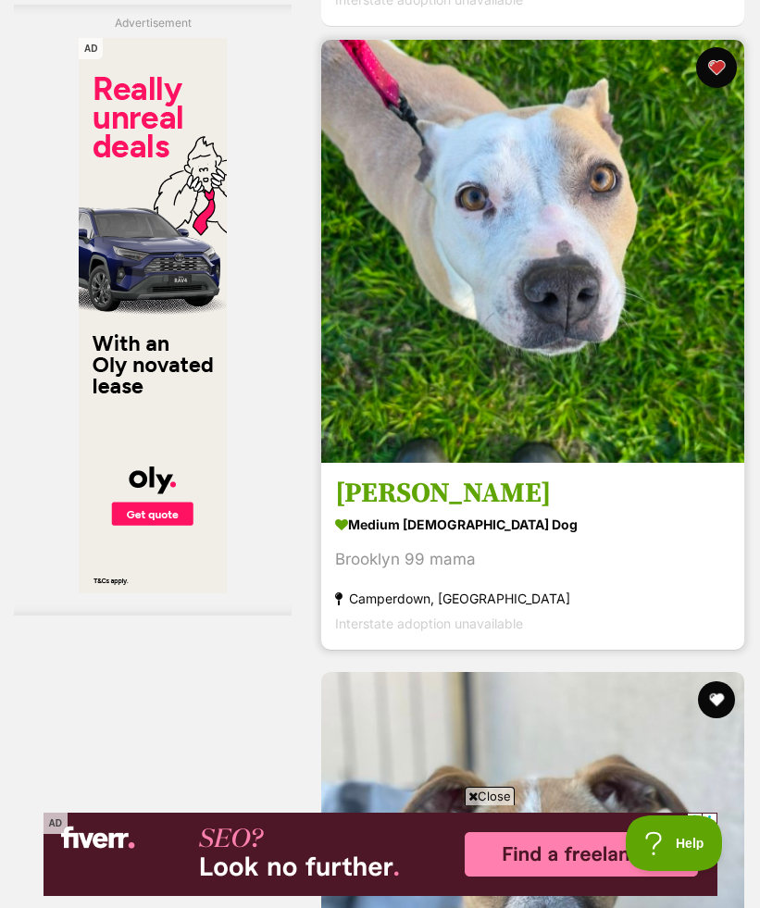
scroll to position [9697, 0]
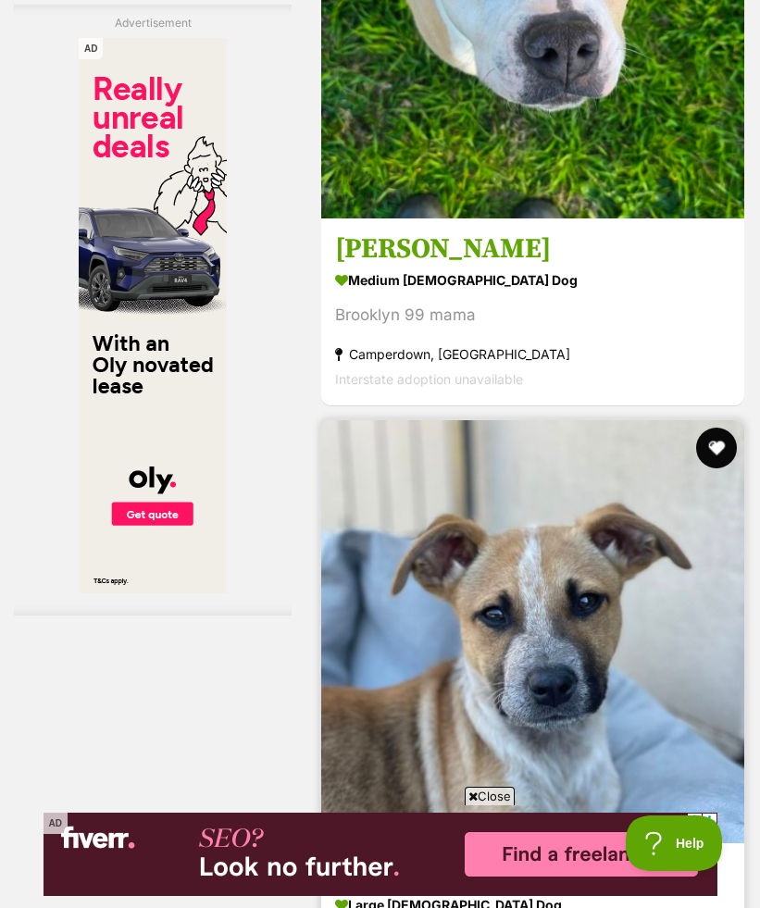
click at [705, 428] on button "favourite" at bounding box center [716, 448] width 41 height 41
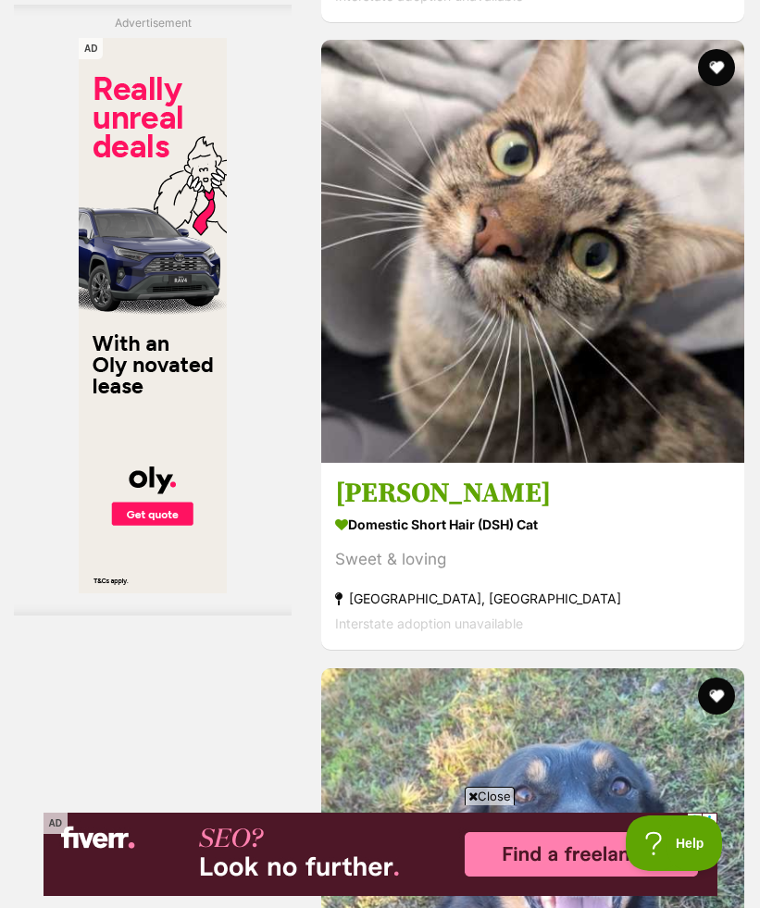
scroll to position [11435, 0]
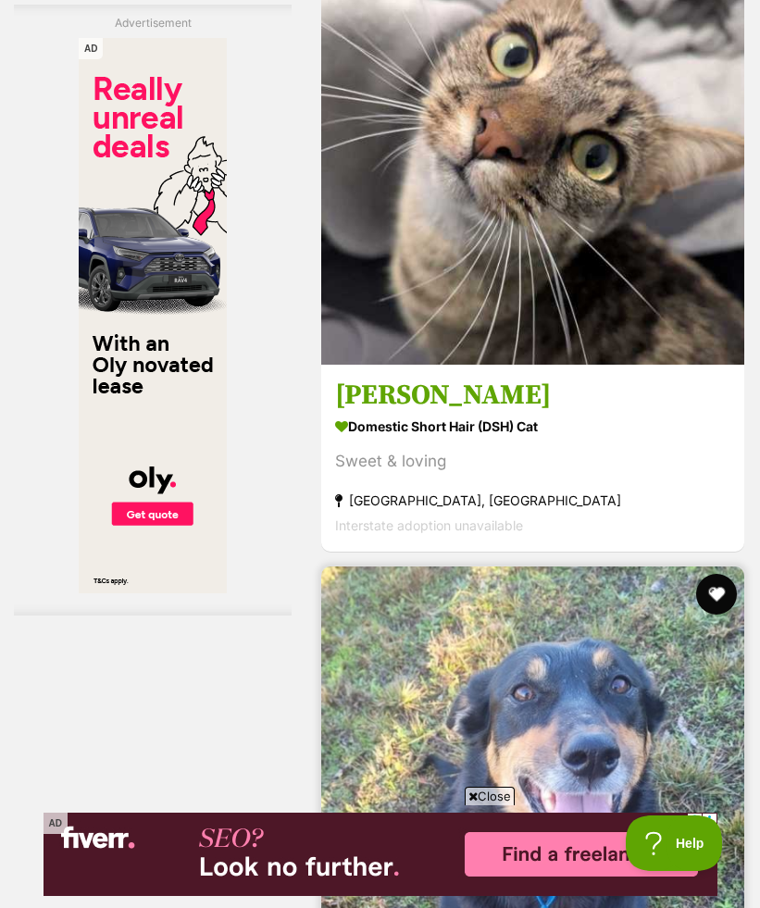
click at [713, 574] on button "favourite" at bounding box center [716, 594] width 41 height 41
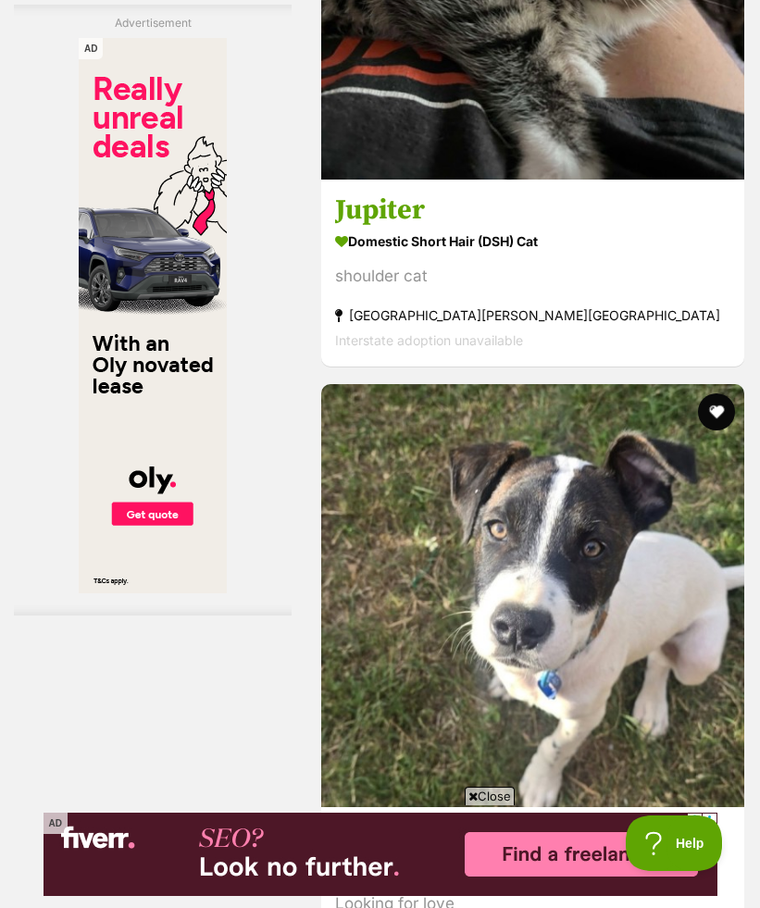
scroll to position [13207, 0]
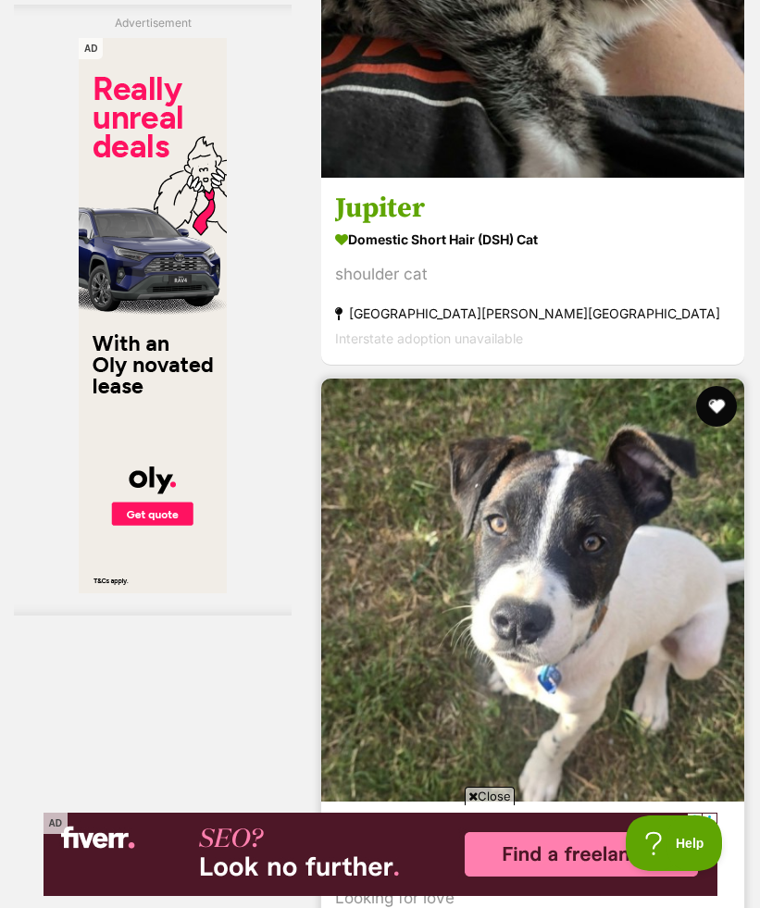
click at [716, 386] on button "favourite" at bounding box center [716, 406] width 41 height 41
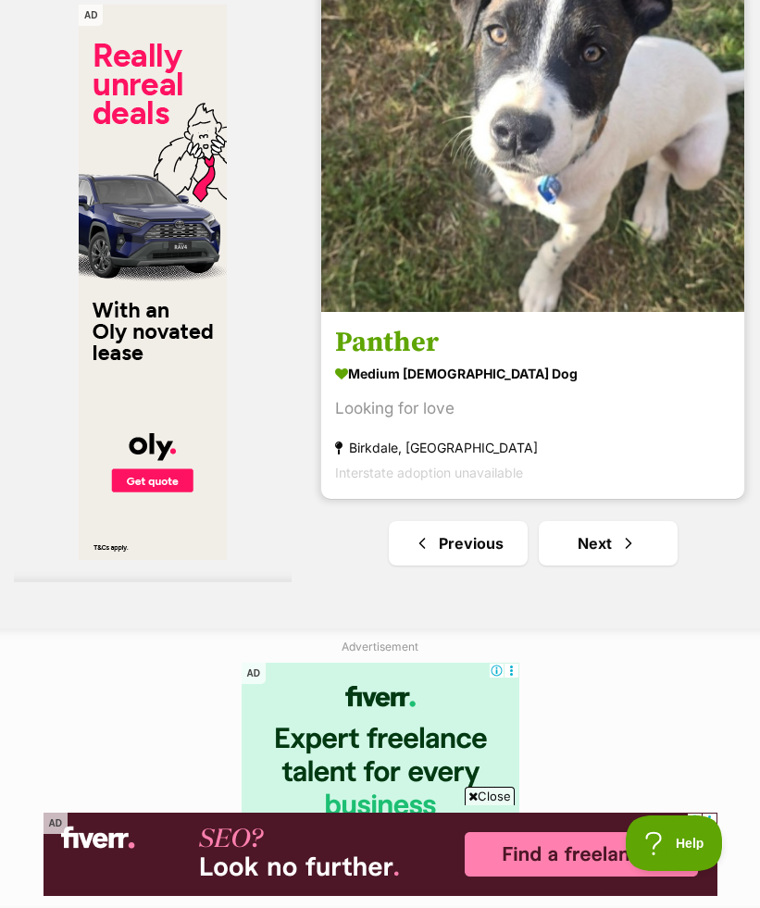
scroll to position [0, 0]
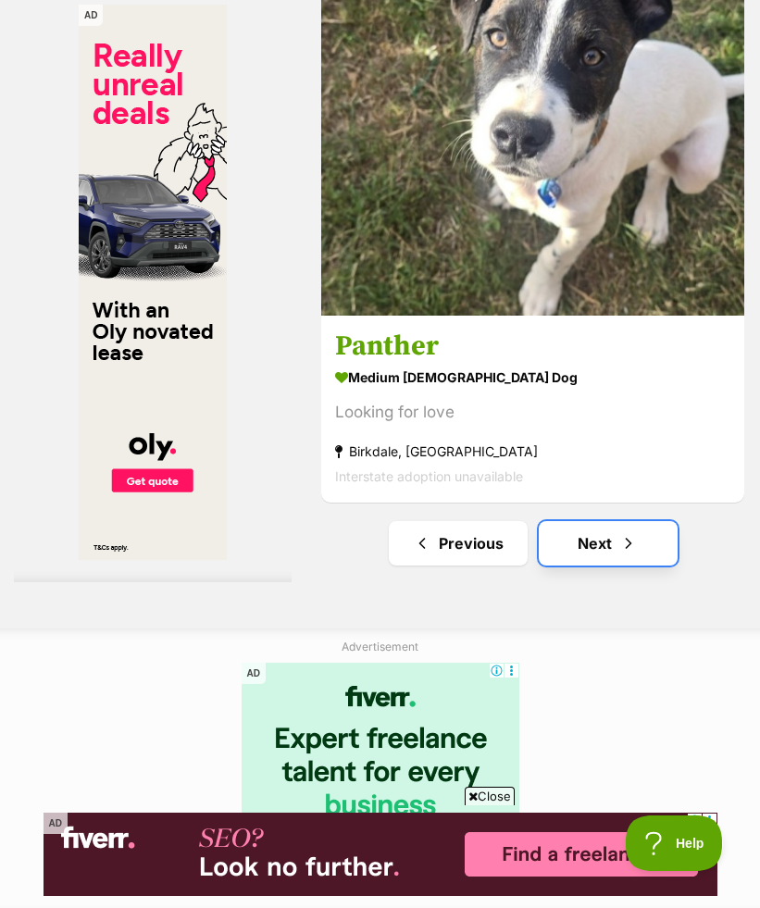
click at [648, 521] on link "Next" at bounding box center [608, 543] width 139 height 44
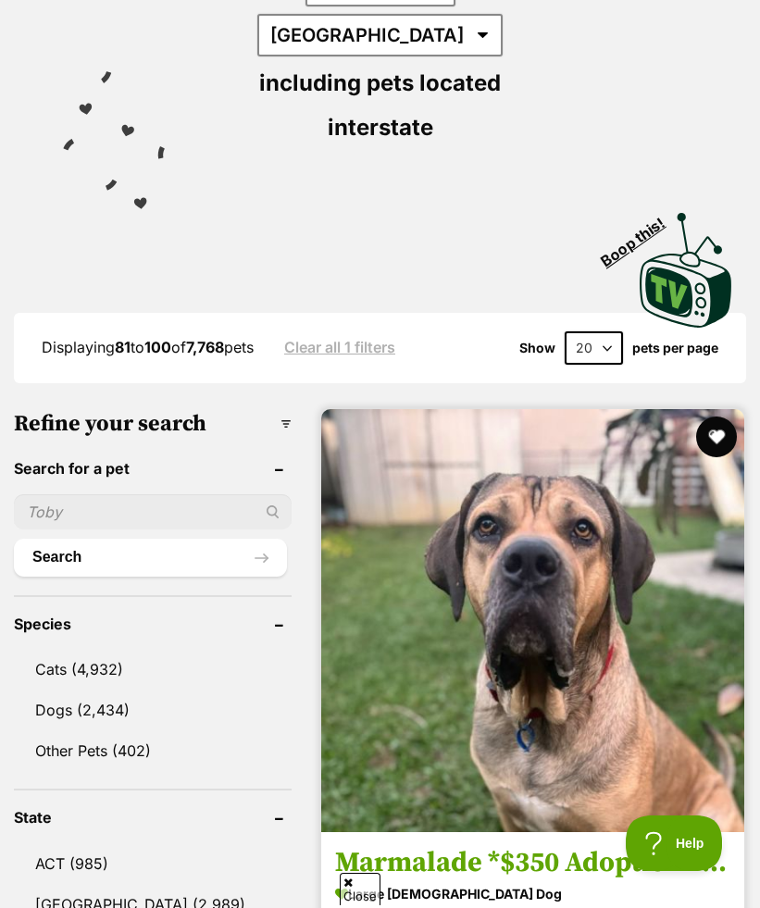
click at [716, 416] on button "favourite" at bounding box center [716, 436] width 41 height 41
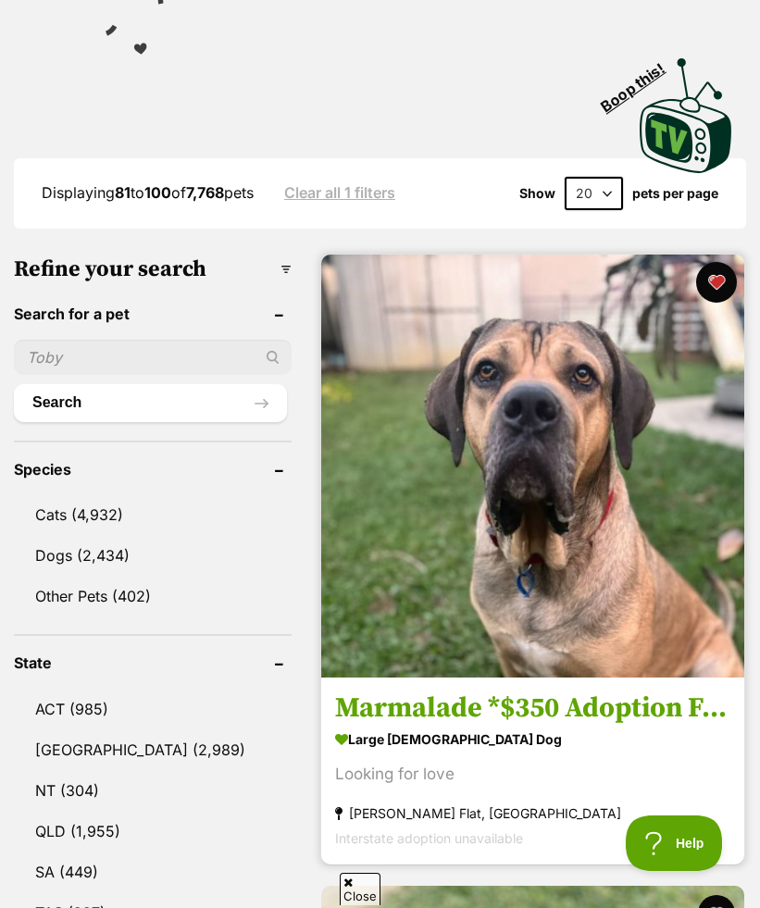
scroll to position [1049, 0]
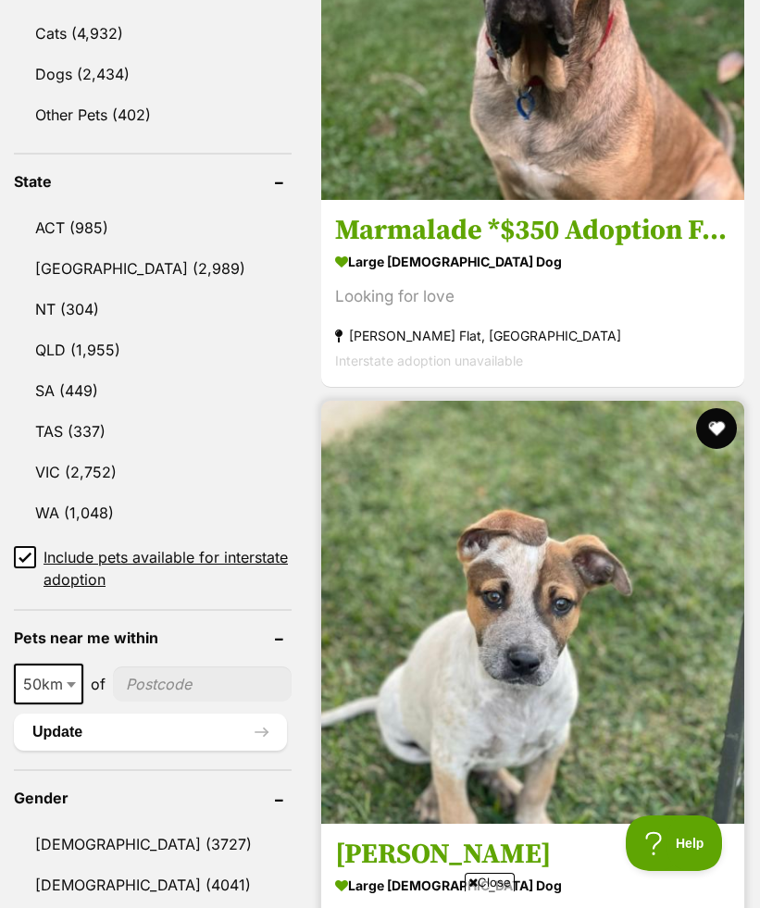
click at [716, 408] on button "favourite" at bounding box center [716, 428] width 41 height 41
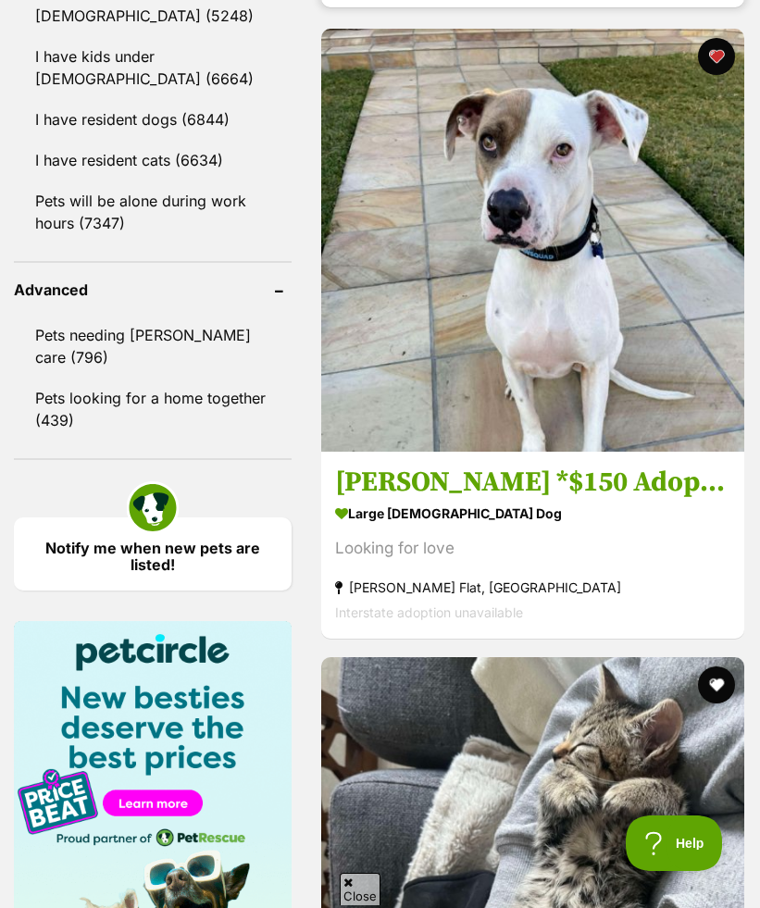
scroll to position [2262, 0]
